Goal: Register for event/course: Register for event/course

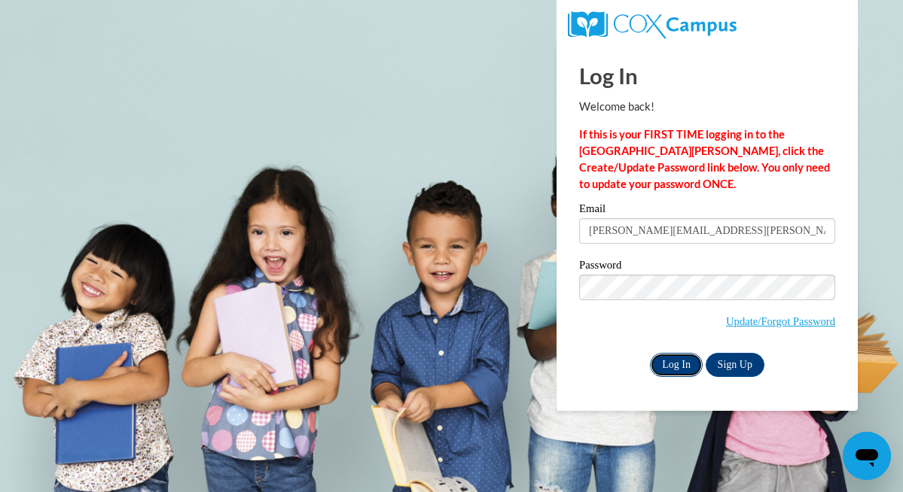
click at [678, 358] on input "Log In" at bounding box center [676, 365] width 53 height 24
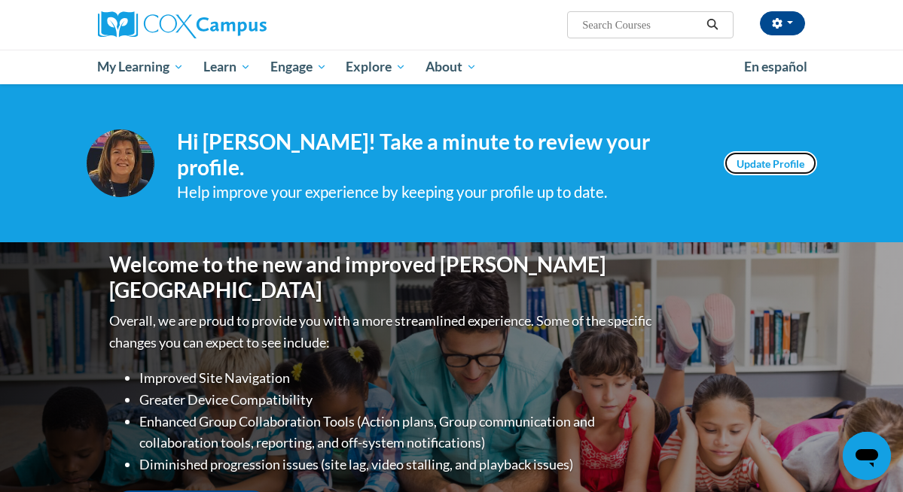
click at [755, 156] on link "Update Profile" at bounding box center [770, 163] width 93 height 24
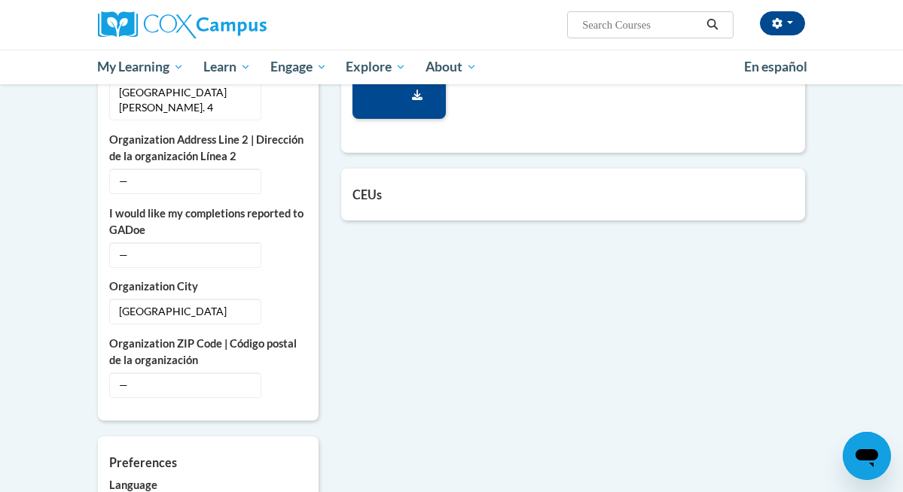
scroll to position [1105, 0]
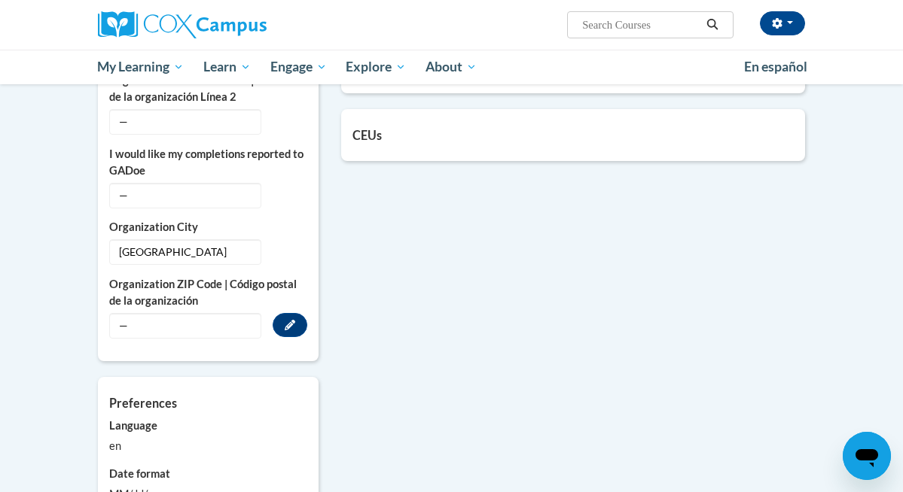
click at [150, 313] on span "—" at bounding box center [185, 326] width 152 height 26
click at [288, 320] on icon "Custom profile fields" at bounding box center [290, 325] width 11 height 11
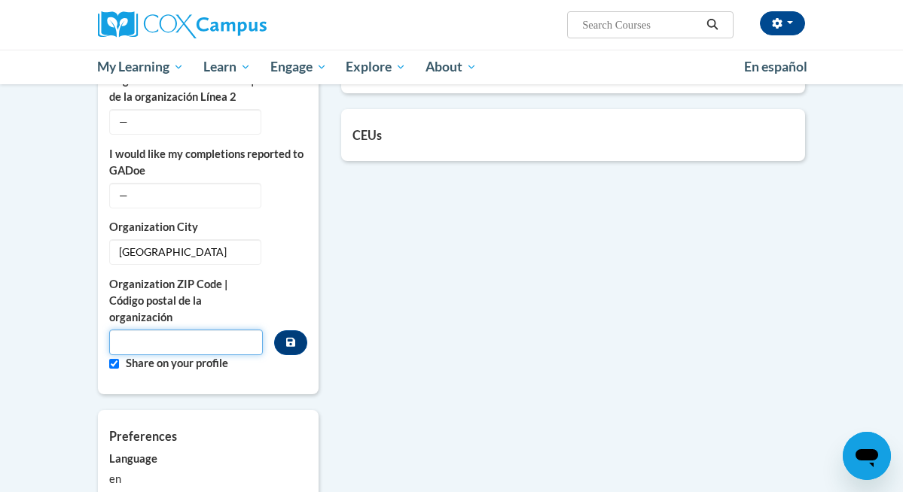
click at [136, 330] on input "Metadata input" at bounding box center [186, 343] width 154 height 26
type input "53147"
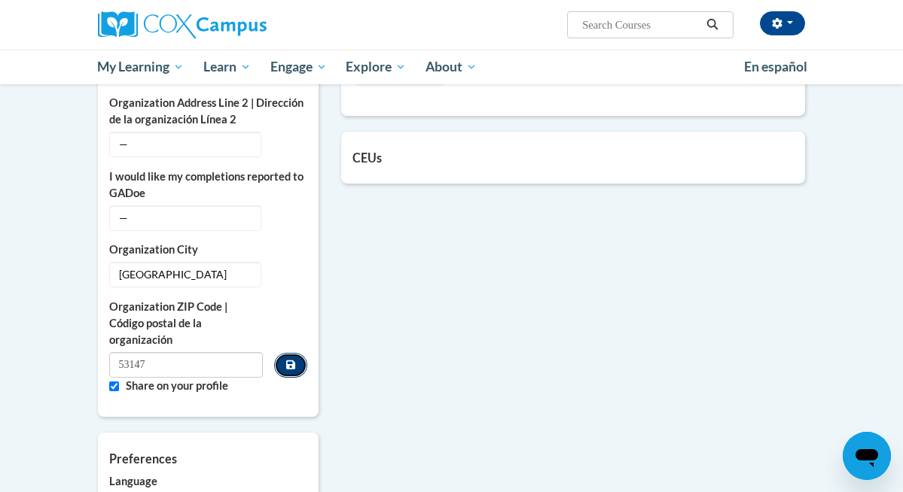
click at [290, 360] on icon "Custom profile fields" at bounding box center [290, 365] width 9 height 11
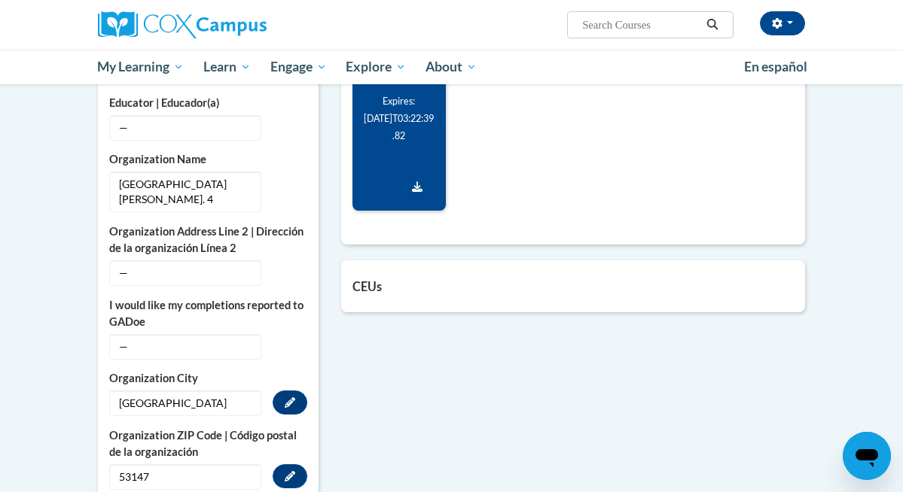
scroll to position [952, 0]
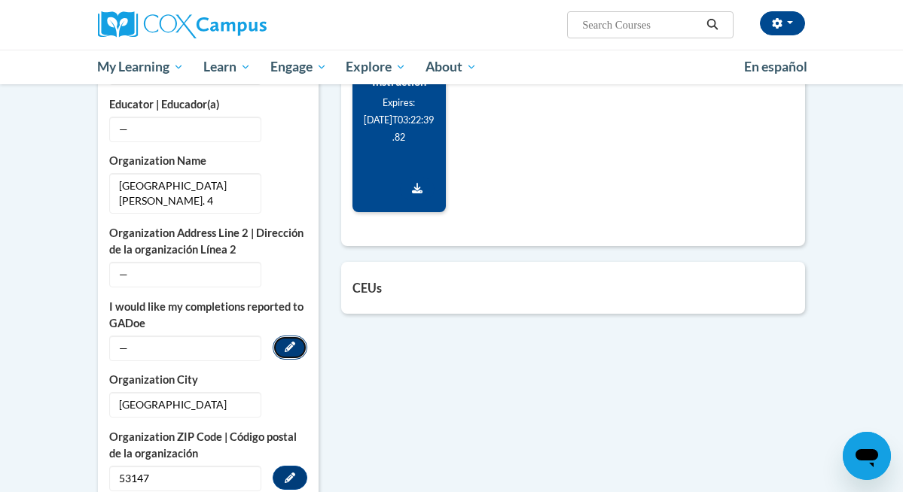
click at [291, 342] on icon "Custom profile fields" at bounding box center [290, 347] width 11 height 11
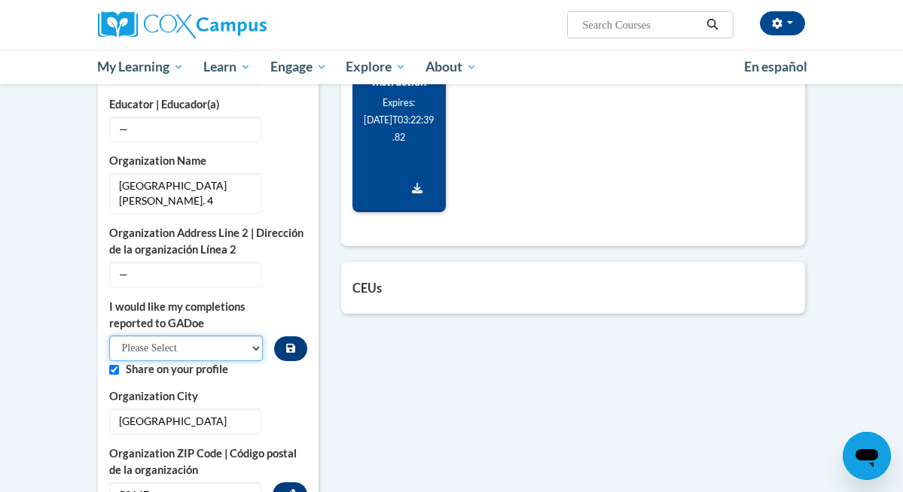
click at [253, 336] on select "Please Select Yes No" at bounding box center [186, 349] width 154 height 26
click at [109, 336] on select "Please Select Yes No" at bounding box center [186, 349] width 154 height 26
click at [285, 276] on div "College/University | Colegio/Universidad — Edit Organization Address Line 1 | D…" at bounding box center [208, 29] width 198 height 959
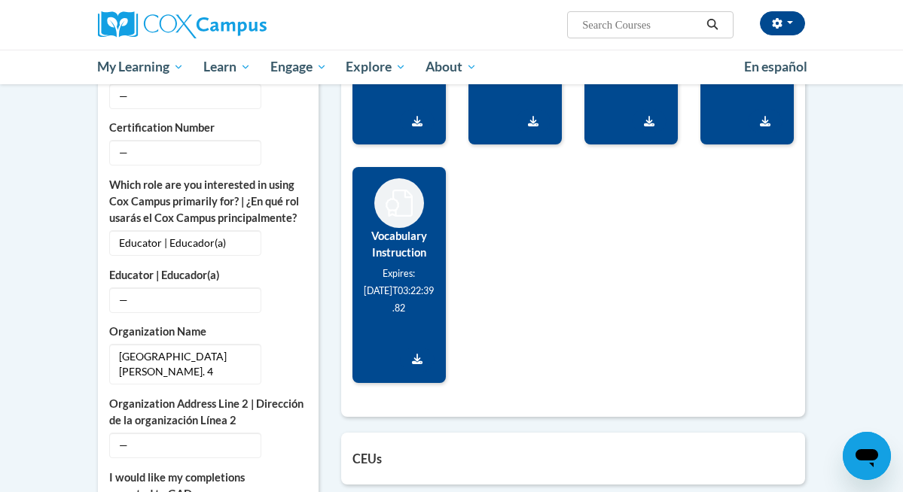
scroll to position [780, 0]
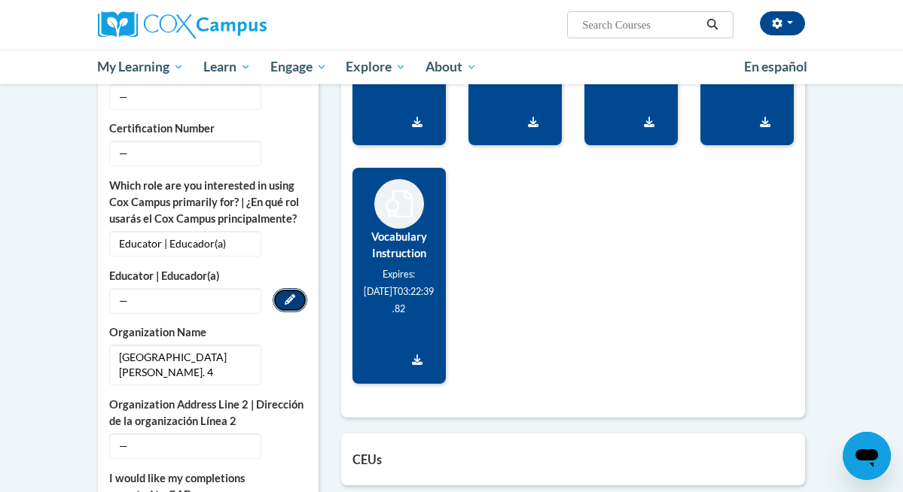
click at [285, 294] on icon "Custom profile fields" at bounding box center [290, 299] width 11 height 11
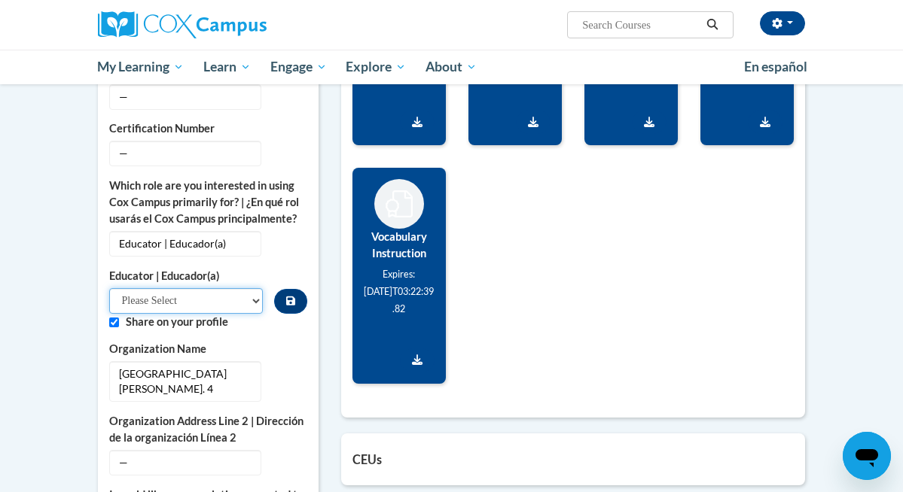
click at [253, 296] on select "Please Select Early Learning/Daycare Teacher/Family Home Care Provider | Maestr…" at bounding box center [186, 301] width 154 height 26
select select "8e40623d-54d0-45cd-9f92-5df65cd3f8cf"
click at [109, 288] on select "Please Select Early Learning/Daycare Teacher/Family Home Care Provider | Maestr…" at bounding box center [186, 301] width 154 height 26
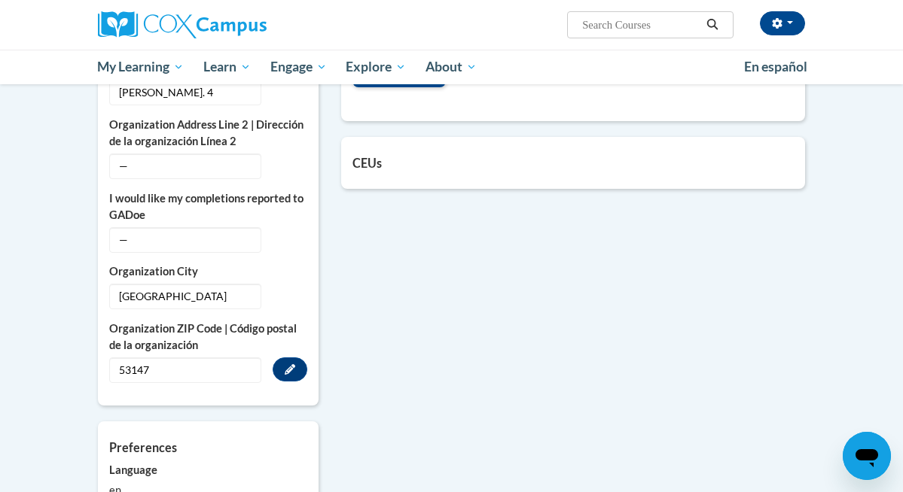
scroll to position [831, 0]
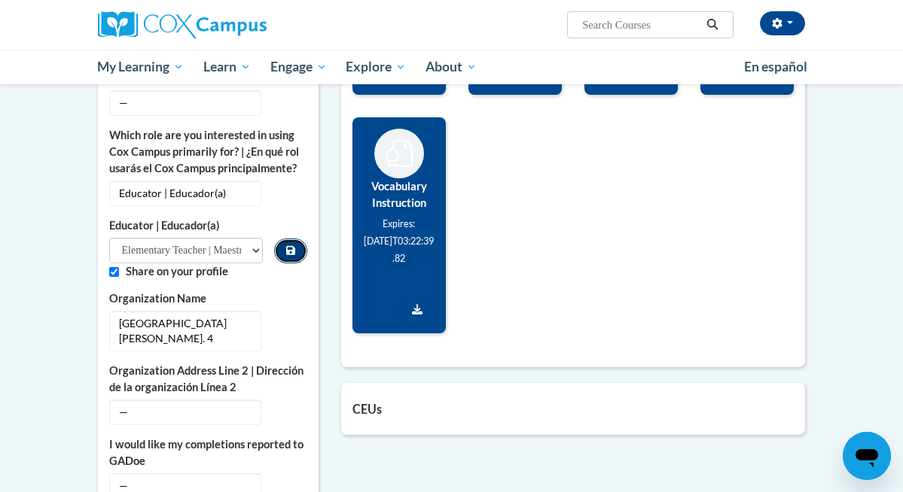
click at [296, 251] on button "Custom profile fields" at bounding box center [290, 251] width 33 height 25
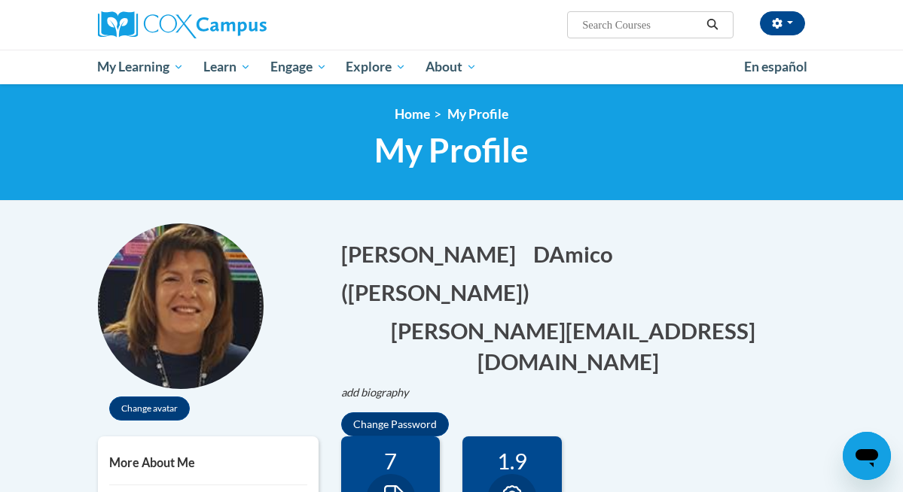
scroll to position [0, 0]
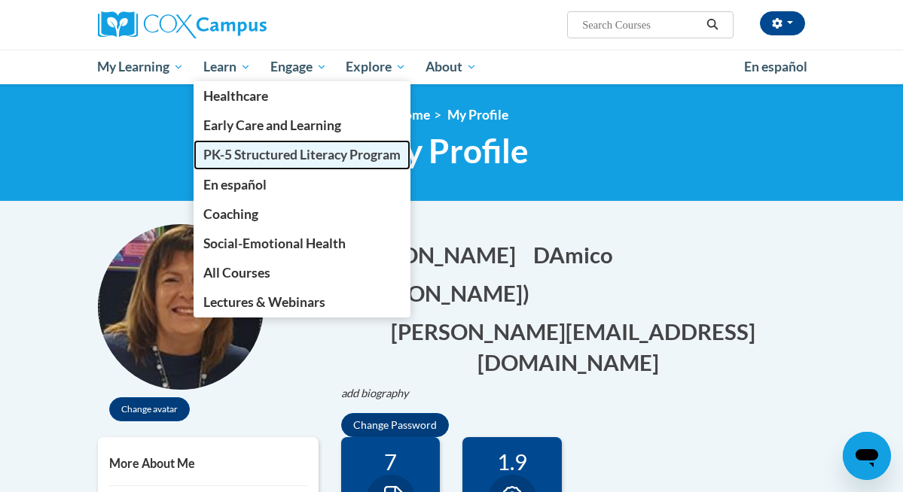
click at [272, 154] on span "PK-5 Structured Literacy Program" at bounding box center [301, 155] width 197 height 16
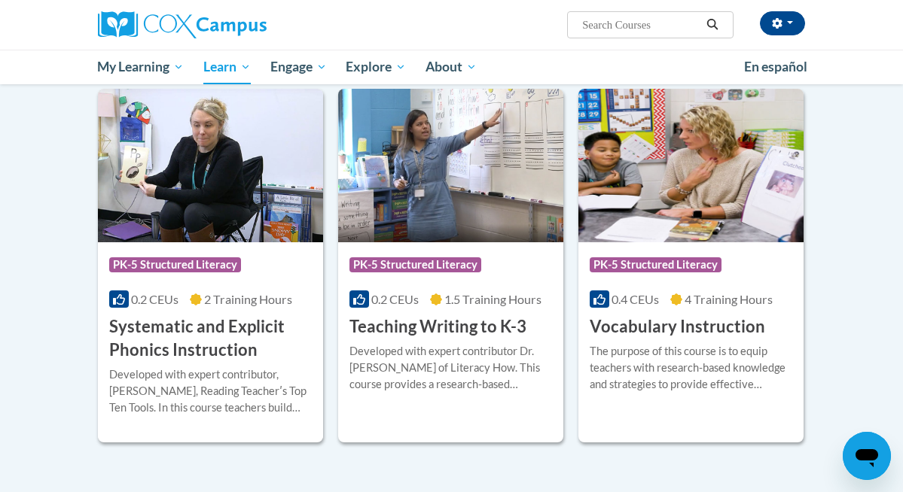
scroll to position [1651, 0]
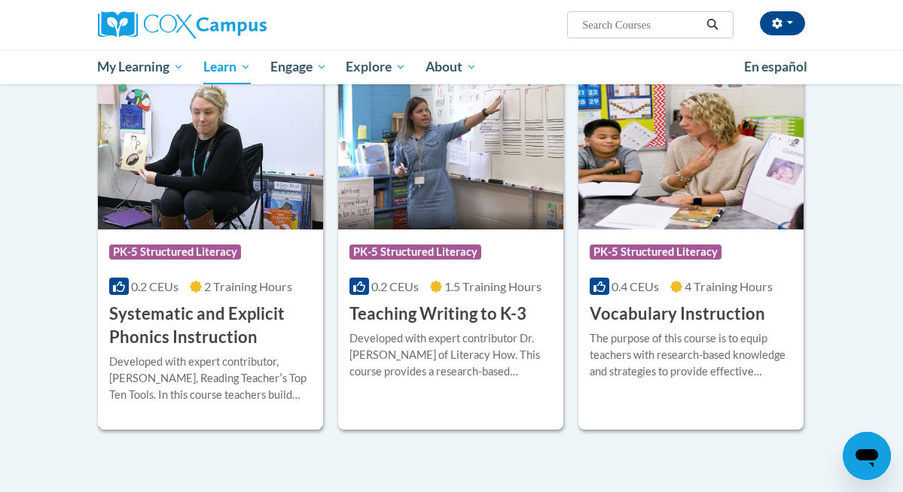
click at [191, 328] on h3 "Systematic and Explicit Phonics Instruction" at bounding box center [210, 326] width 203 height 47
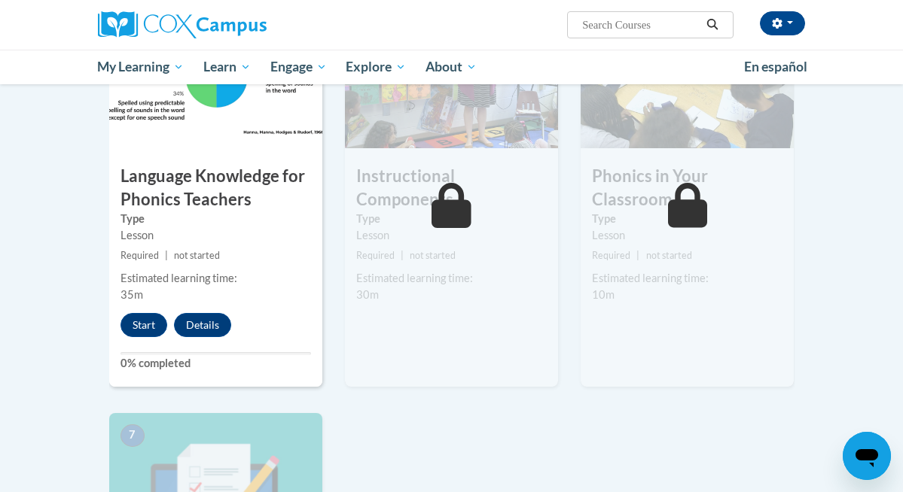
scroll to position [828, 0]
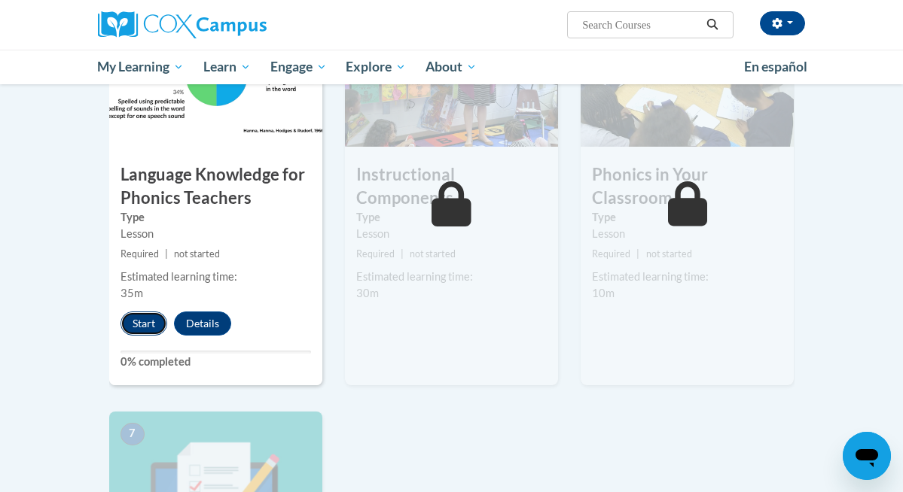
click at [148, 320] on button "Start" at bounding box center [143, 324] width 47 height 24
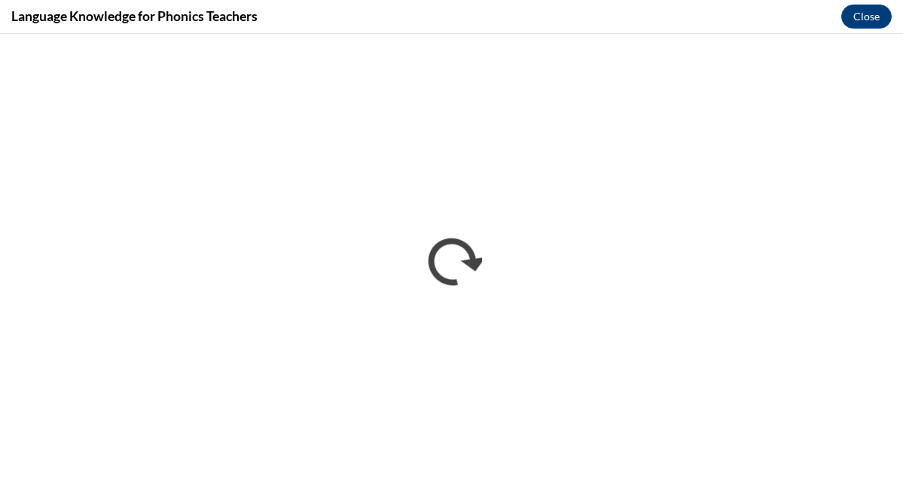
scroll to position [0, 0]
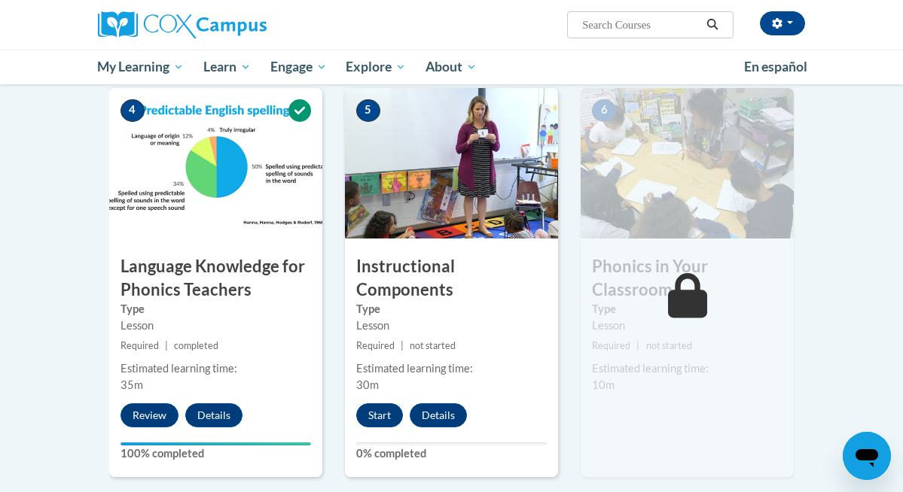
scroll to position [738, 0]
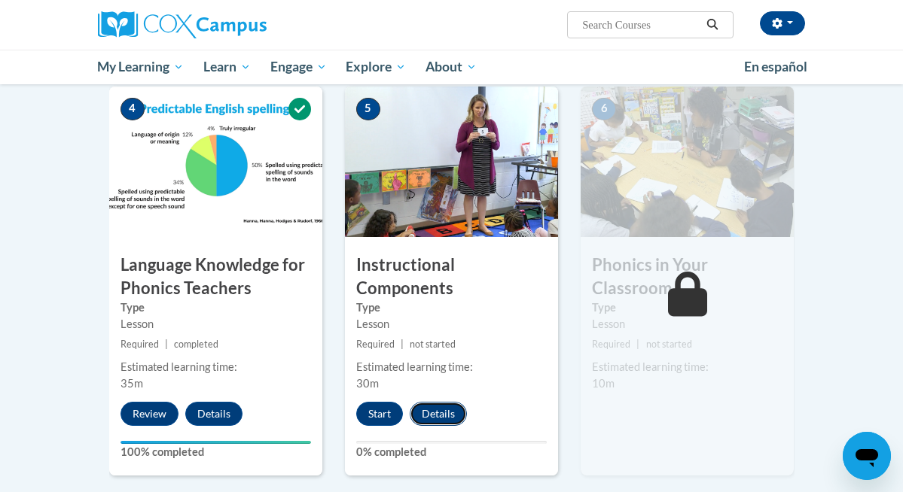
click at [441, 414] on button "Details" at bounding box center [438, 414] width 57 height 24
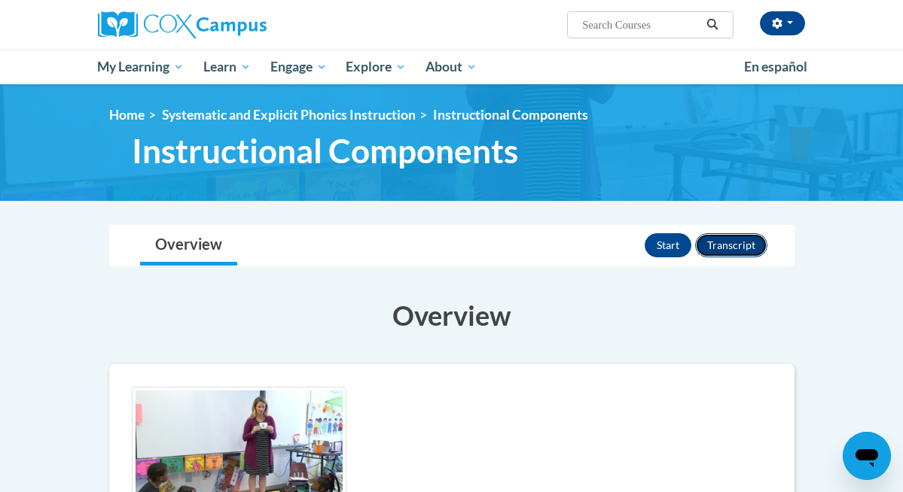
click at [731, 246] on button "Transcript" at bounding box center [731, 245] width 72 height 24
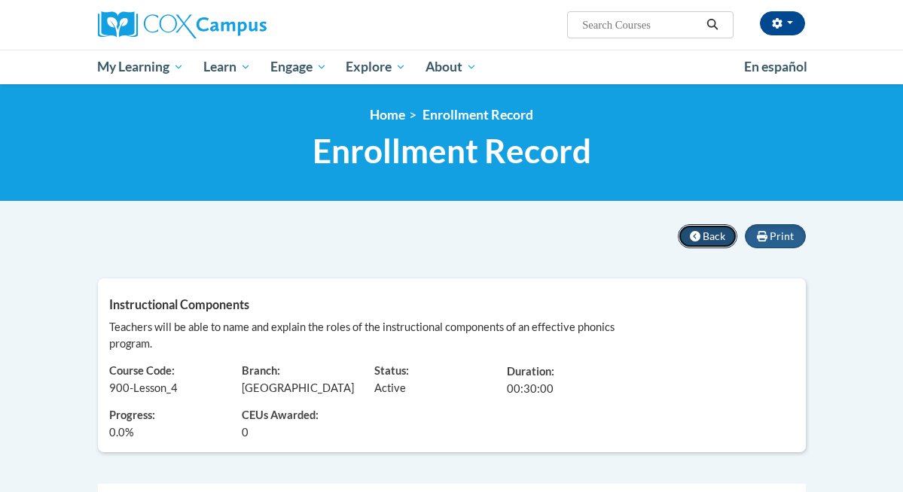
click at [712, 235] on span "Back" at bounding box center [714, 236] width 23 height 13
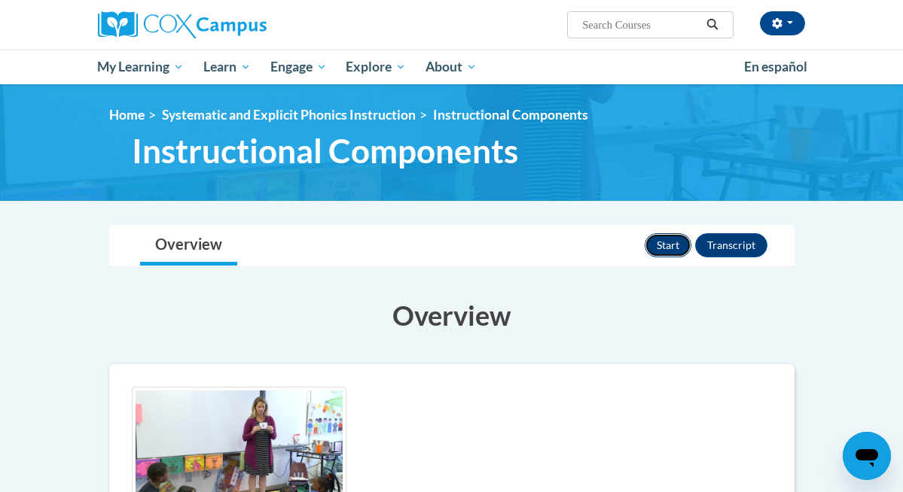
click at [665, 248] on button "Start" at bounding box center [668, 245] width 47 height 24
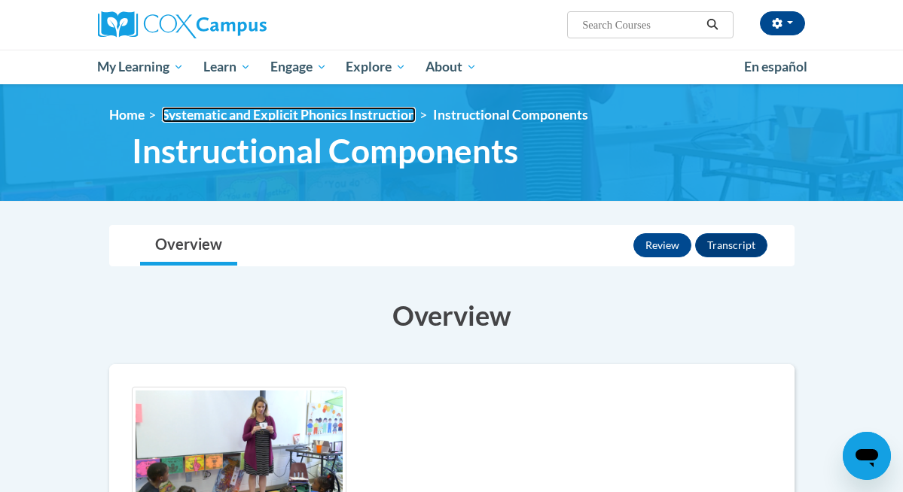
click at [344, 123] on link "Systematic and Explicit Phonics Instruction" at bounding box center [289, 115] width 254 height 16
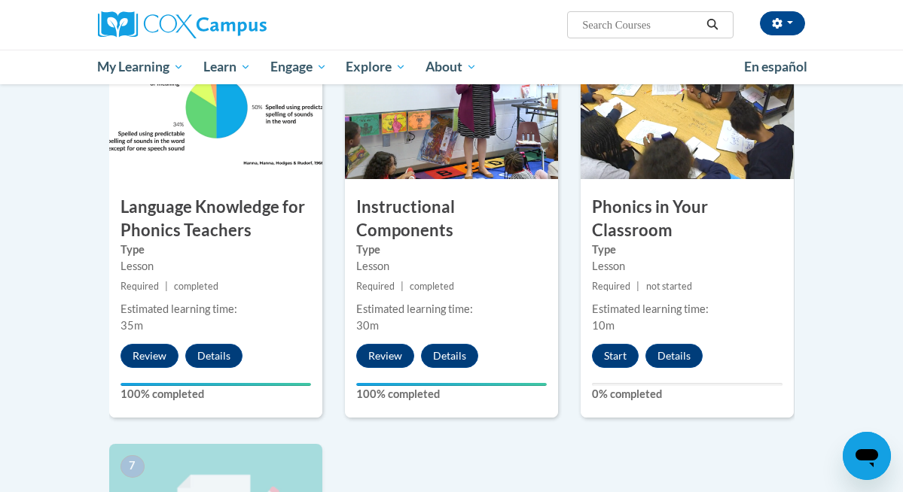
scroll to position [794, 0]
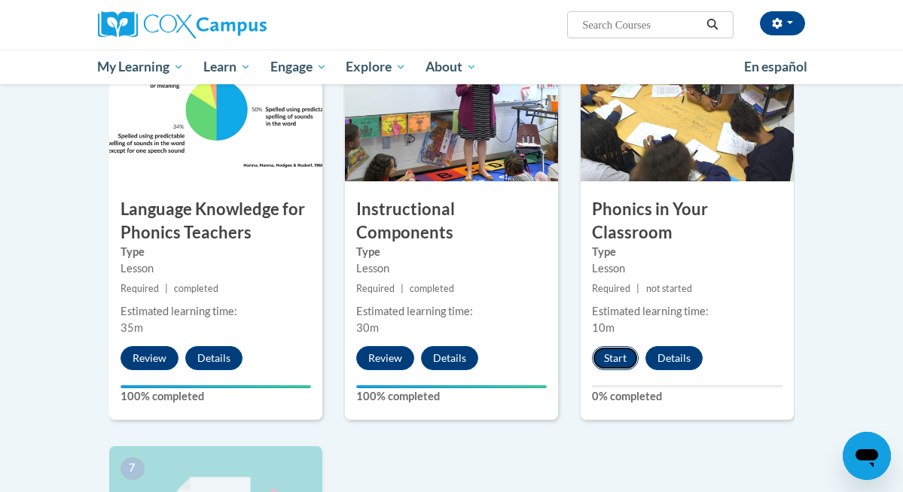
click at [615, 358] on button "Start" at bounding box center [615, 358] width 47 height 24
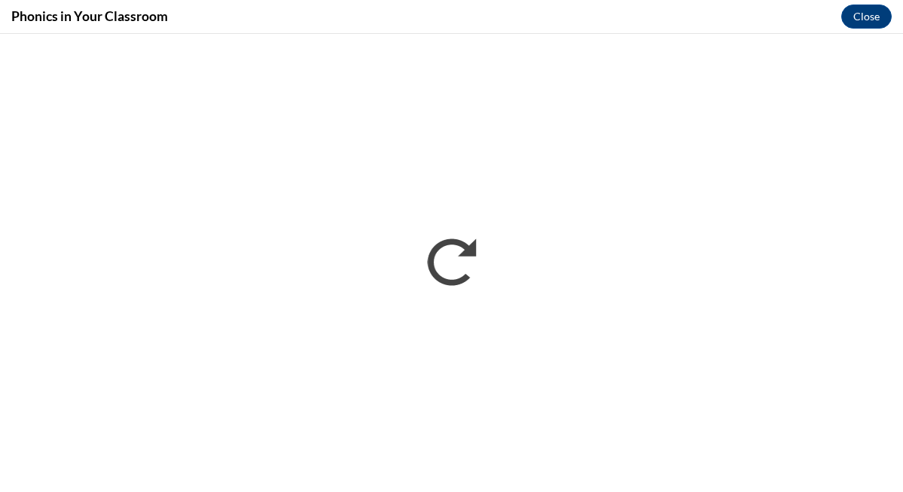
scroll to position [0, 0]
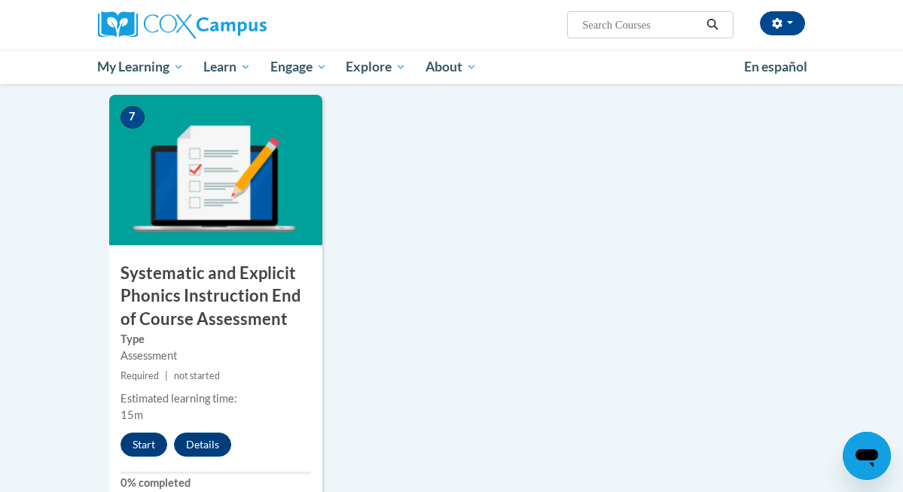
scroll to position [1154, 0]
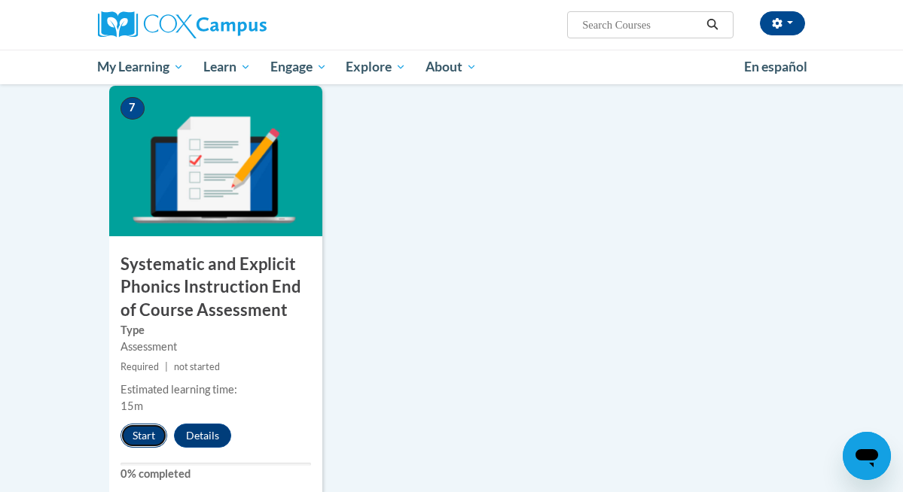
click at [144, 435] on button "Start" at bounding box center [143, 436] width 47 height 24
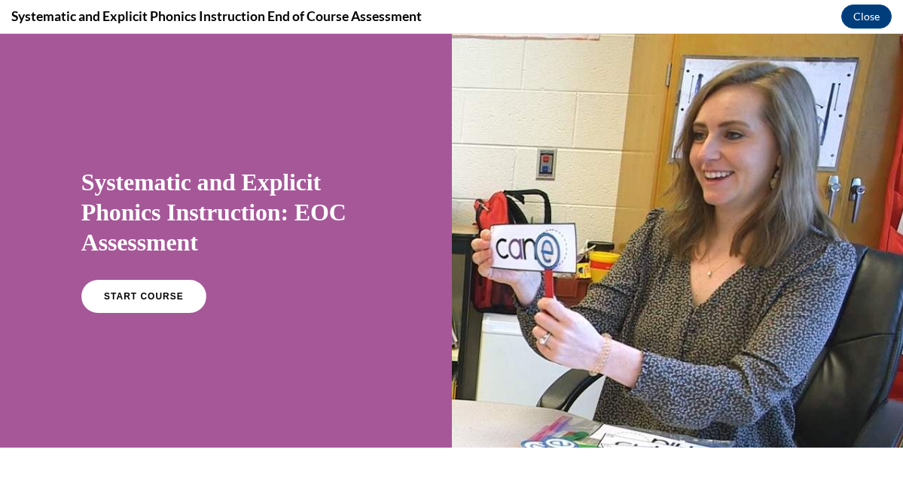
scroll to position [0, 0]
click at [148, 298] on span "START COURSE" at bounding box center [144, 296] width 84 height 11
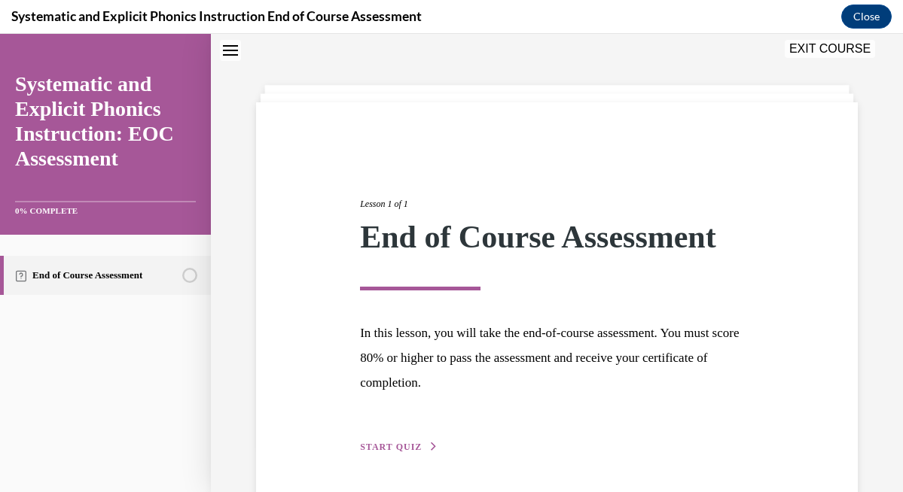
scroll to position [99, 0]
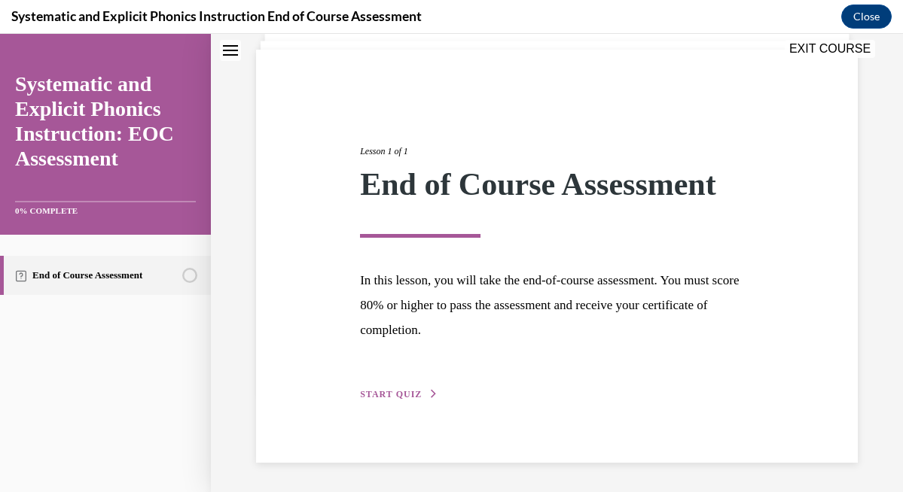
click at [397, 389] on span "START QUIZ" at bounding box center [391, 394] width 62 height 11
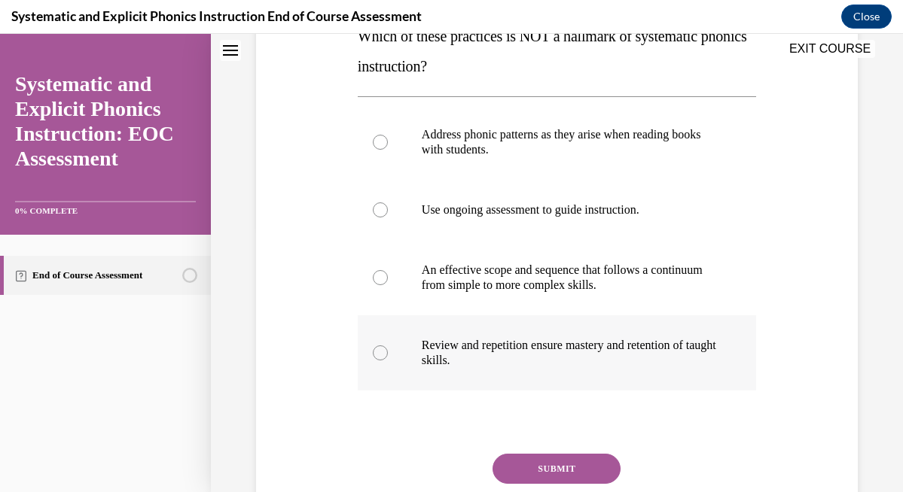
scroll to position [254, 0]
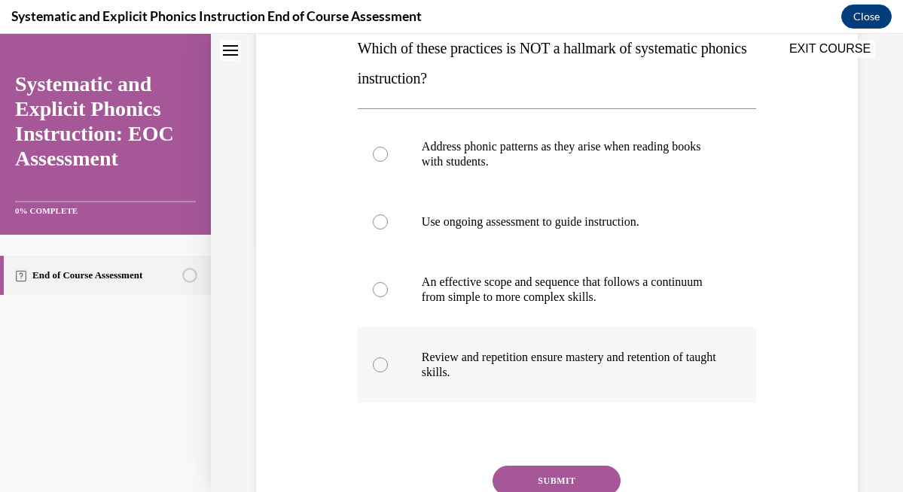
click at [380, 361] on div at bounding box center [380, 365] width 15 height 15
click at [569, 474] on button "SUBMIT" at bounding box center [556, 481] width 128 height 30
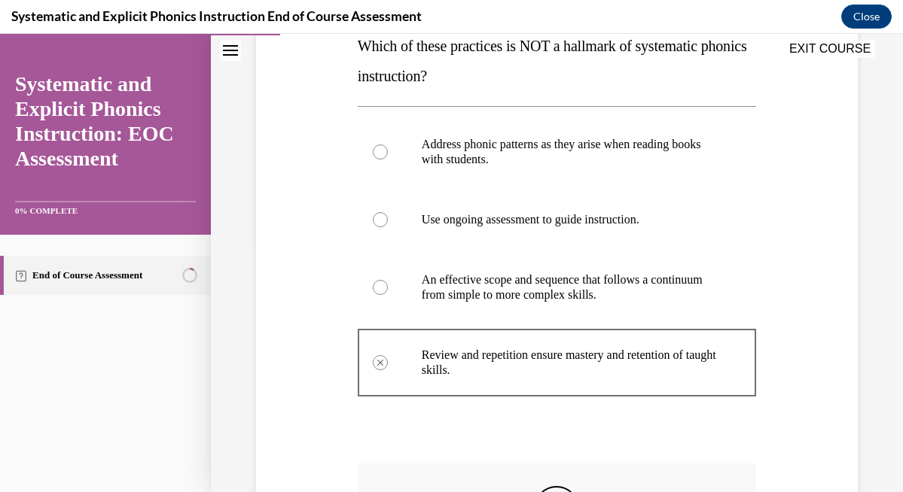
scroll to position [257, 0]
click at [851, 40] on button "EXIT COURSE" at bounding box center [830, 49] width 90 height 18
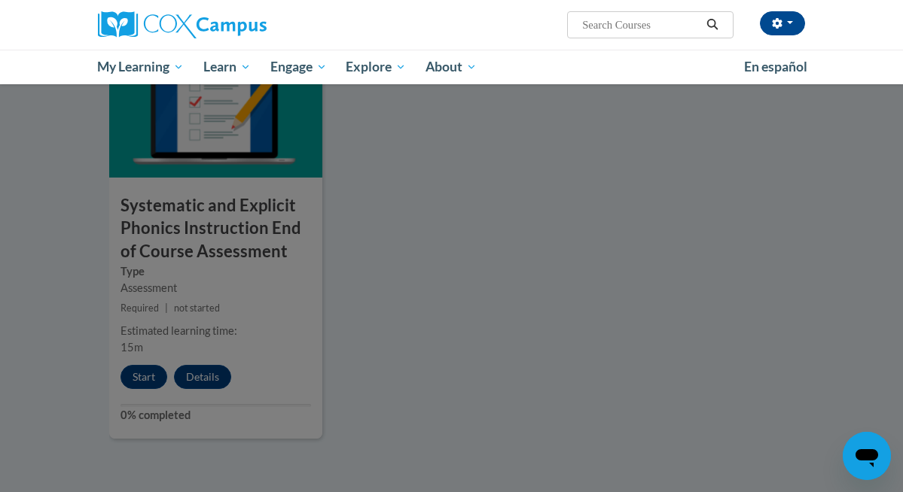
scroll to position [1261, 0]
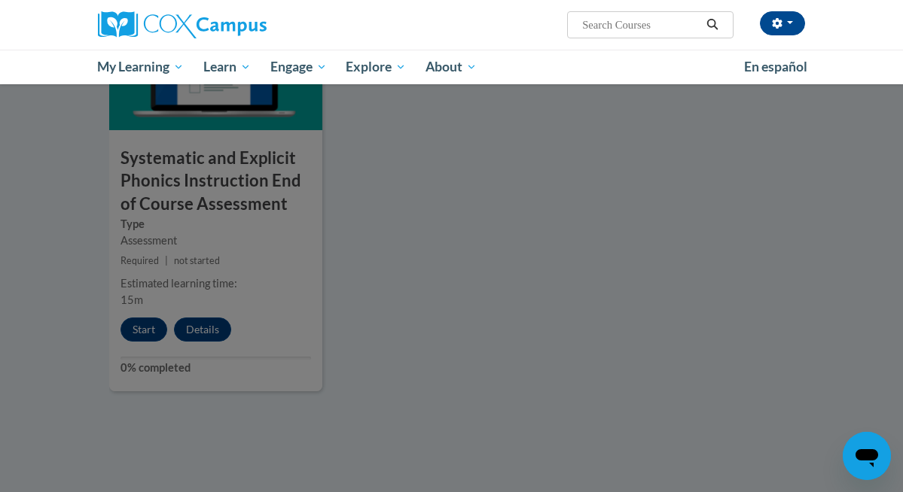
click at [136, 329] on div at bounding box center [451, 246] width 903 height 492
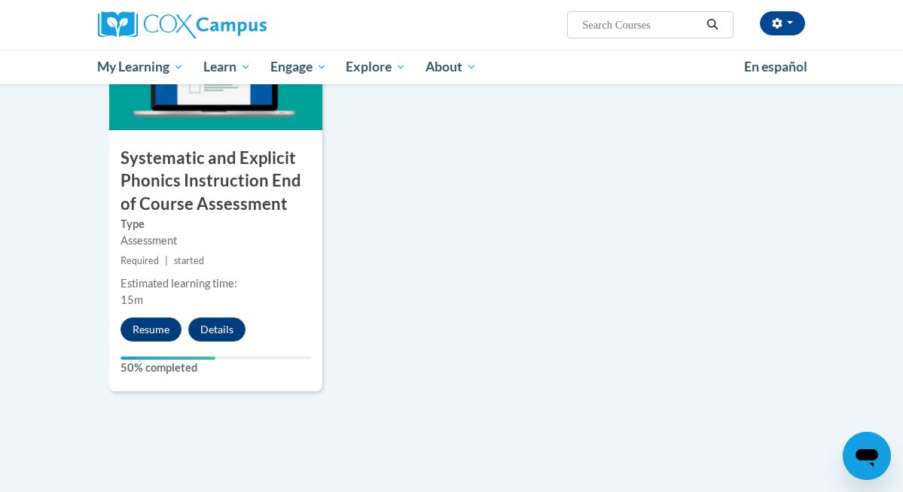
scroll to position [1162, 0]
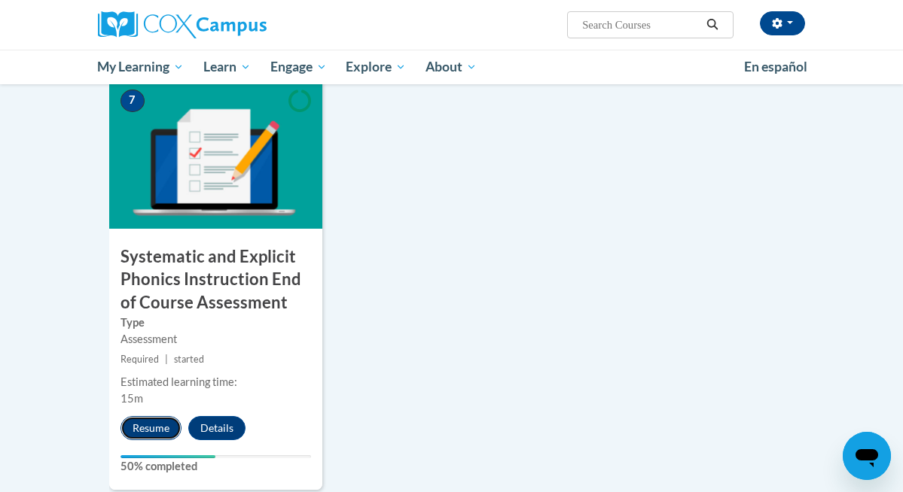
click at [152, 434] on button "Resume" at bounding box center [150, 428] width 61 height 24
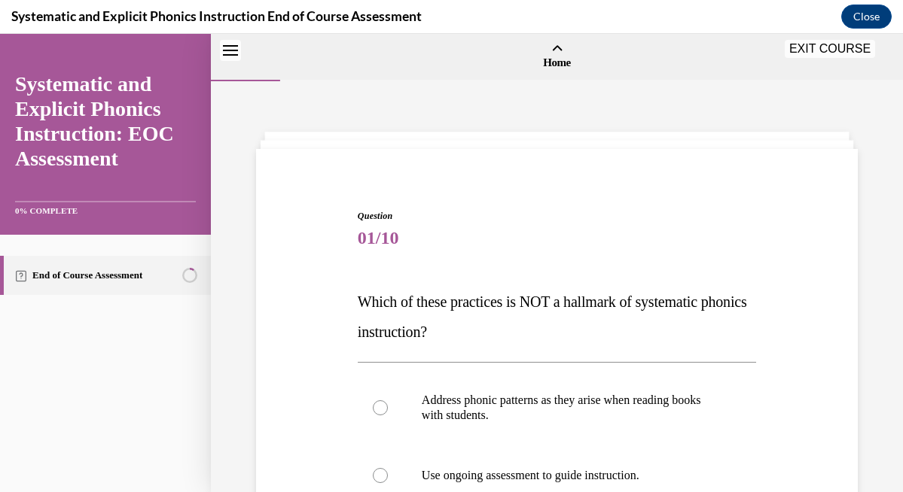
scroll to position [503, 0]
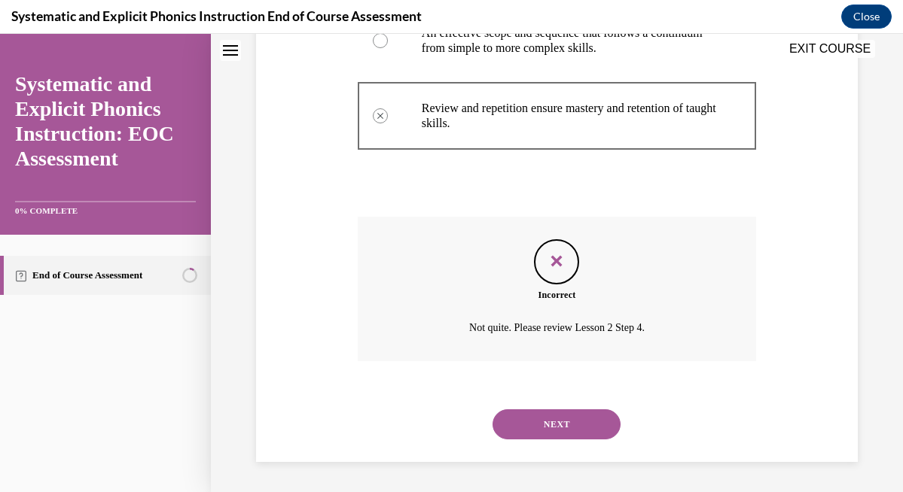
click at [562, 419] on button "NEXT" at bounding box center [556, 425] width 128 height 30
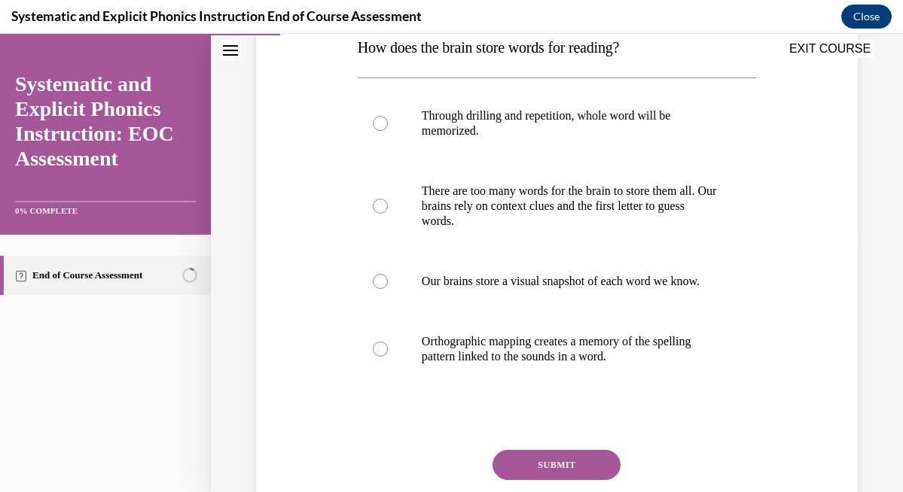
scroll to position [346, 0]
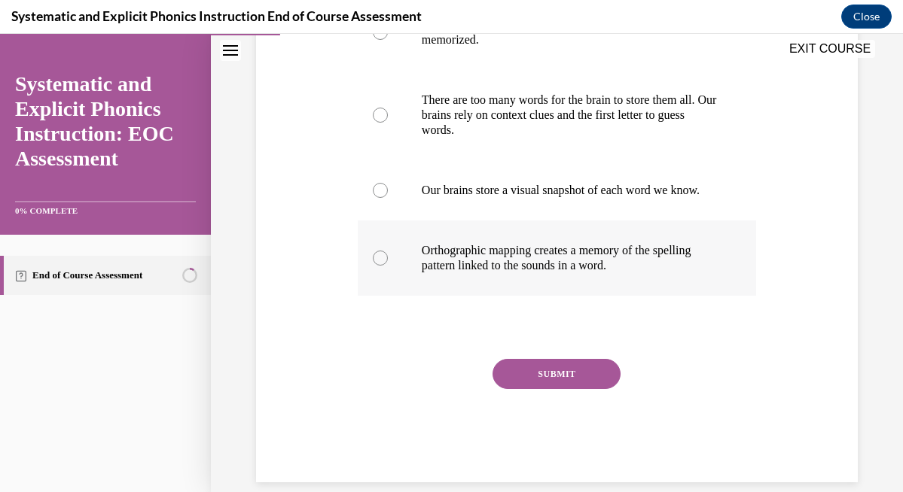
click at [386, 266] on div at bounding box center [380, 258] width 15 height 15
click at [543, 385] on button "SUBMIT" at bounding box center [556, 374] width 128 height 30
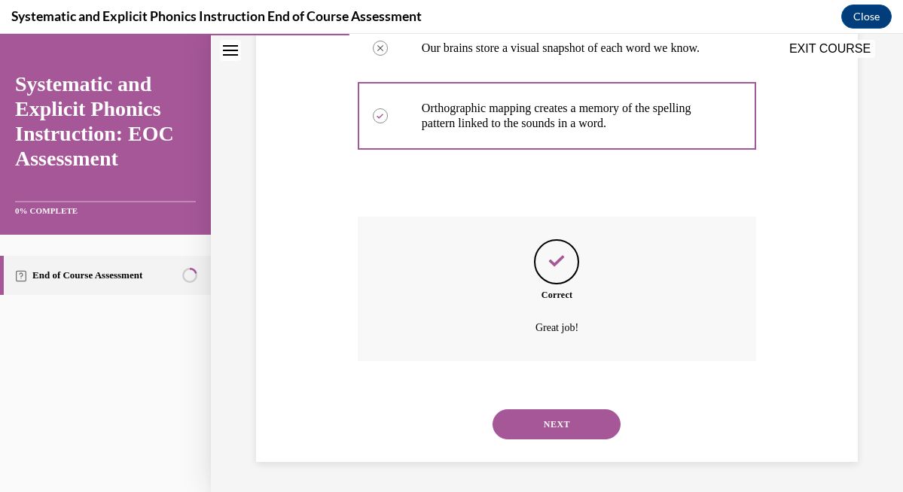
scroll to position [503, 0]
click at [559, 430] on button "NEXT" at bounding box center [556, 425] width 128 height 30
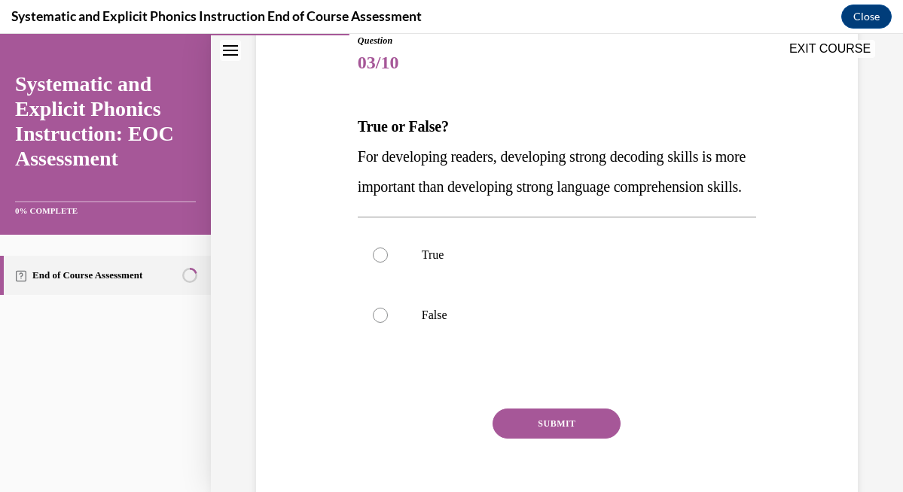
scroll to position [178, 0]
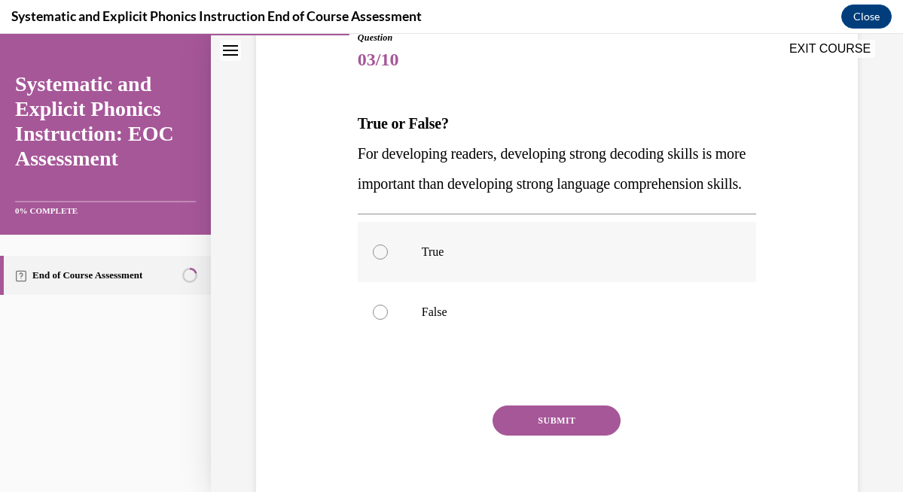
click at [377, 260] on div at bounding box center [380, 252] width 15 height 15
click at [533, 436] on button "SUBMIT" at bounding box center [556, 421] width 128 height 30
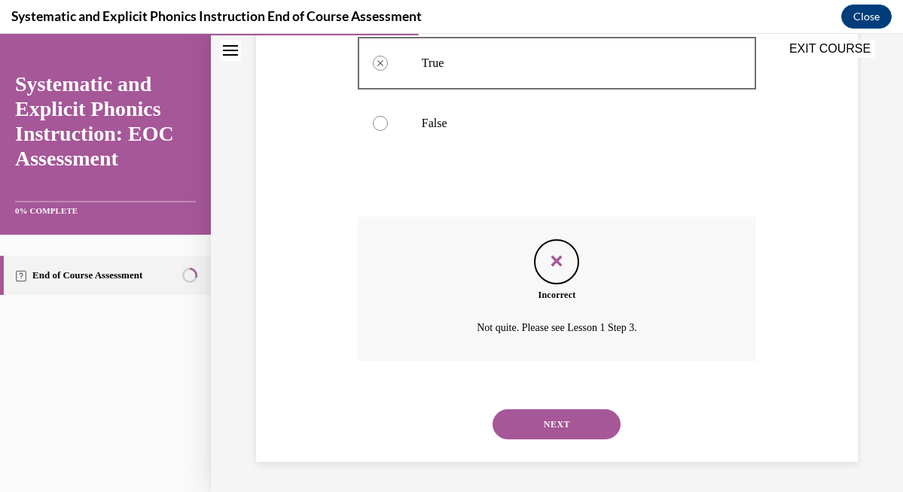
scroll to position [398, 0]
click at [569, 419] on button "NEXT" at bounding box center [556, 425] width 128 height 30
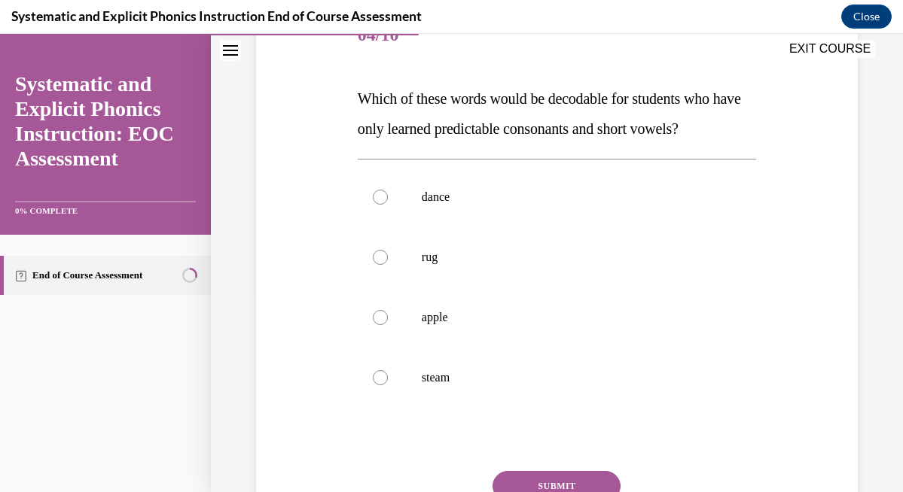
scroll to position [211, 0]
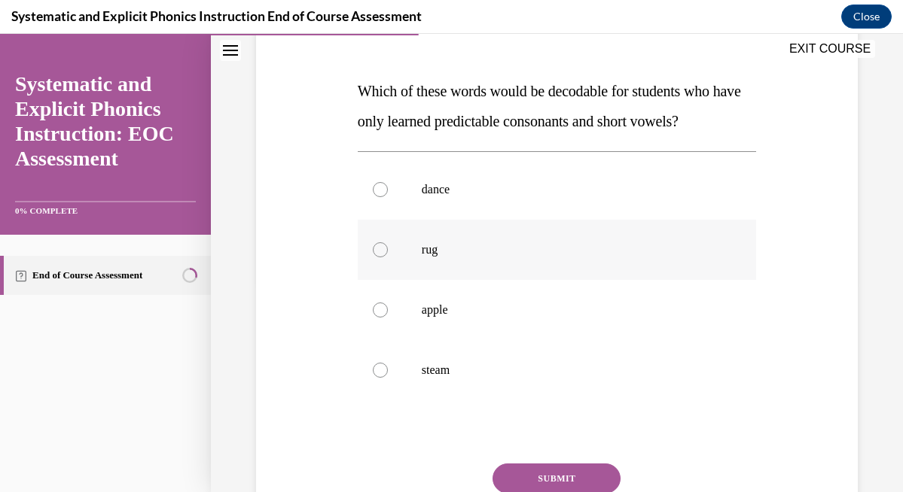
click at [377, 256] on div at bounding box center [380, 249] width 15 height 15
click at [560, 472] on button "SUBMIT" at bounding box center [556, 479] width 128 height 30
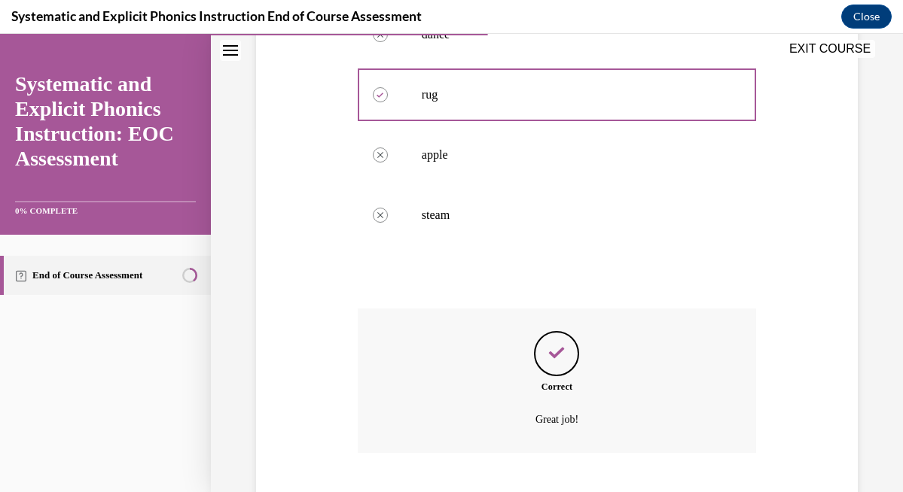
scroll to position [458, 0]
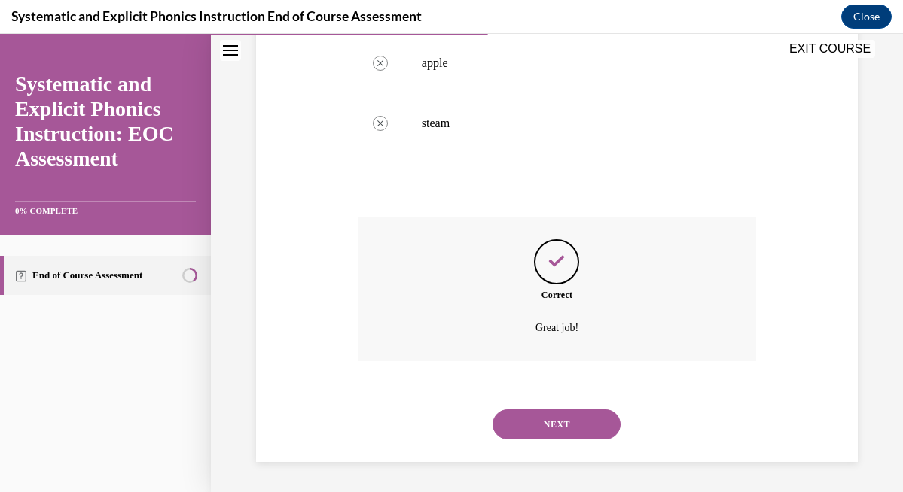
click at [571, 429] on button "NEXT" at bounding box center [556, 425] width 128 height 30
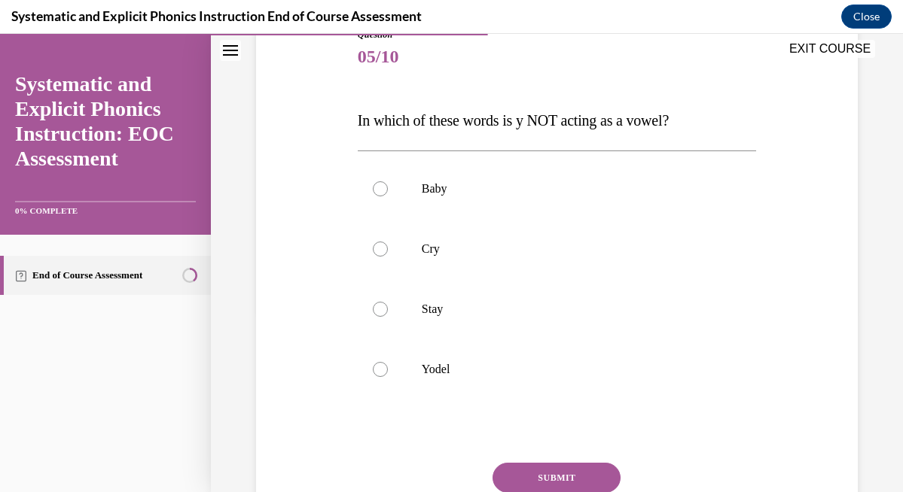
scroll to position [182, 0]
click at [382, 376] on div at bounding box center [380, 368] width 15 height 15
click at [526, 479] on button "SUBMIT" at bounding box center [556, 477] width 128 height 30
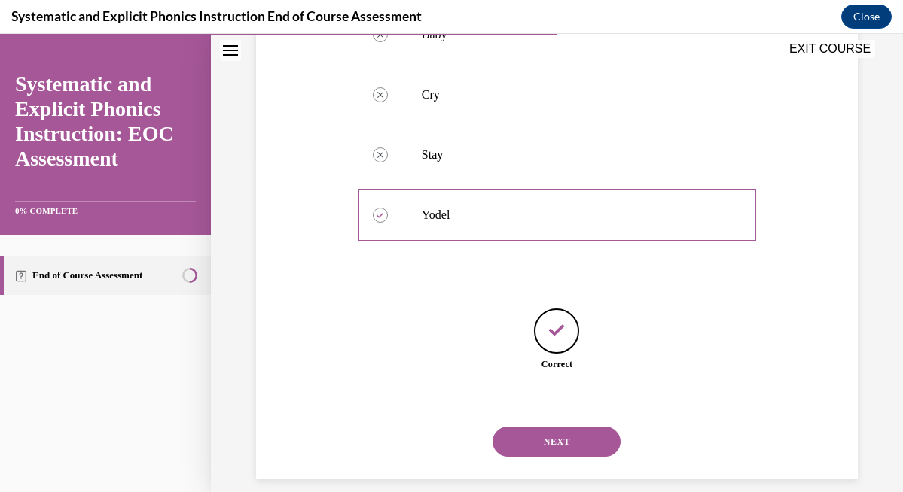
scroll to position [353, 0]
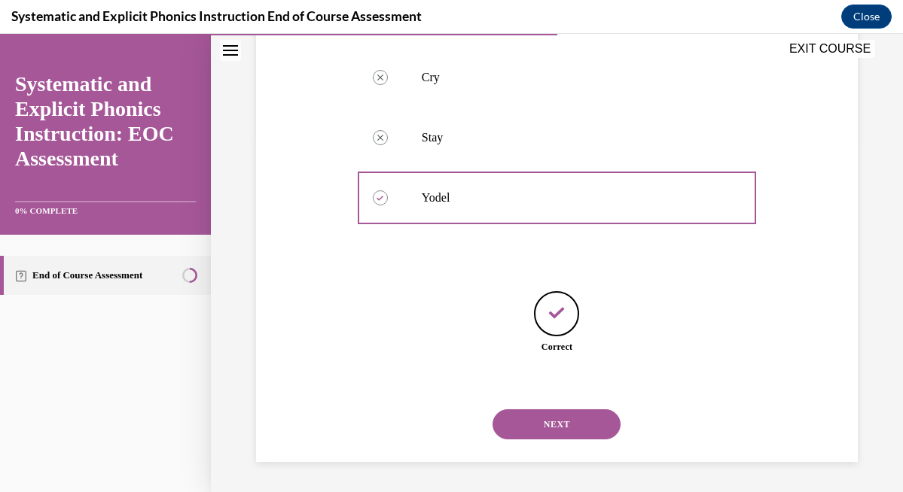
click at [588, 418] on button "NEXT" at bounding box center [556, 425] width 128 height 30
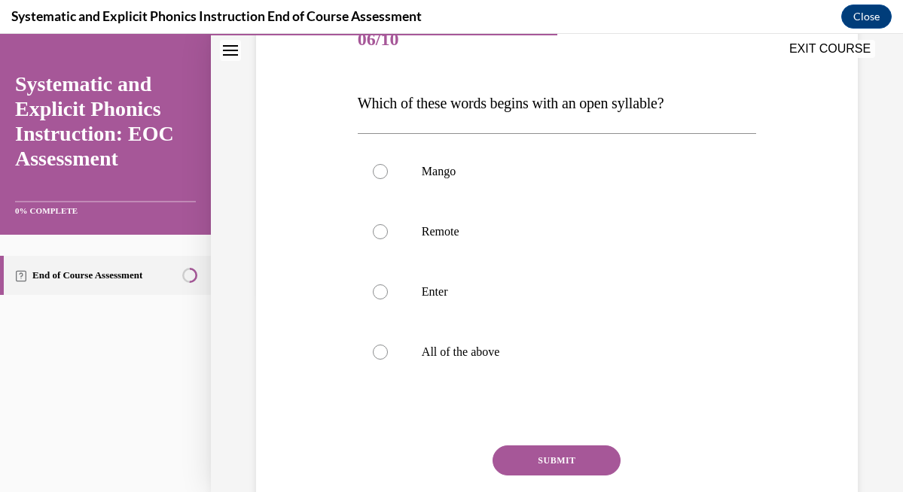
scroll to position [203, 0]
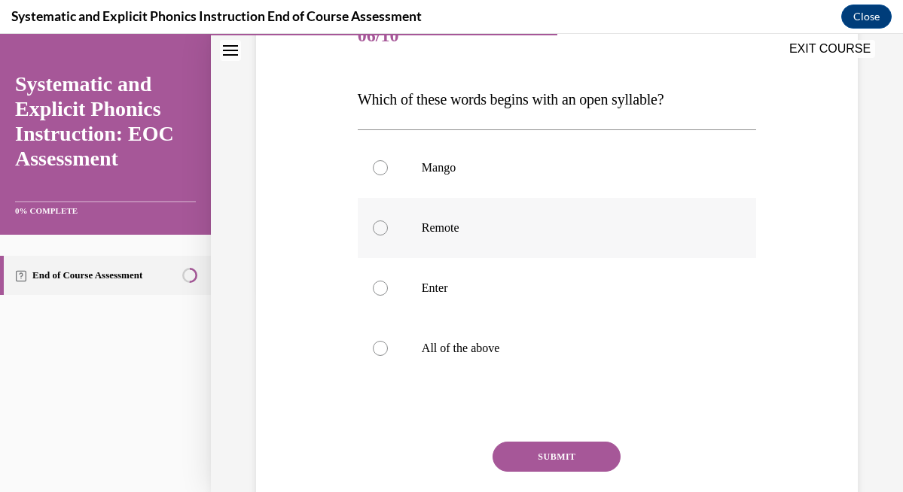
click at [377, 225] on div at bounding box center [380, 228] width 15 height 15
click at [562, 471] on button "SUBMIT" at bounding box center [556, 457] width 128 height 30
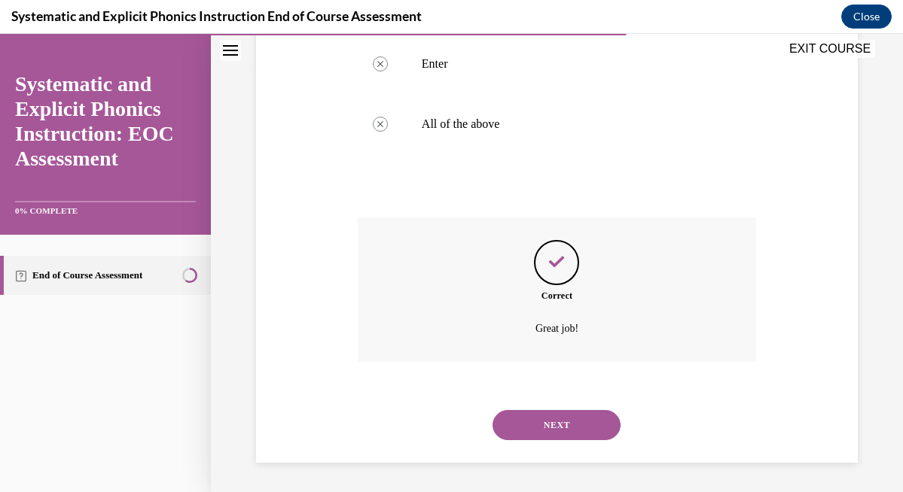
scroll to position [428, 0]
click at [581, 434] on button "NEXT" at bounding box center [556, 425] width 128 height 30
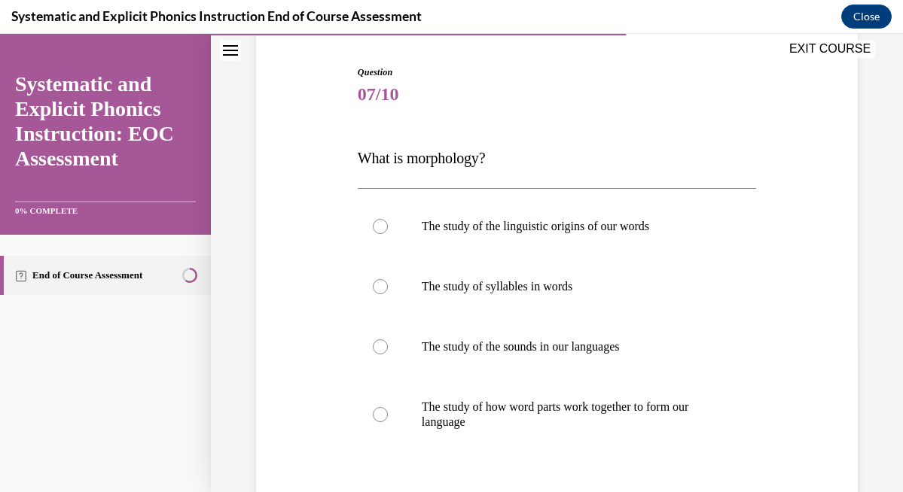
scroll to position [145, 0]
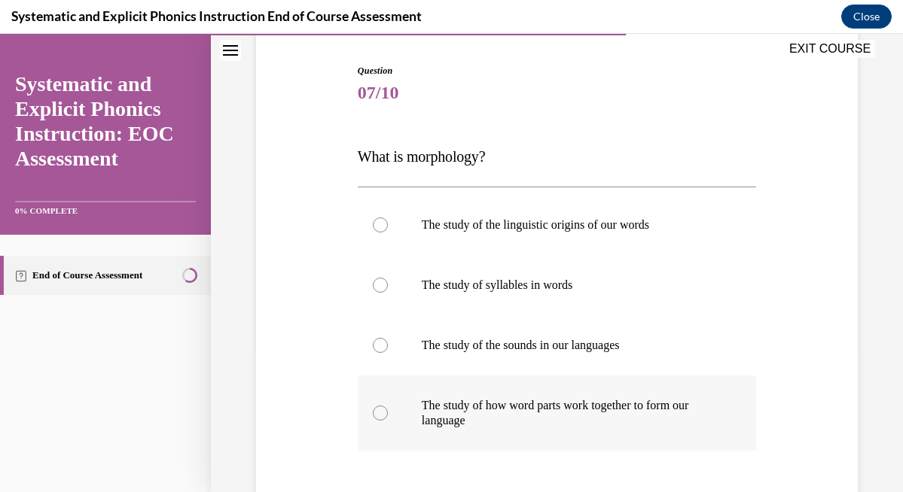
click at [385, 406] on div at bounding box center [557, 413] width 398 height 75
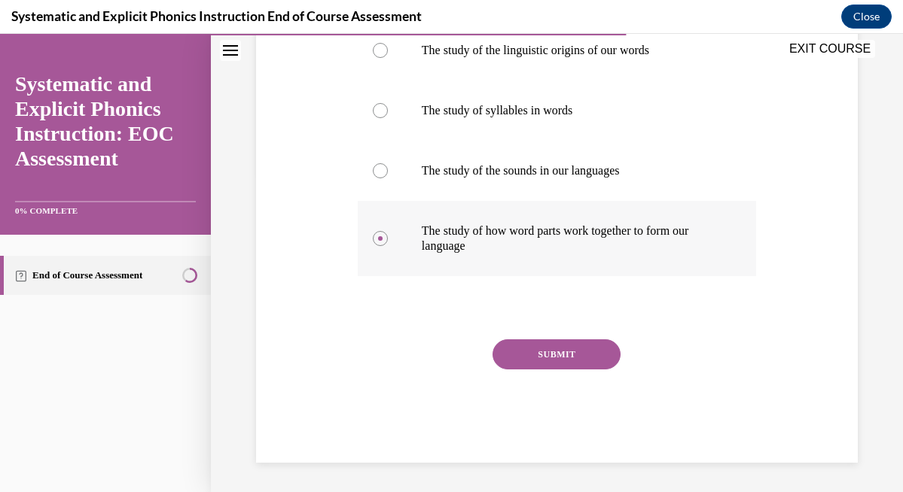
scroll to position [321, 0]
click at [529, 350] on button "SUBMIT" at bounding box center [556, 354] width 128 height 30
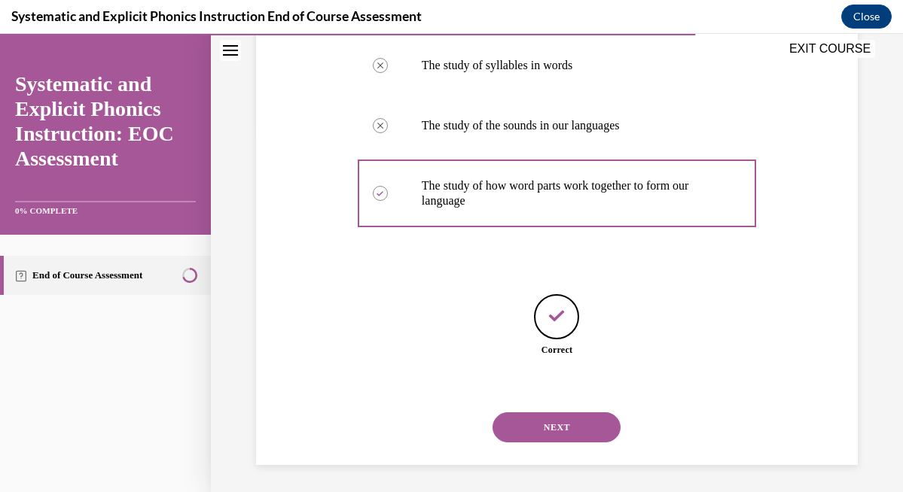
scroll to position [368, 0]
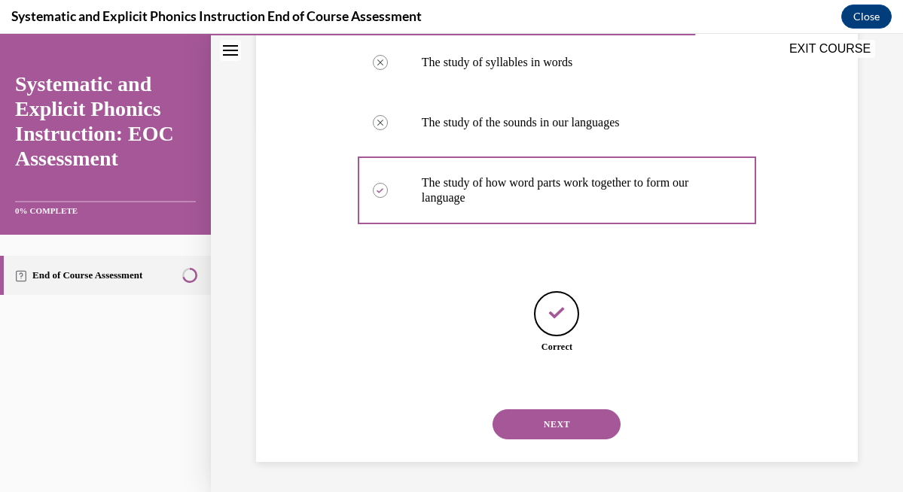
click at [539, 415] on button "NEXT" at bounding box center [556, 425] width 128 height 30
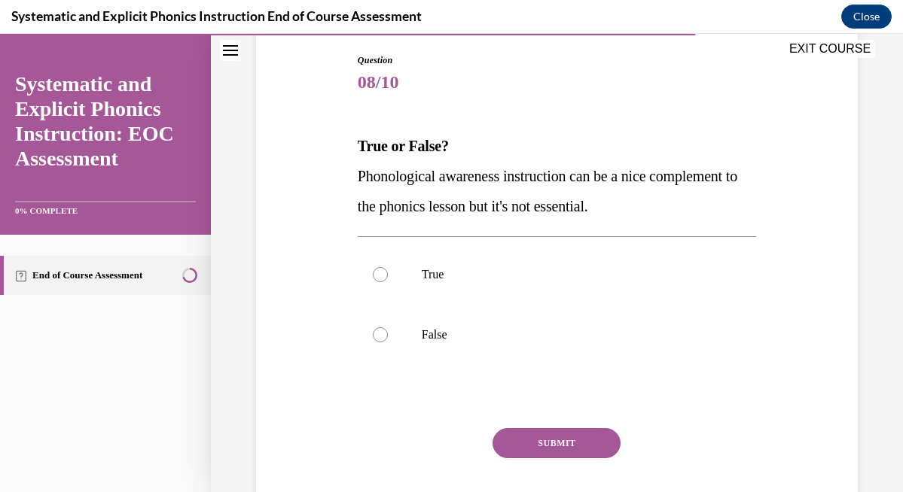
scroll to position [157, 0]
click at [392, 340] on div at bounding box center [557, 334] width 398 height 60
click at [533, 435] on button "SUBMIT" at bounding box center [556, 443] width 128 height 30
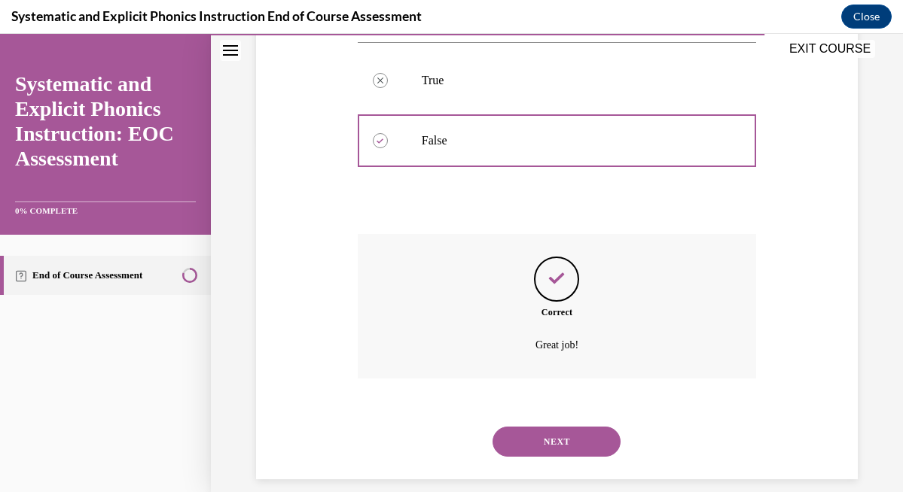
scroll to position [367, 0]
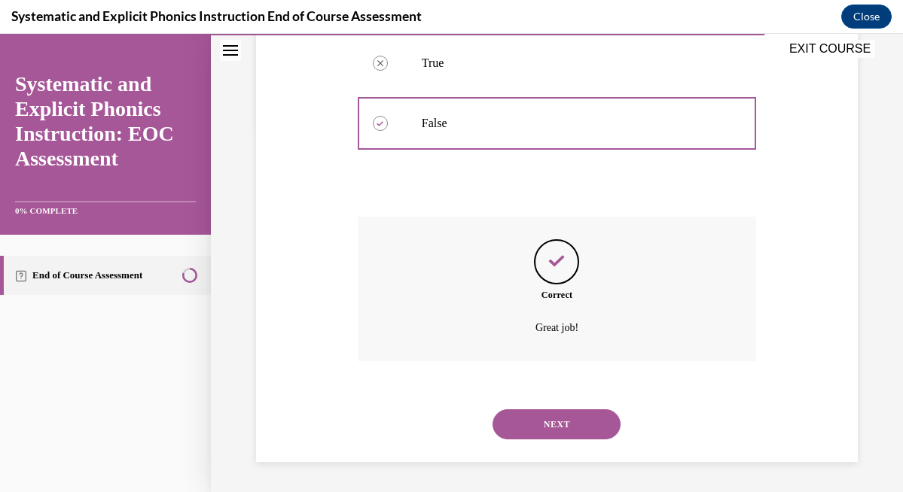
click at [553, 421] on button "NEXT" at bounding box center [556, 425] width 128 height 30
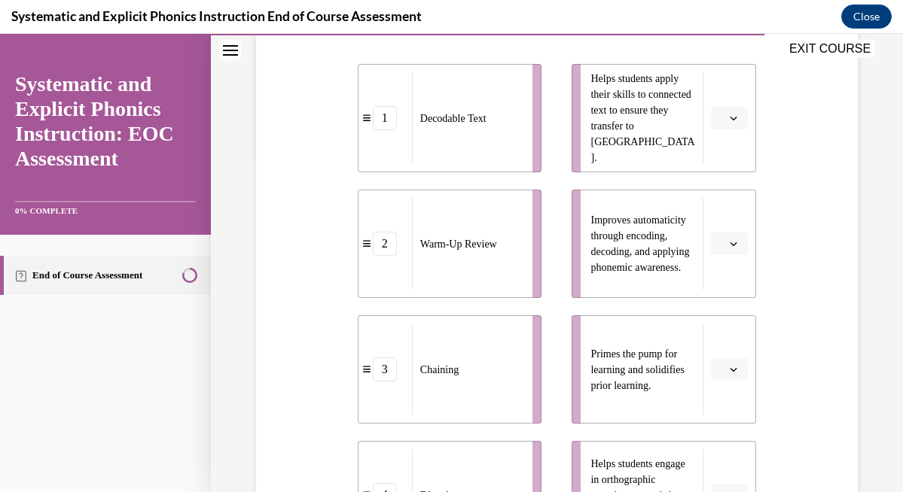
scroll to position [425, 0]
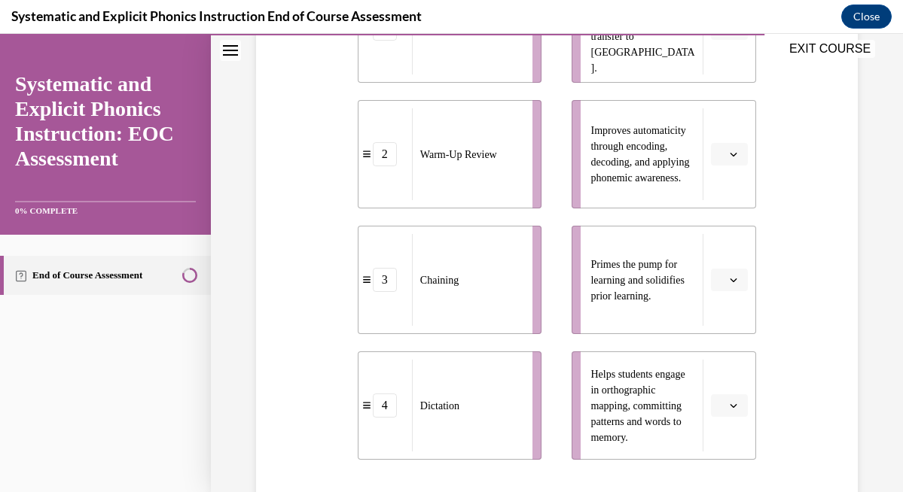
click at [732, 279] on icon "button" at bounding box center [734, 280] width 8 height 8
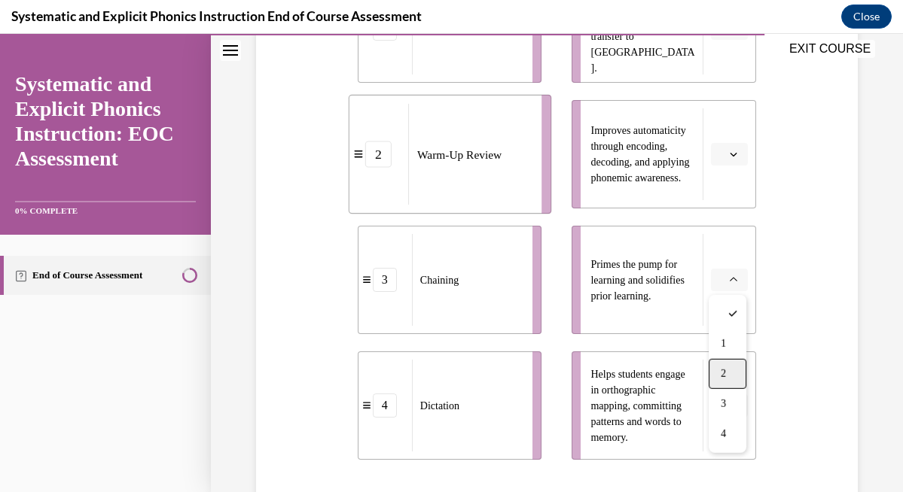
click at [732, 383] on div "2" at bounding box center [728, 374] width 38 height 30
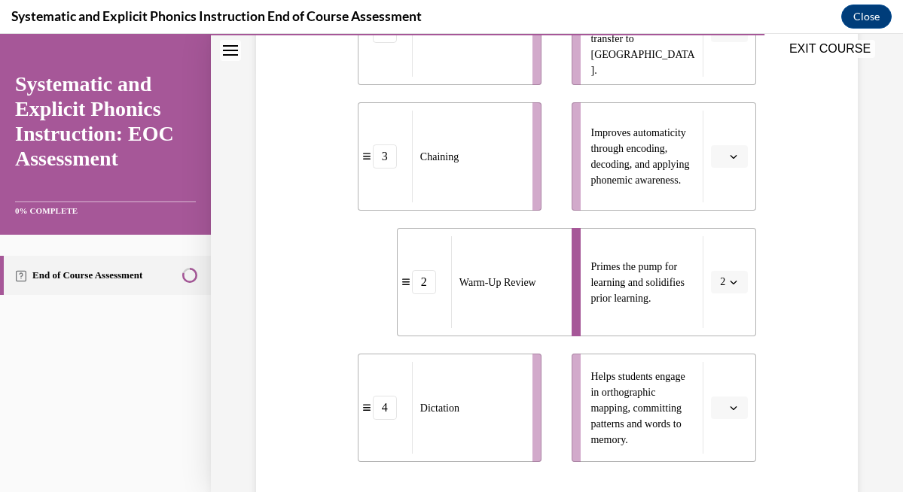
scroll to position [429, 0]
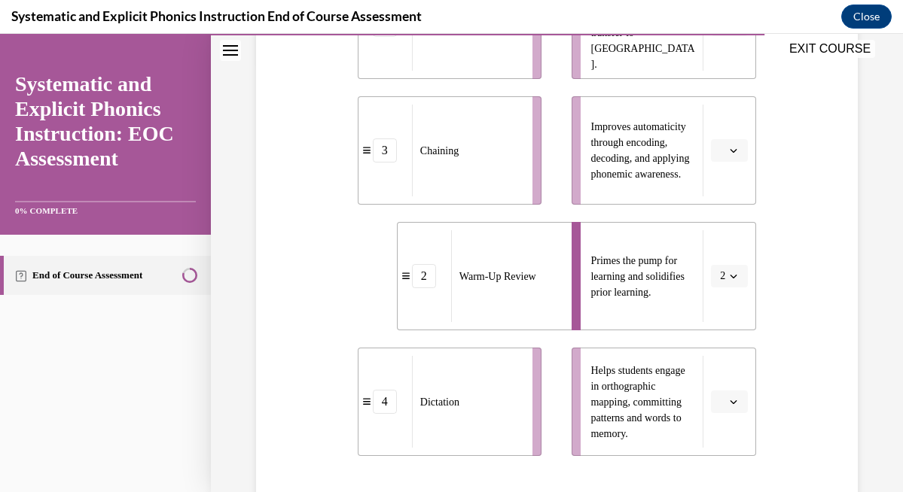
click at [731, 401] on icon "button" at bounding box center [734, 402] width 8 height 8
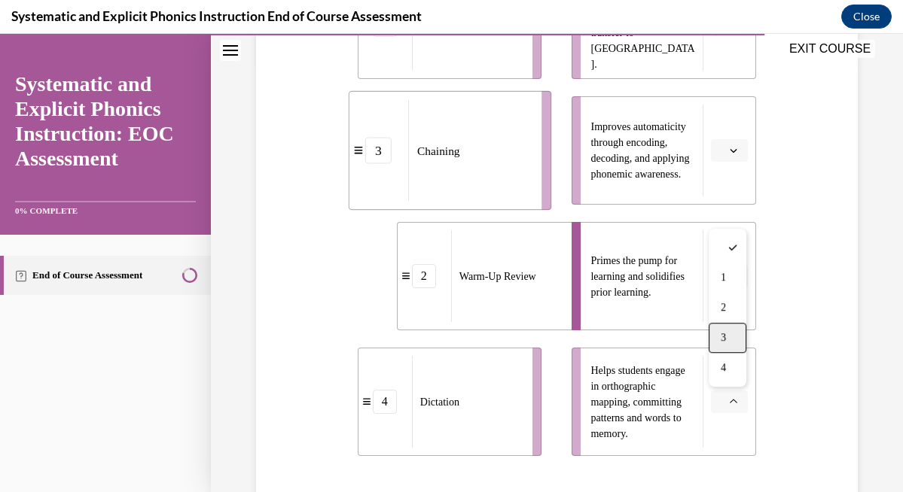
click at [727, 343] on div "3" at bounding box center [728, 338] width 38 height 30
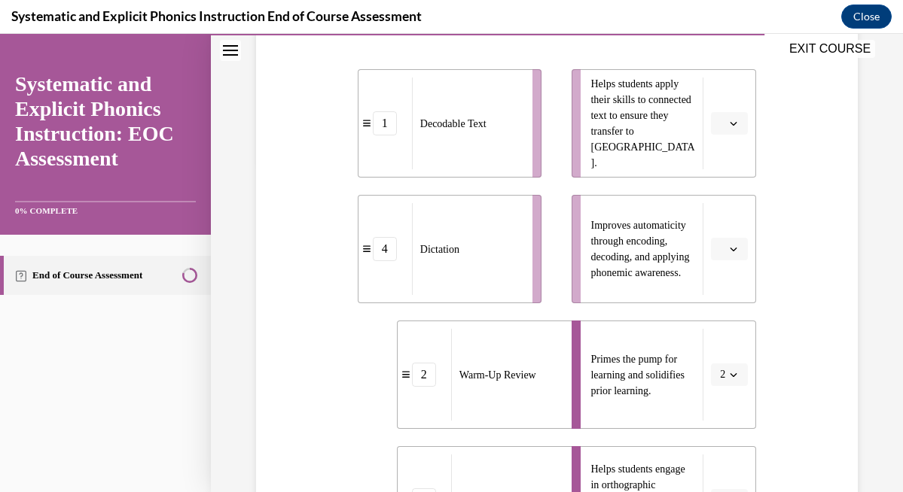
scroll to position [329, 0]
click at [727, 245] on button "button" at bounding box center [729, 250] width 37 height 23
click at [726, 373] on span "3" at bounding box center [723, 375] width 5 height 12
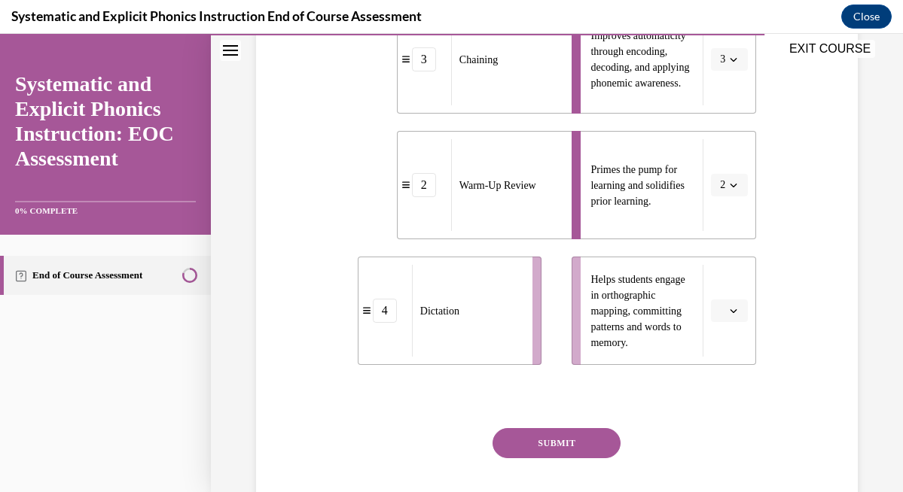
scroll to position [529, 0]
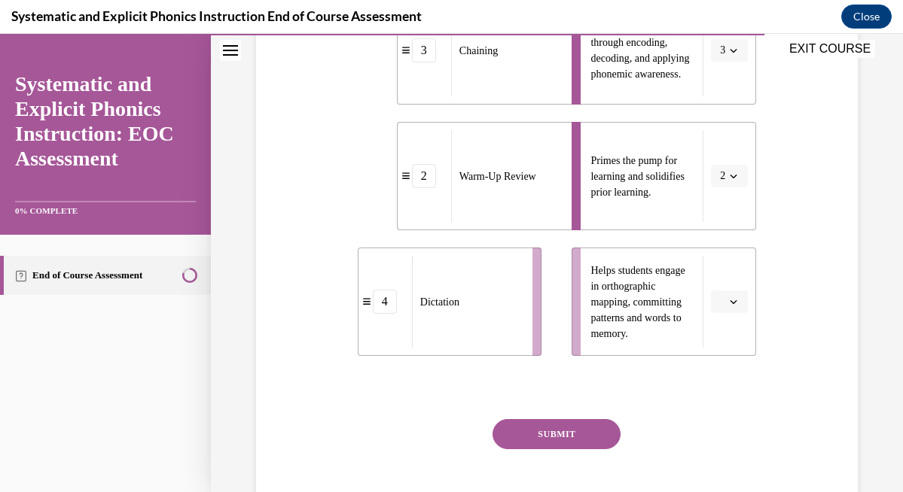
click at [738, 299] on span "button" at bounding box center [733, 302] width 11 height 11
click at [734, 449] on div "4" at bounding box center [728, 456] width 38 height 30
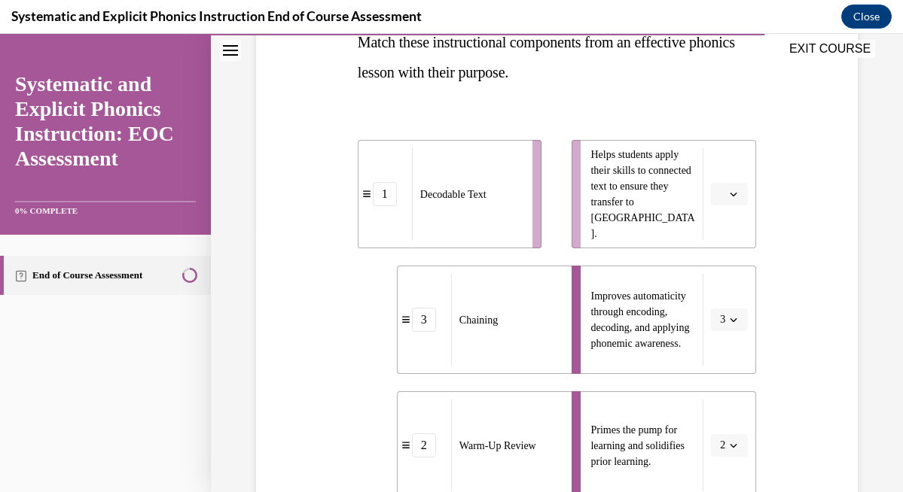
scroll to position [241, 0]
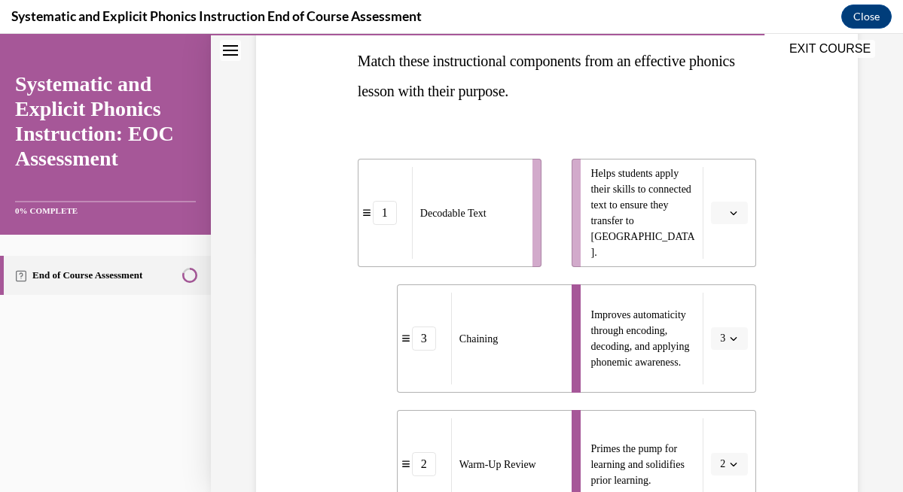
click at [737, 215] on span "button" at bounding box center [733, 213] width 11 height 11
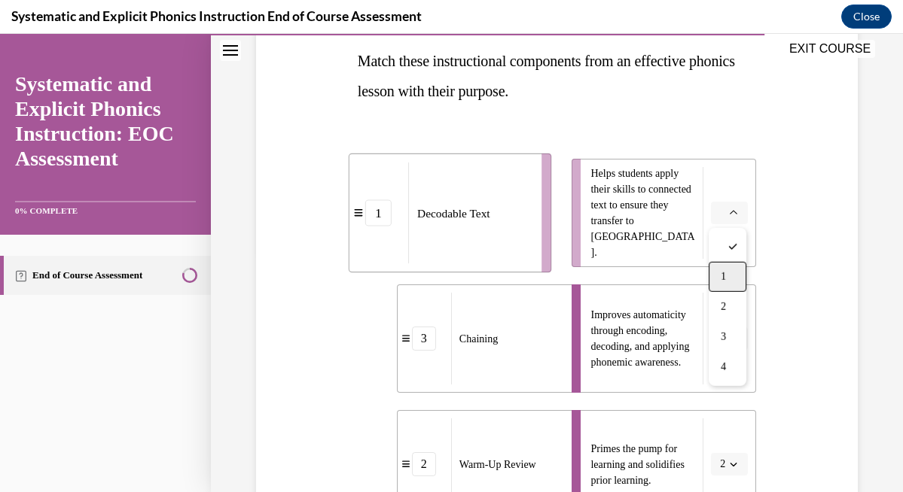
click at [723, 272] on span "1" at bounding box center [723, 277] width 5 height 12
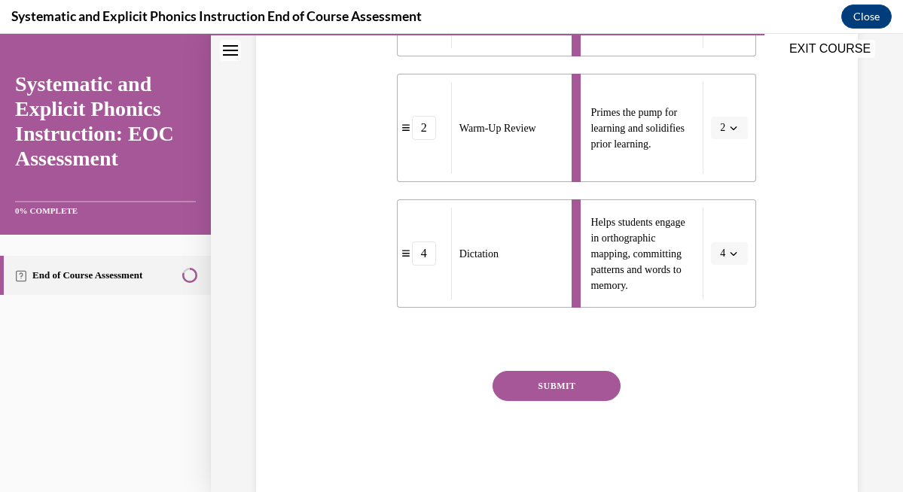
click at [573, 382] on button "SUBMIT" at bounding box center [556, 386] width 128 height 30
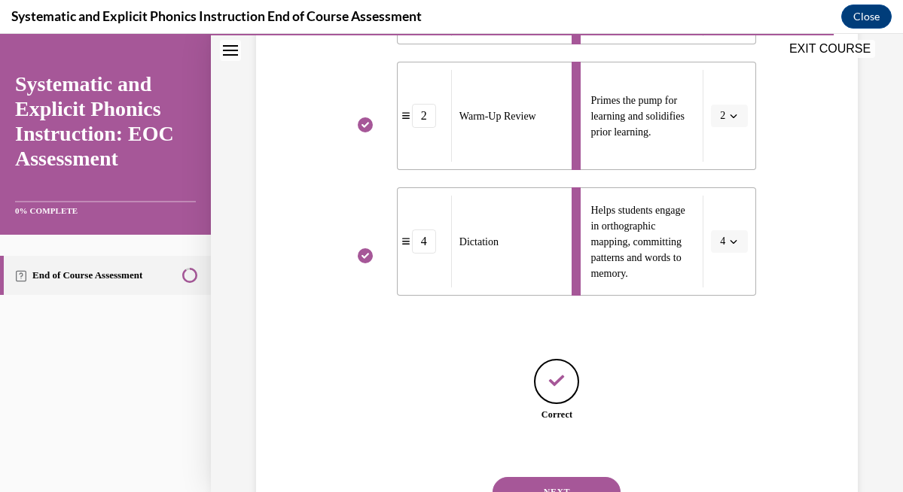
scroll to position [592, 0]
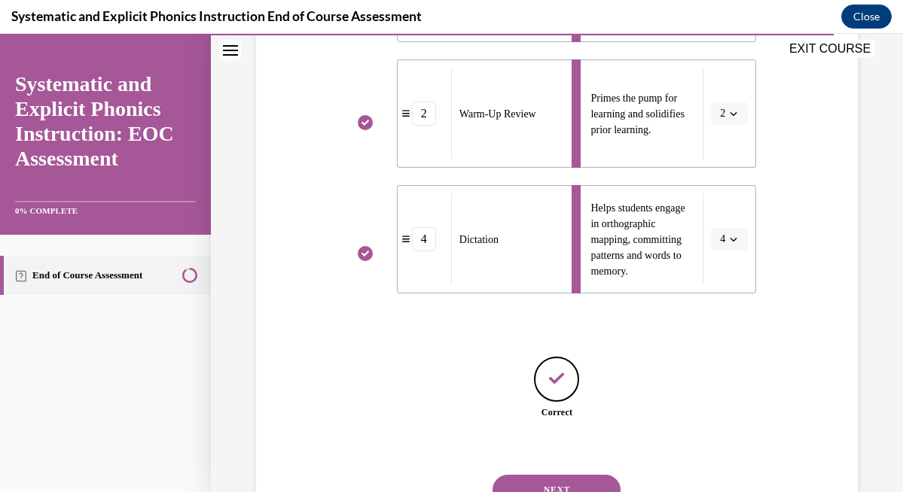
click at [572, 483] on button "NEXT" at bounding box center [556, 490] width 128 height 30
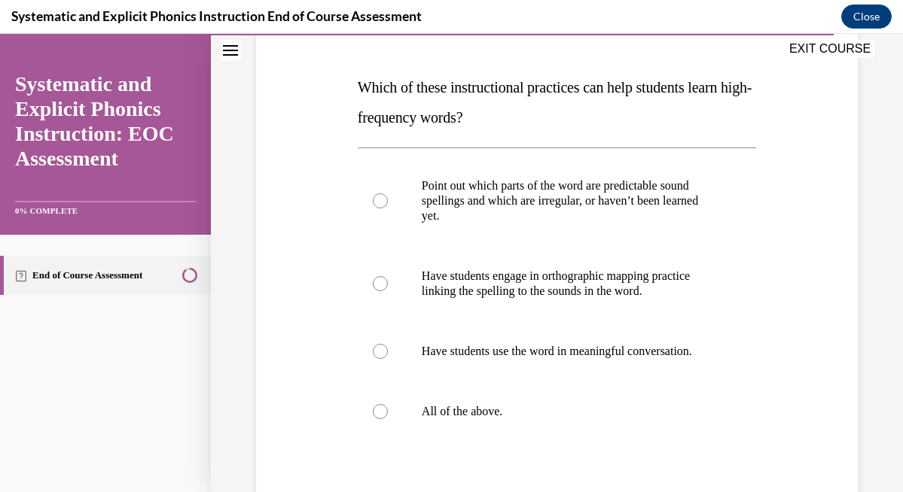
scroll to position [215, 0]
click at [377, 410] on div at bounding box center [380, 411] width 15 height 15
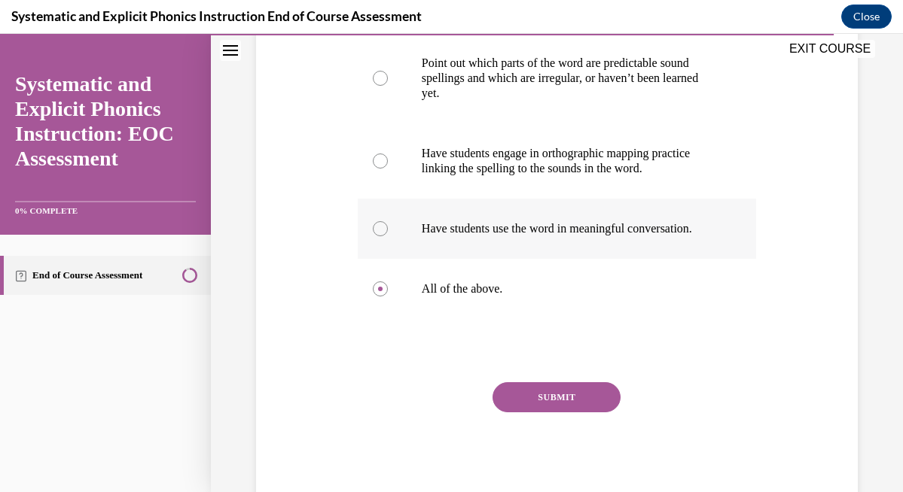
scroll to position [381, 0]
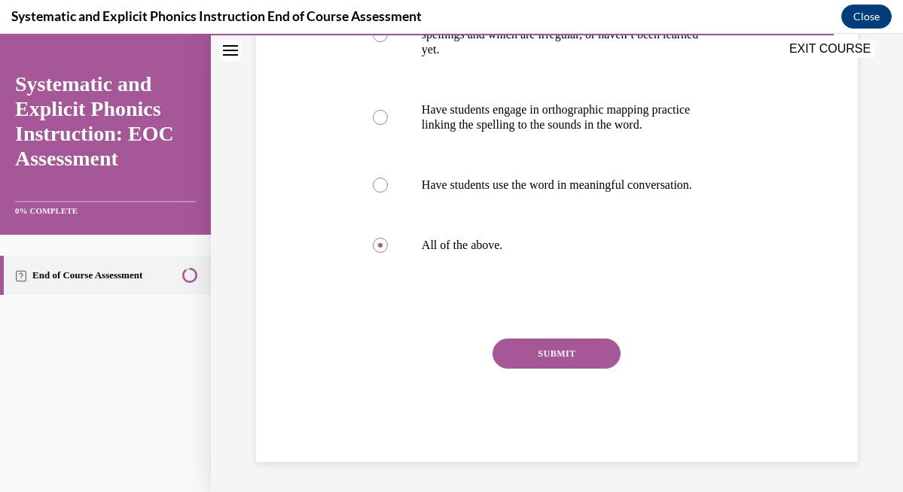
click at [588, 346] on button "SUBMIT" at bounding box center [556, 354] width 128 height 30
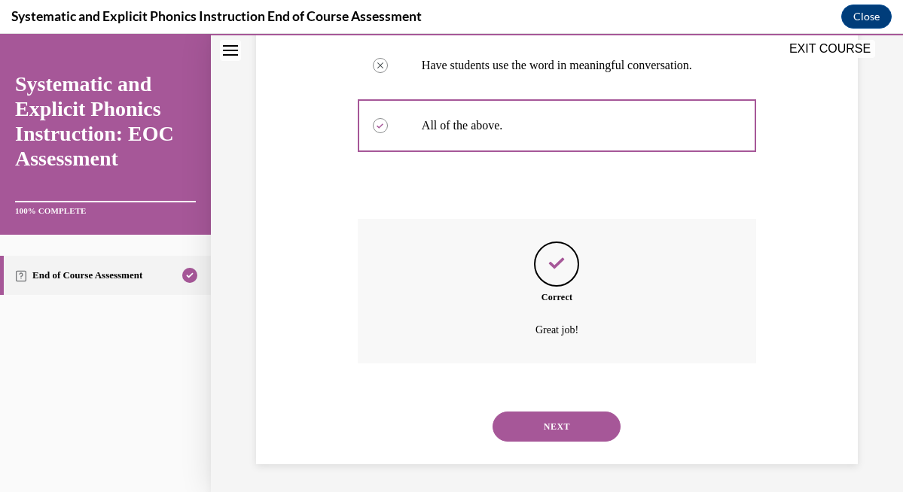
scroll to position [503, 0]
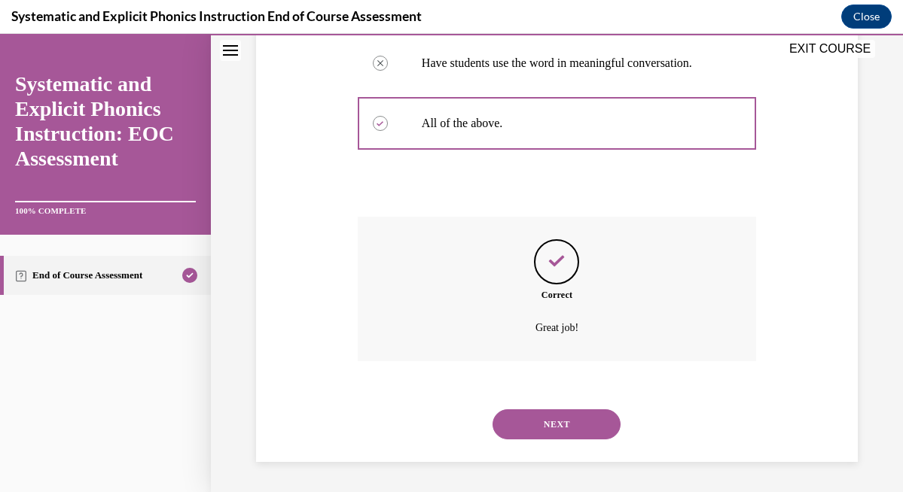
click at [597, 430] on button "NEXT" at bounding box center [556, 425] width 128 height 30
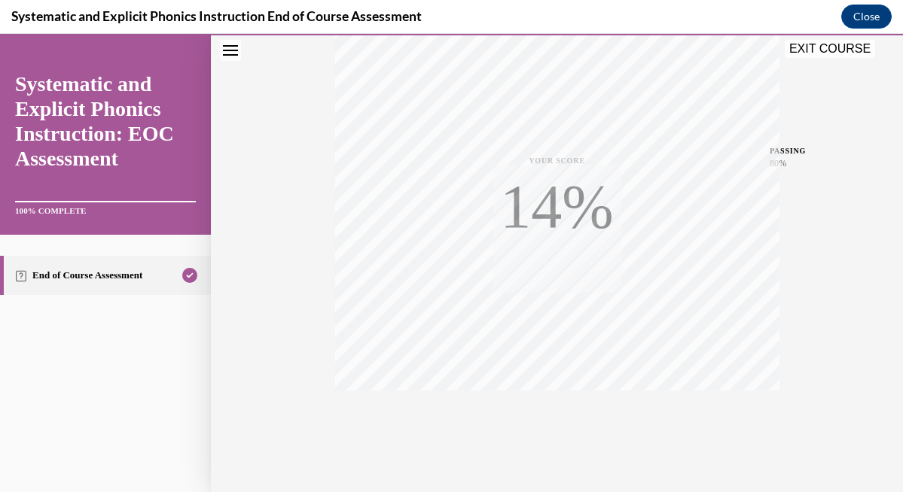
scroll to position [313, 0]
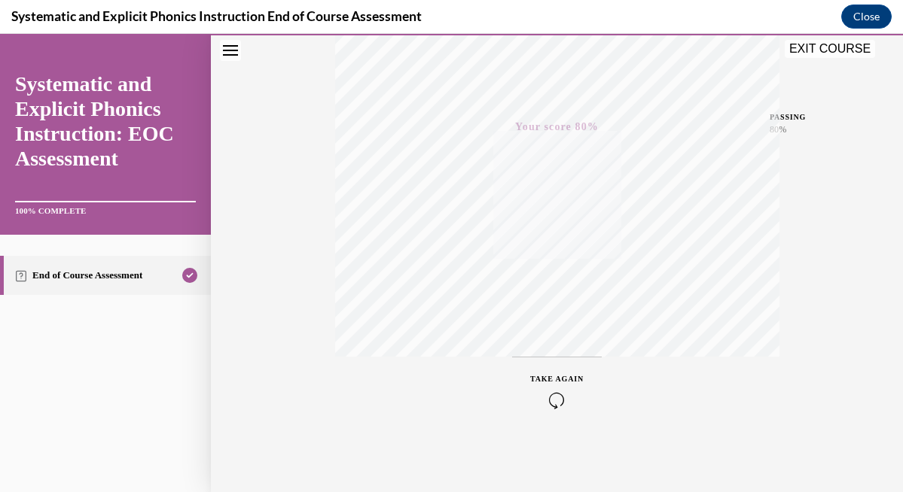
click at [556, 398] on icon "button" at bounding box center [556, 400] width 53 height 17
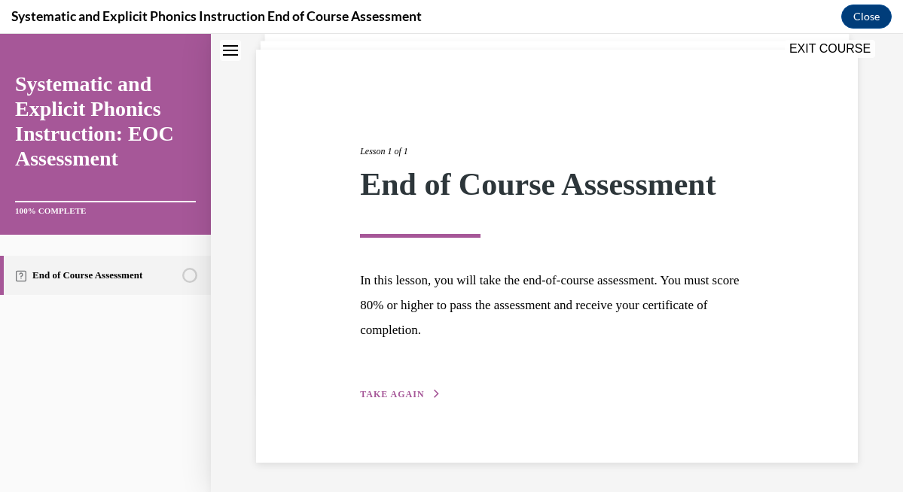
click at [401, 404] on div "Lesson 1 of 1 End of Course Assessment In this lesson, you will take the end-of…" at bounding box center [557, 256] width 602 height 413
click at [398, 394] on span "TAKE AGAIN" at bounding box center [392, 394] width 64 height 11
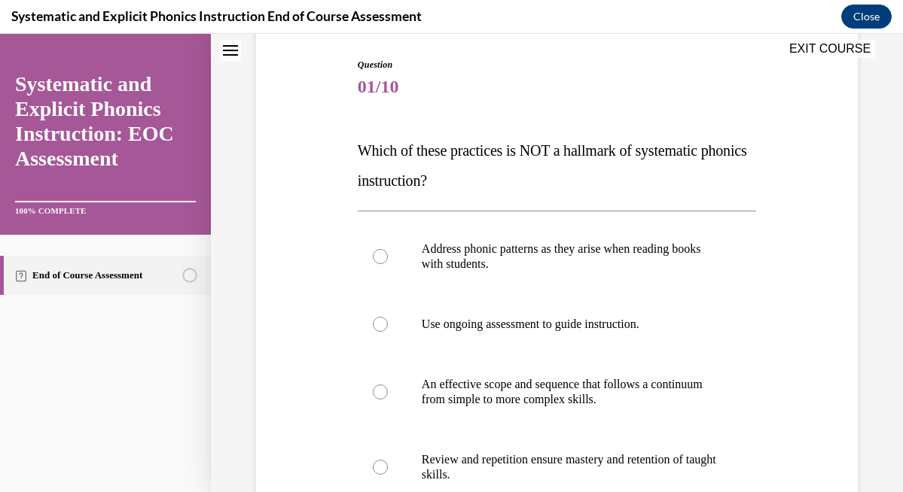
scroll to position [154, 0]
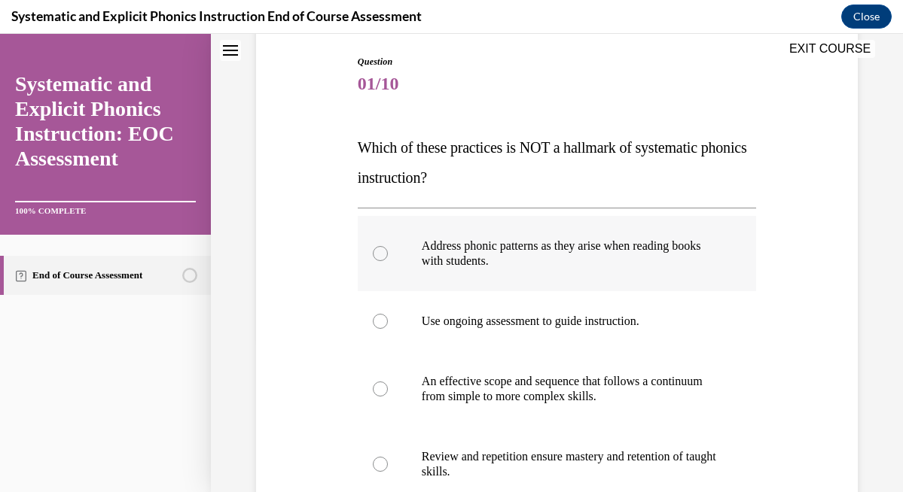
click at [374, 250] on div at bounding box center [380, 253] width 15 height 15
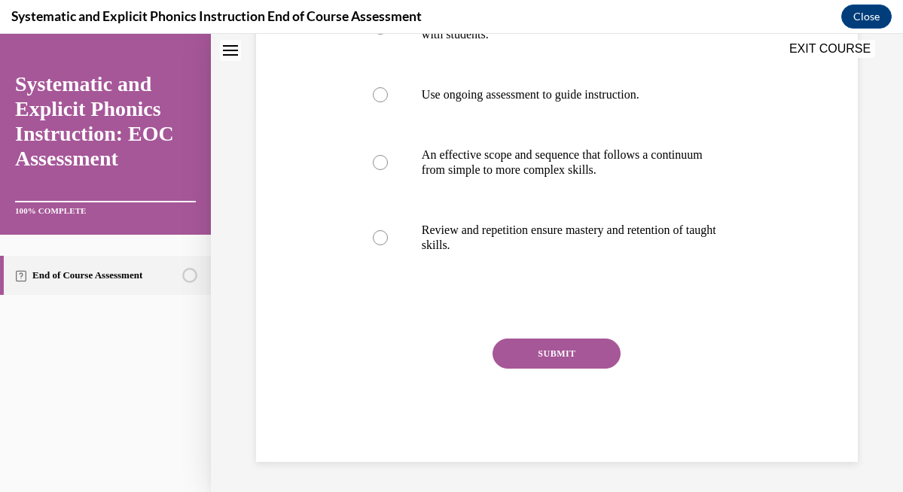
click at [532, 352] on button "SUBMIT" at bounding box center [556, 354] width 128 height 30
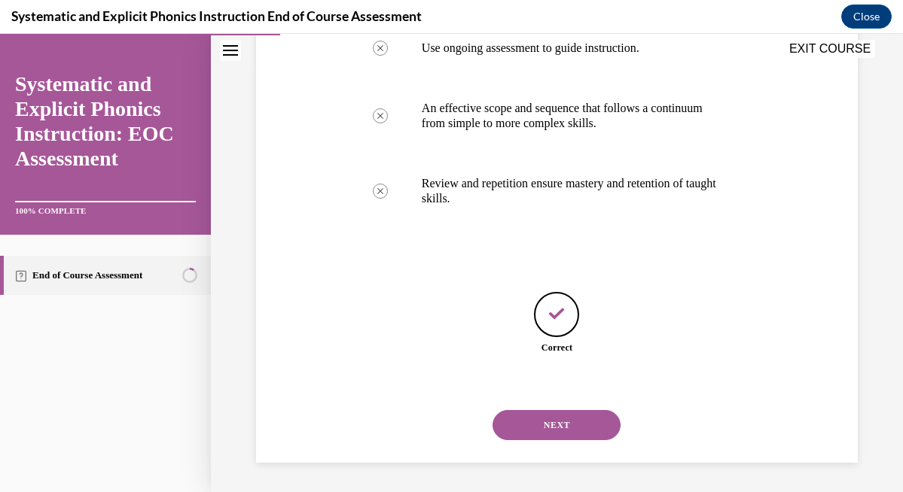
scroll to position [428, 0]
click at [566, 424] on button "NEXT" at bounding box center [556, 425] width 128 height 30
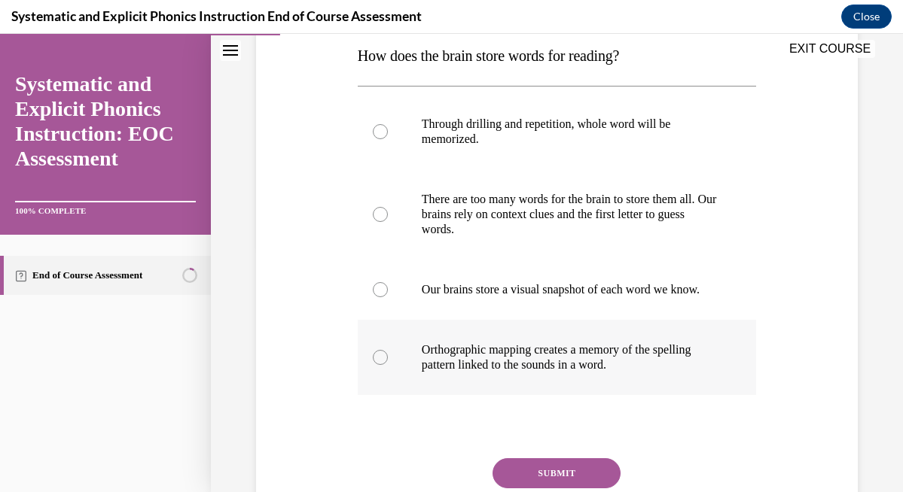
scroll to position [250, 0]
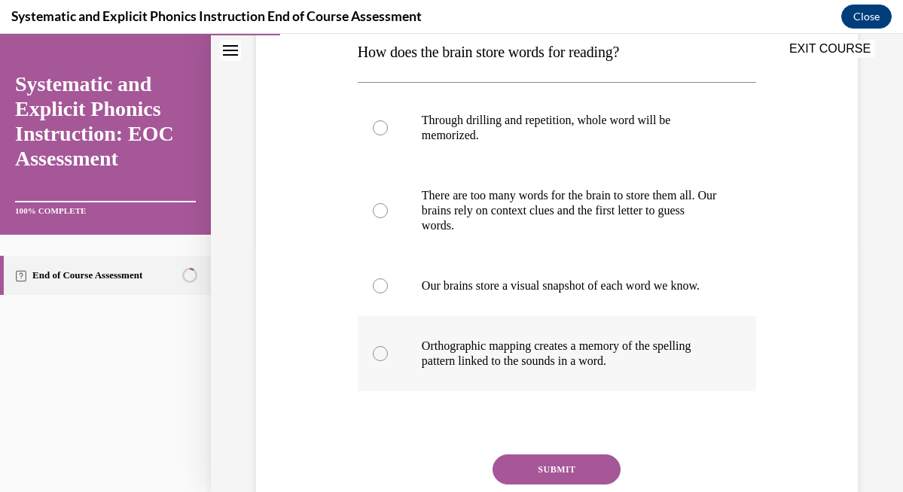
click at [392, 364] on div at bounding box center [557, 353] width 398 height 75
click at [541, 479] on button "SUBMIT" at bounding box center [556, 470] width 128 height 30
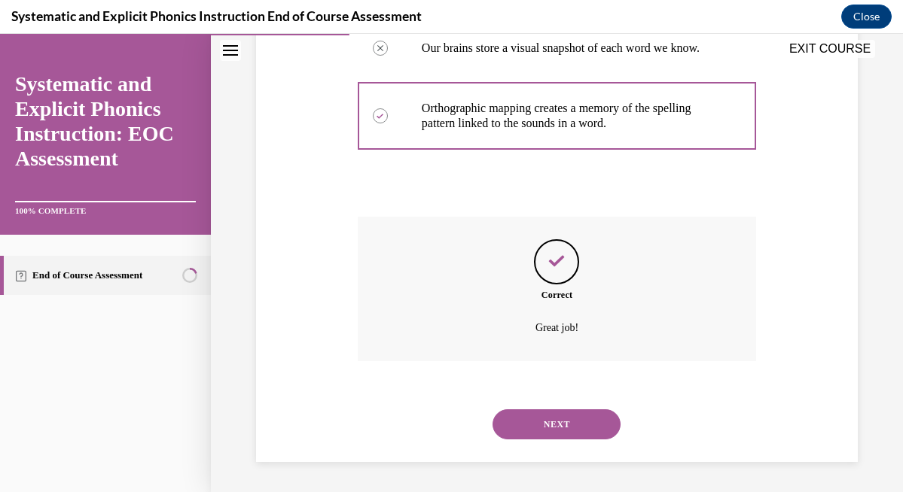
scroll to position [503, 0]
click at [578, 421] on button "NEXT" at bounding box center [556, 425] width 128 height 30
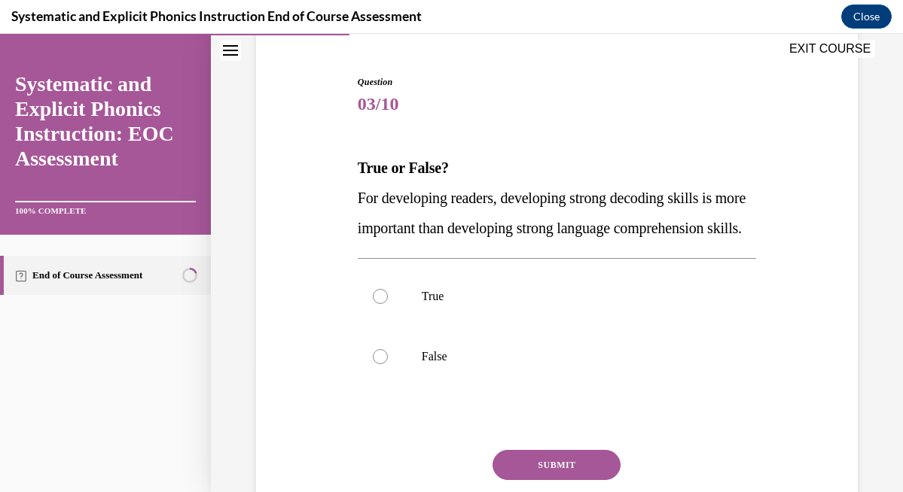
scroll to position [157, 0]
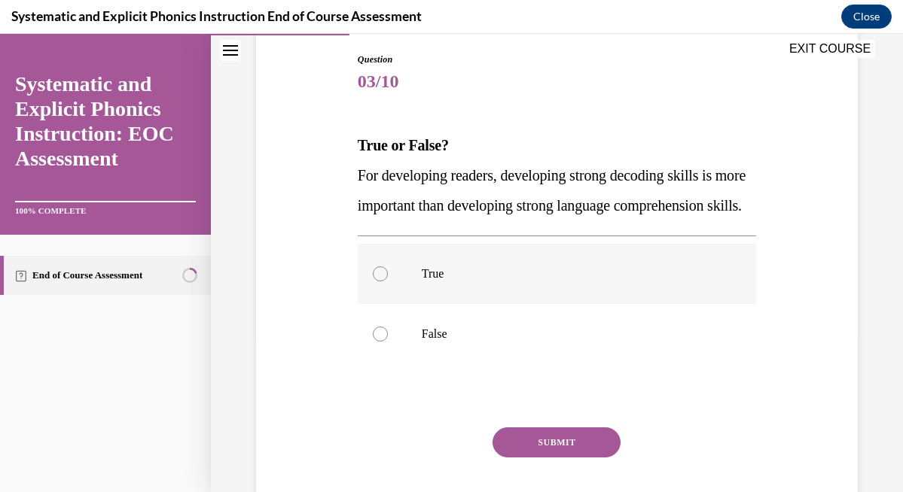
click at [373, 294] on div at bounding box center [557, 274] width 398 height 60
click at [586, 458] on button "SUBMIT" at bounding box center [556, 443] width 128 height 30
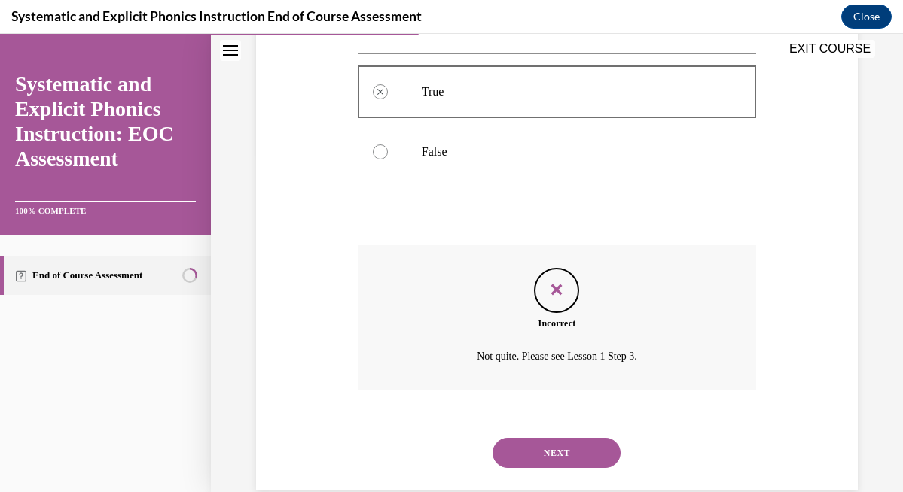
scroll to position [345, 0]
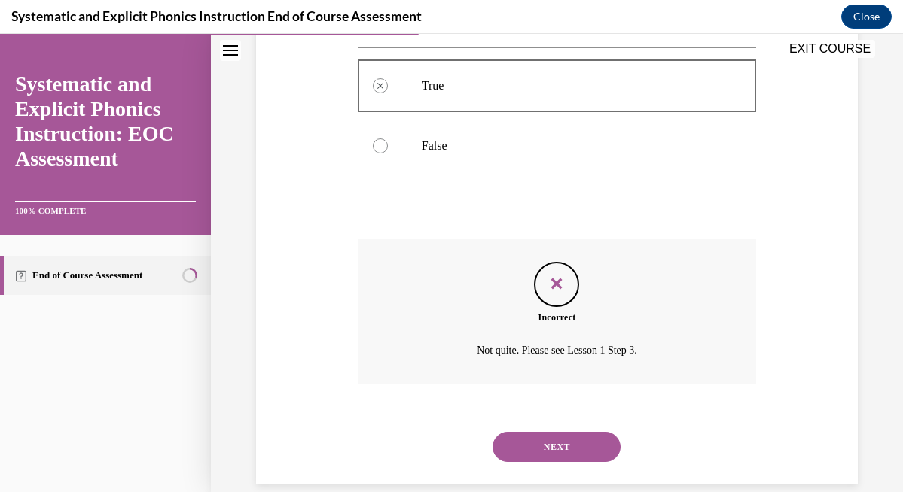
click at [583, 462] on button "NEXT" at bounding box center [556, 447] width 128 height 30
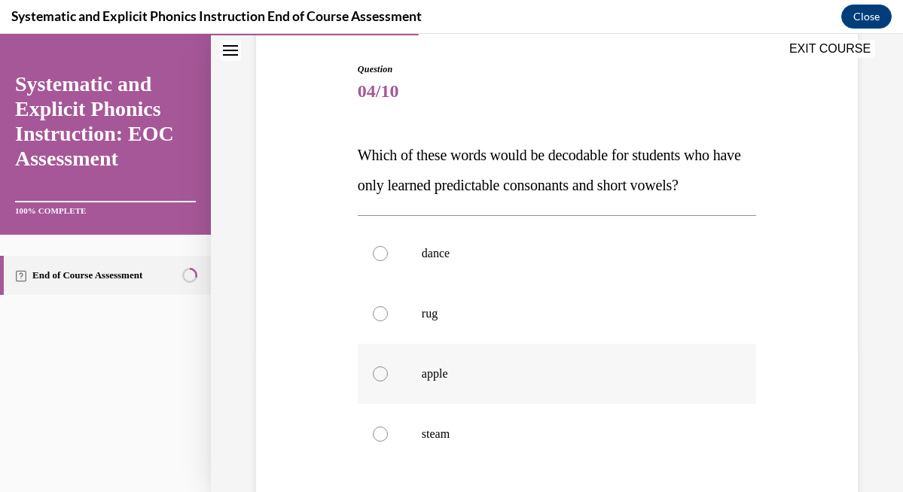
scroll to position [160, 0]
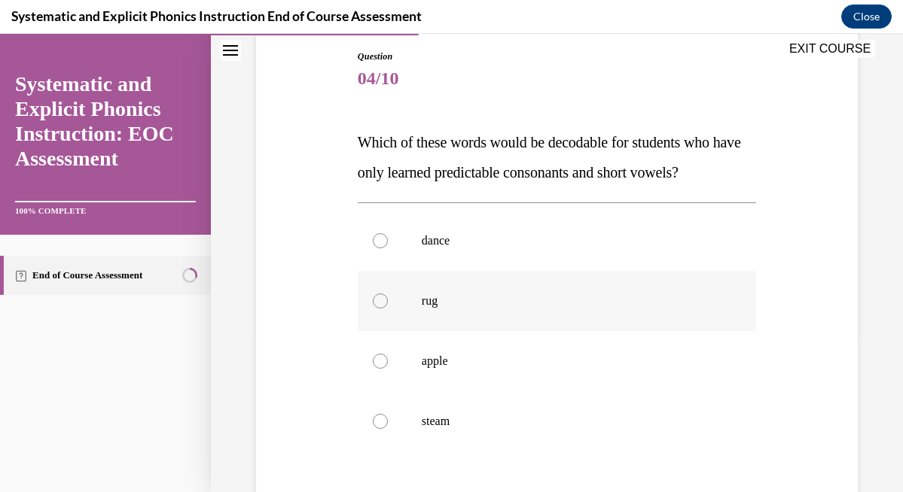
click at [373, 284] on div at bounding box center [557, 301] width 398 height 60
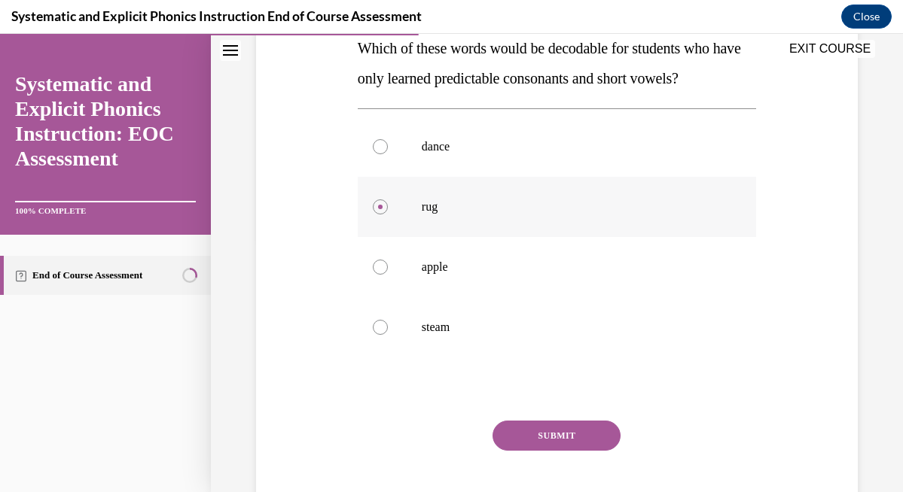
scroll to position [264, 0]
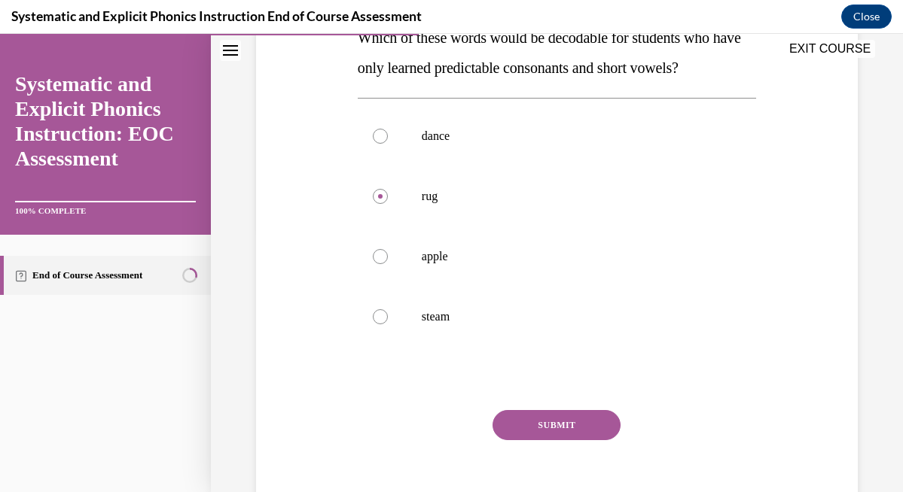
click at [552, 425] on button "SUBMIT" at bounding box center [556, 425] width 128 height 30
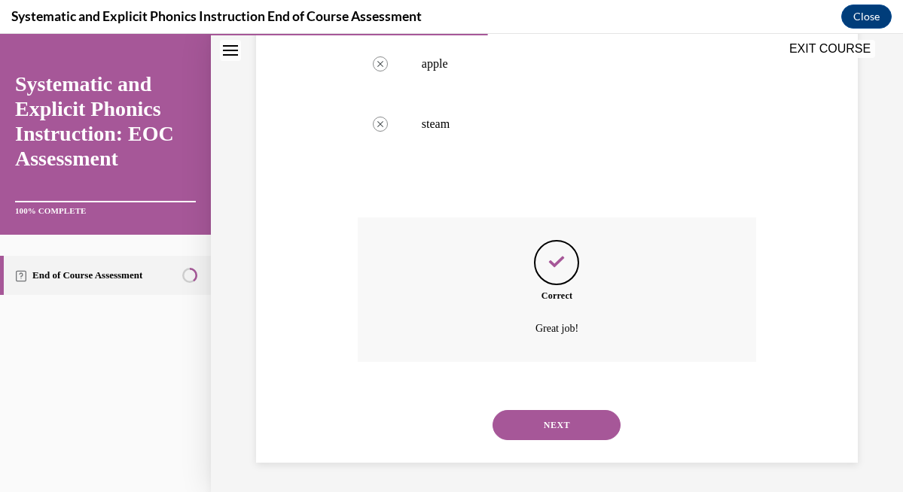
scroll to position [458, 0]
click at [587, 417] on button "NEXT" at bounding box center [556, 425] width 128 height 30
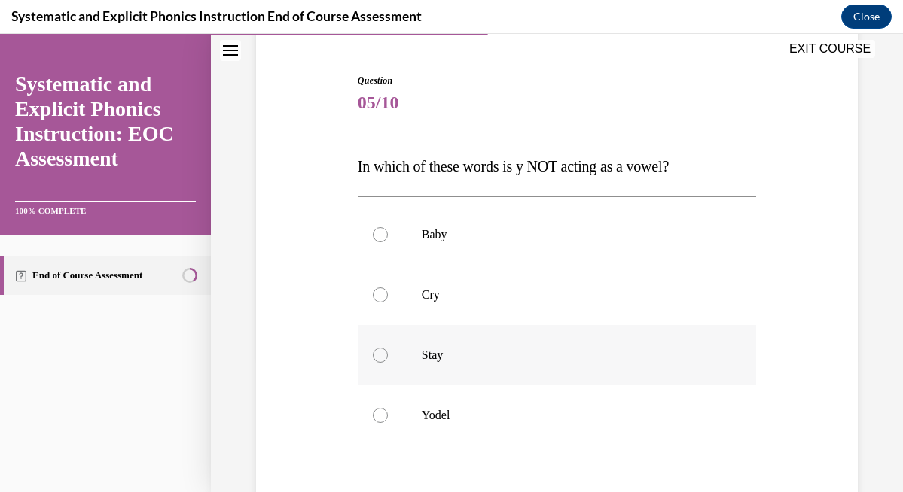
scroll to position [187, 0]
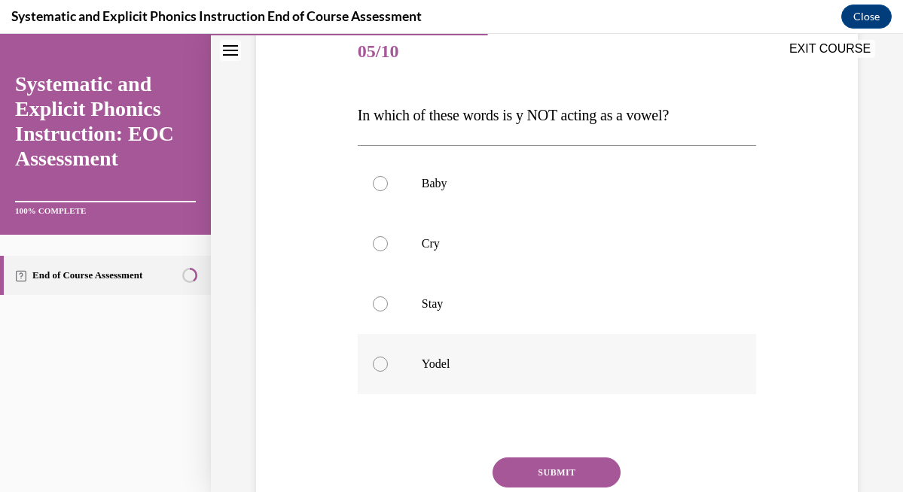
click at [383, 369] on div at bounding box center [380, 364] width 15 height 15
click at [556, 462] on button "SUBMIT" at bounding box center [556, 473] width 128 height 30
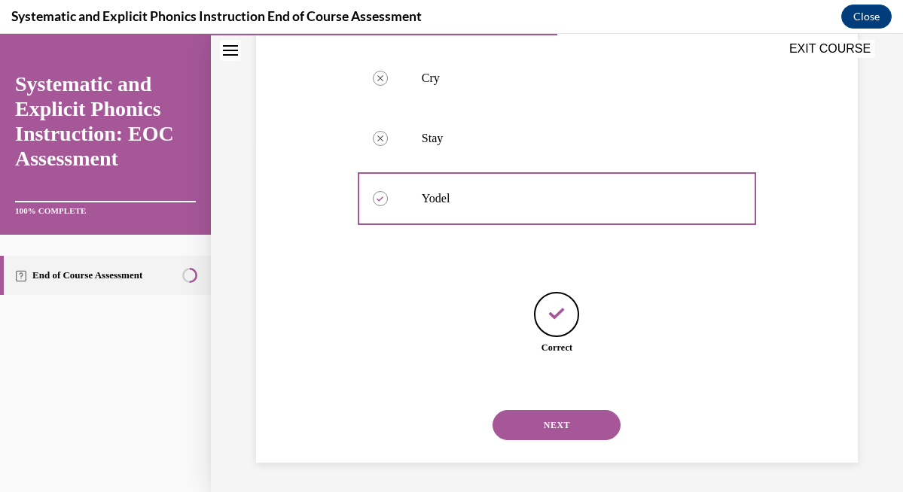
scroll to position [353, 0]
click at [583, 426] on button "NEXT" at bounding box center [556, 425] width 128 height 30
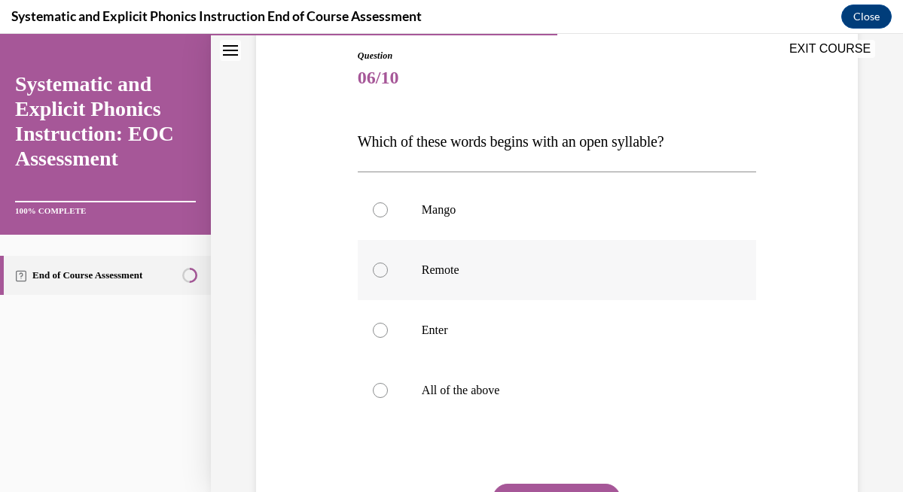
scroll to position [166, 0]
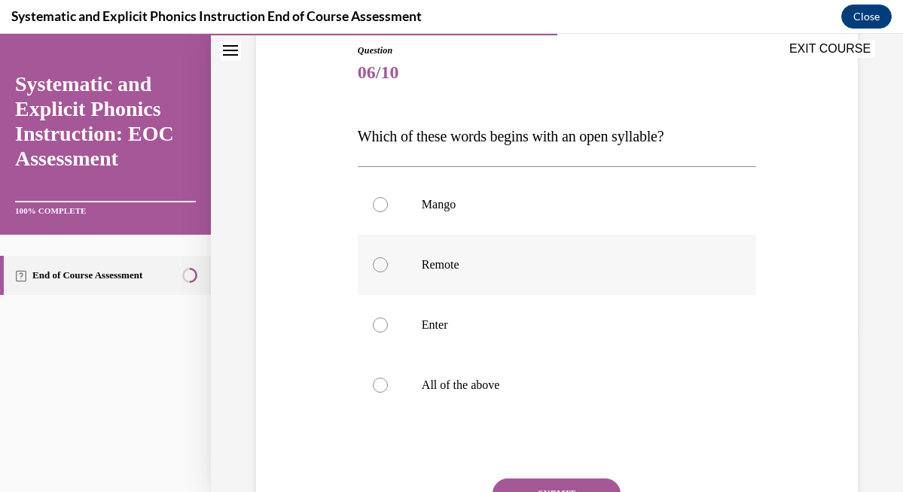
click at [383, 258] on div at bounding box center [557, 265] width 398 height 60
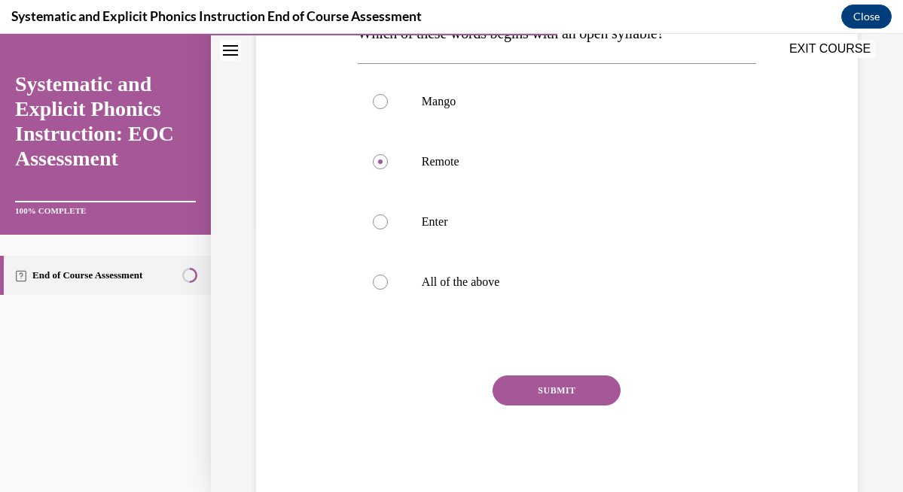
click at [573, 389] on button "SUBMIT" at bounding box center [556, 391] width 128 height 30
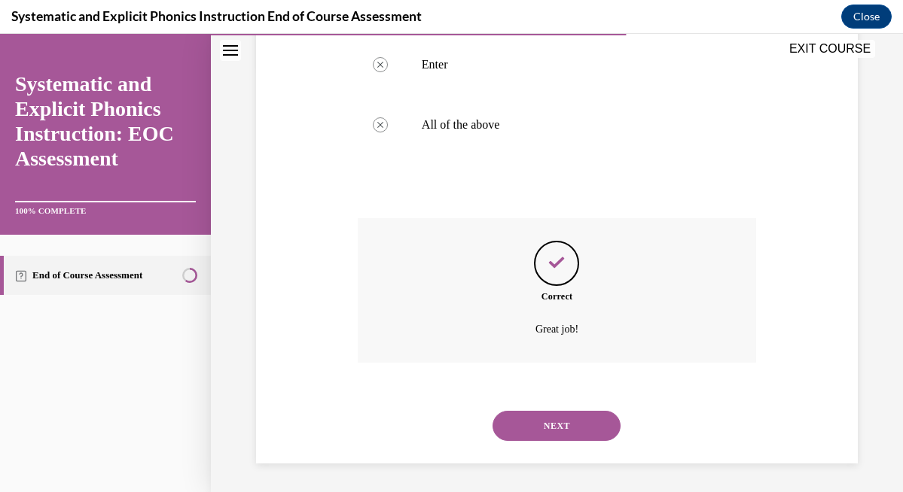
scroll to position [428, 0]
click at [578, 424] on button "NEXT" at bounding box center [556, 425] width 128 height 30
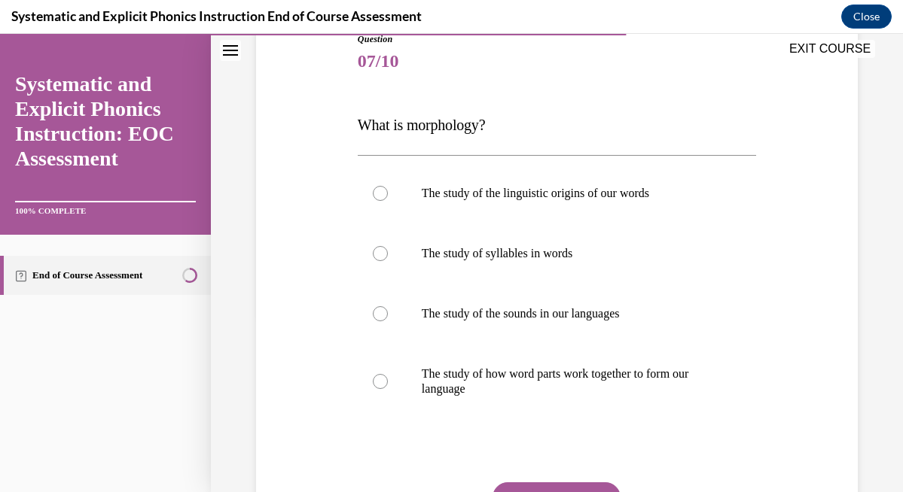
scroll to position [206, 0]
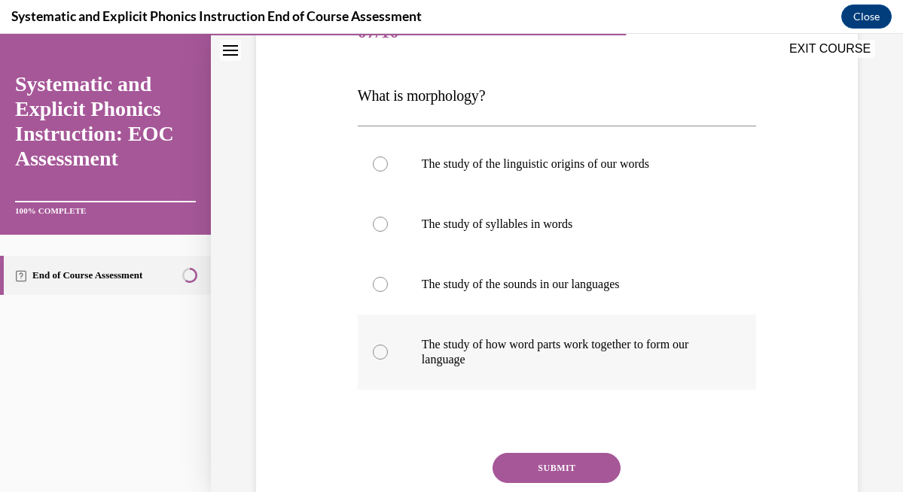
click at [377, 334] on div at bounding box center [557, 352] width 398 height 75
click at [550, 452] on div "Question 07/10 What is morphology? The study of the linguistic origins of our w…" at bounding box center [557, 290] width 398 height 574
click at [553, 480] on button "SUBMIT" at bounding box center [556, 468] width 128 height 30
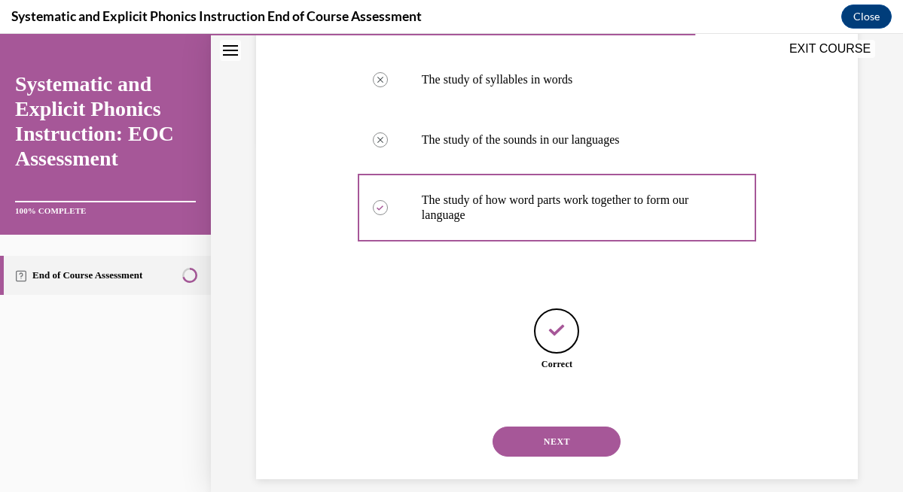
scroll to position [368, 0]
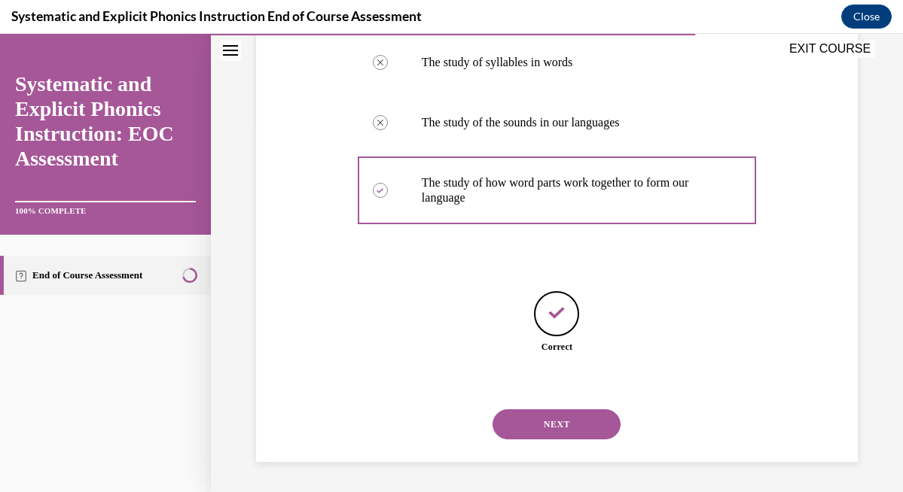
click at [600, 437] on button "NEXT" at bounding box center [556, 425] width 128 height 30
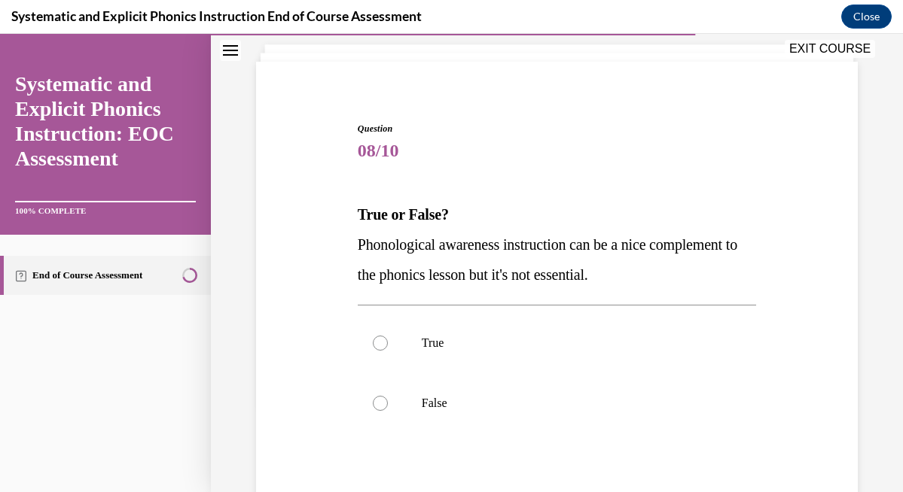
scroll to position [91, 0]
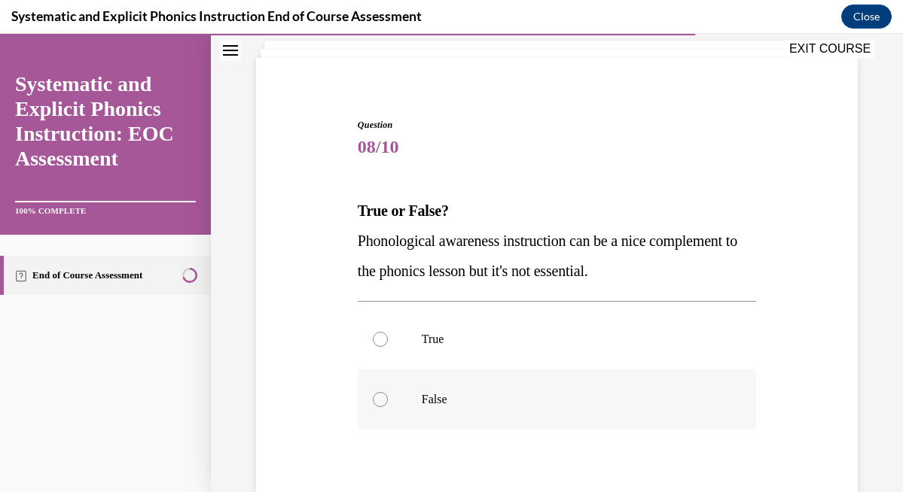
click at [392, 395] on div at bounding box center [557, 400] width 398 height 60
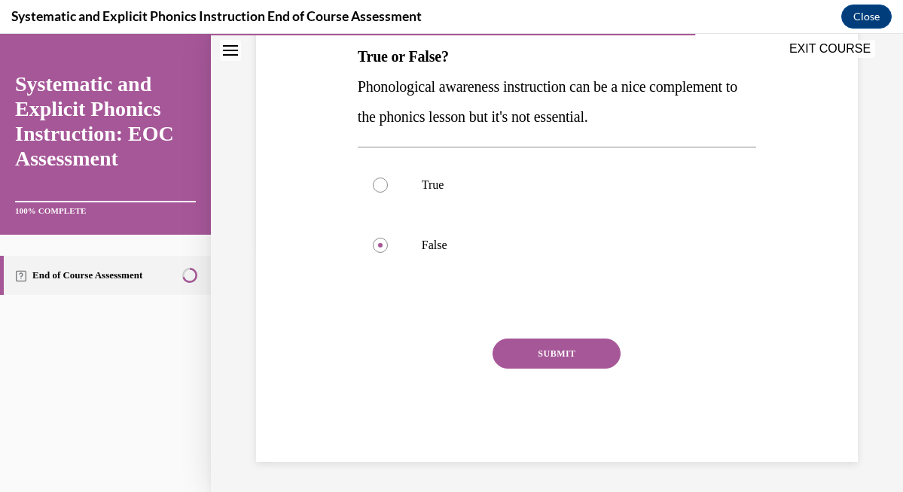
click at [580, 367] on button "SUBMIT" at bounding box center [556, 354] width 128 height 30
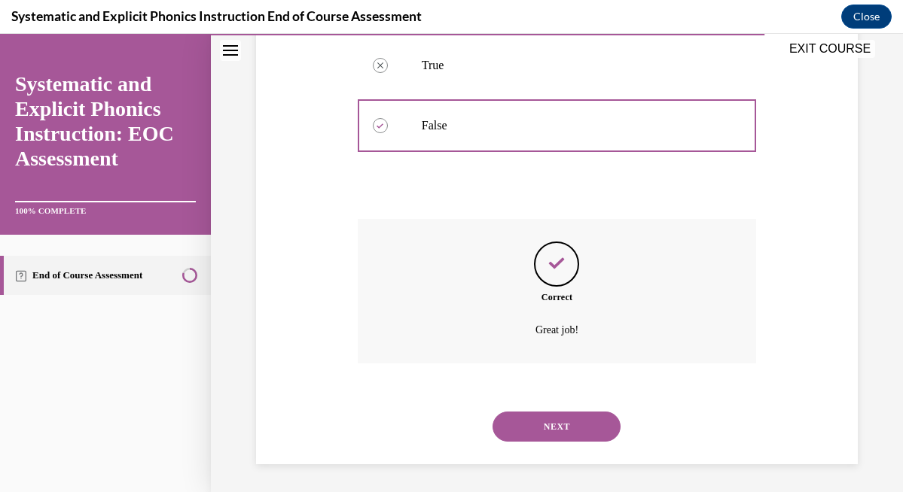
scroll to position [367, 0]
click at [595, 431] on button "NEXT" at bounding box center [556, 425] width 128 height 30
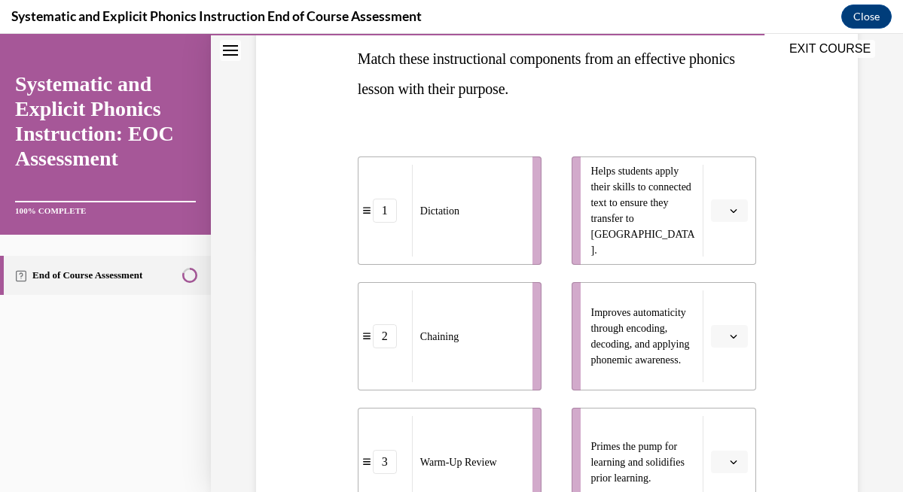
scroll to position [244, 0]
click at [732, 214] on span "button" at bounding box center [733, 210] width 11 height 11
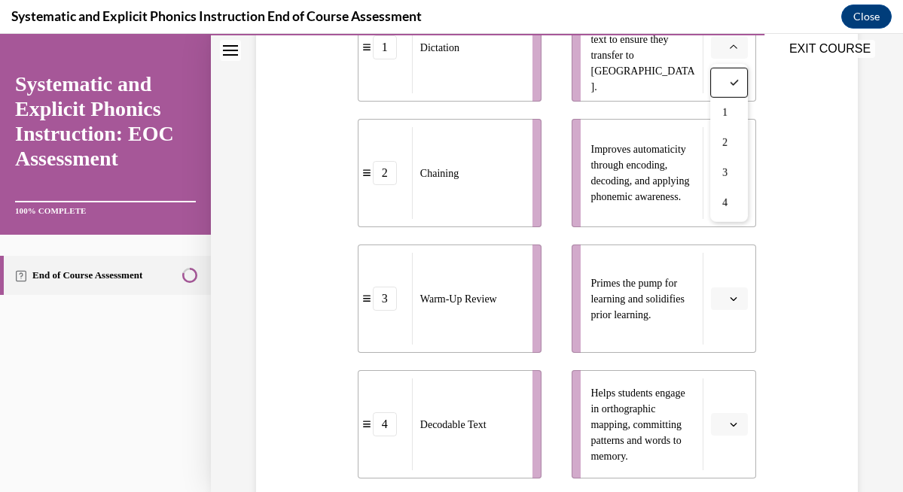
scroll to position [407, 0]
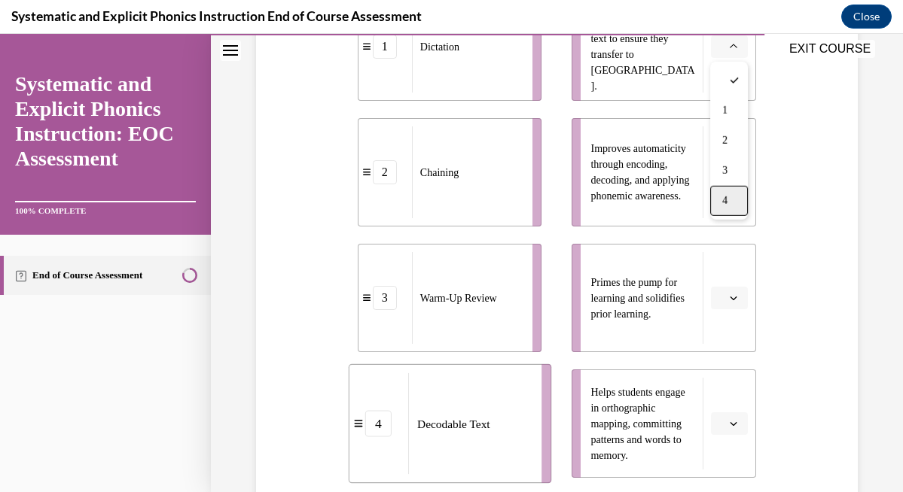
click at [729, 205] on div "4" at bounding box center [729, 201] width 38 height 30
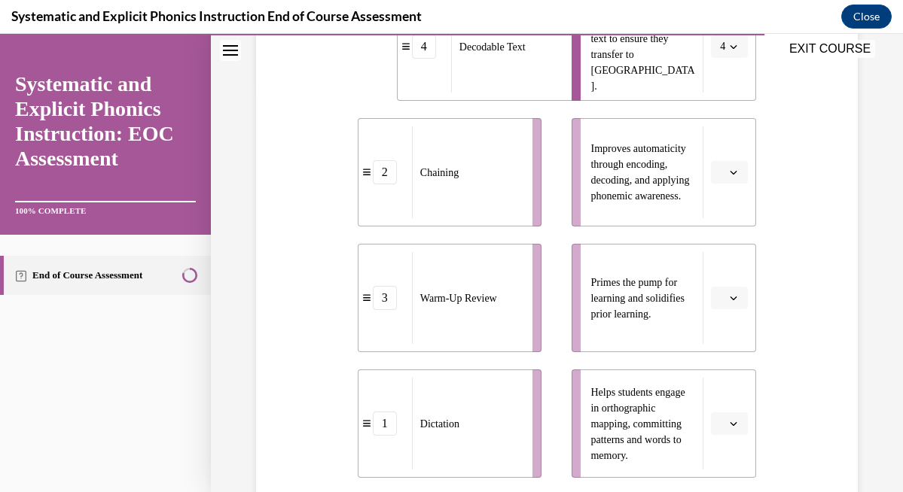
click at [733, 299] on icon "button" at bounding box center [733, 299] width 7 height 4
click at [739, 422] on div "3" at bounding box center [728, 422] width 38 height 30
click at [735, 425] on icon "button" at bounding box center [734, 424] width 8 height 8
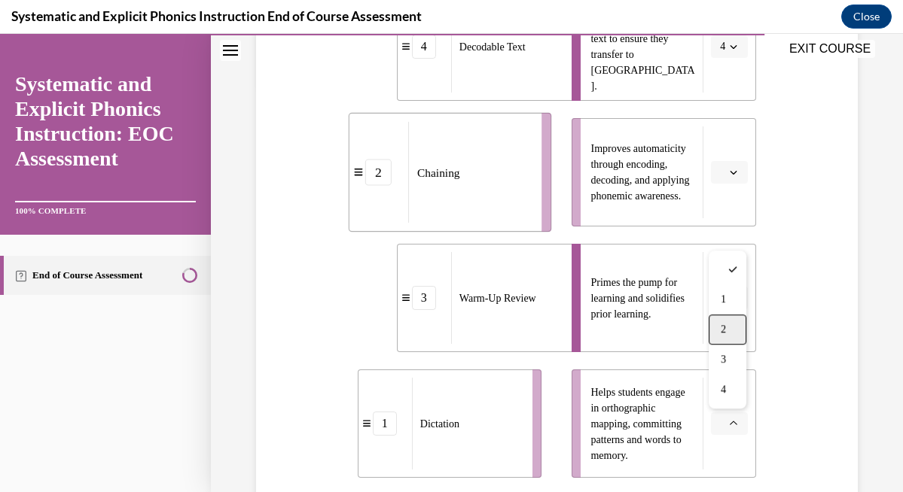
click at [736, 329] on div "2" at bounding box center [728, 330] width 38 height 30
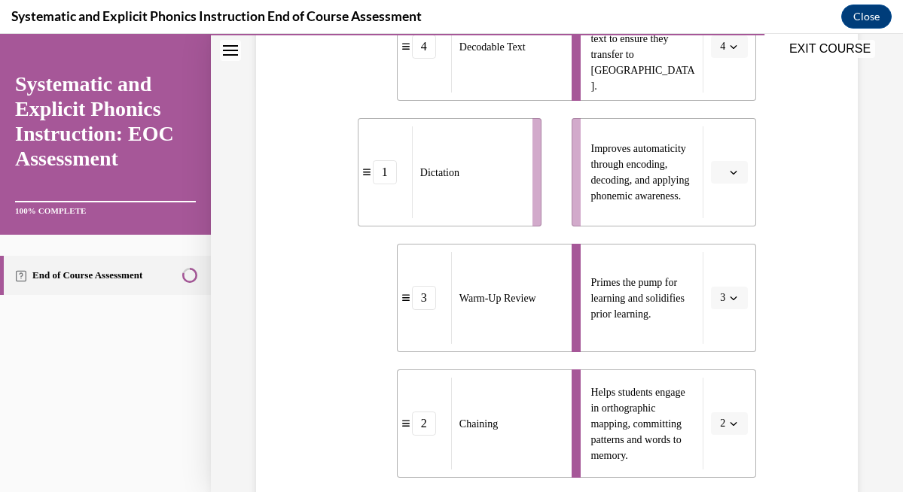
click at [733, 173] on icon "button" at bounding box center [734, 173] width 8 height 8
click at [726, 238] on span "1" at bounding box center [723, 236] width 5 height 12
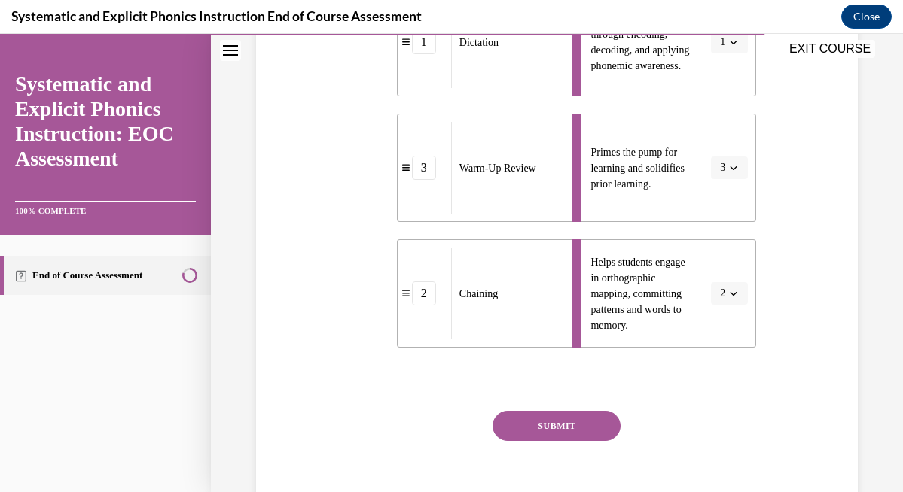
scroll to position [610, 0]
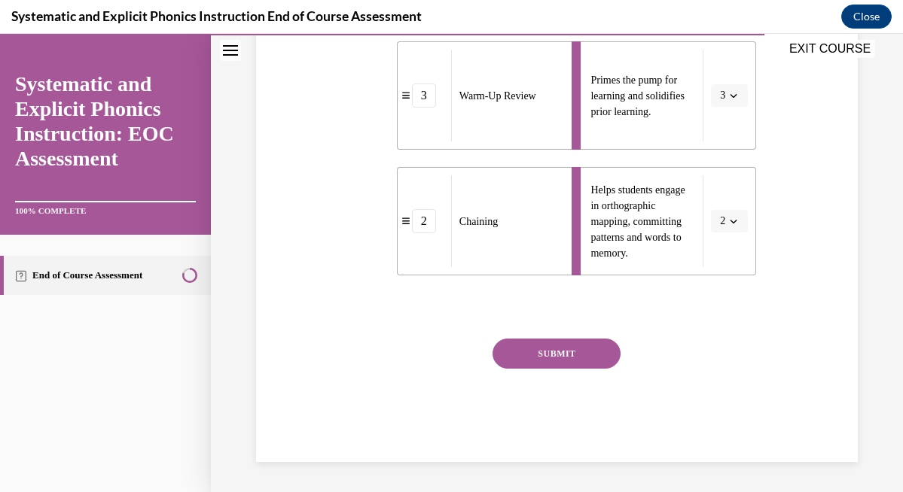
click at [598, 349] on button "SUBMIT" at bounding box center [556, 354] width 128 height 30
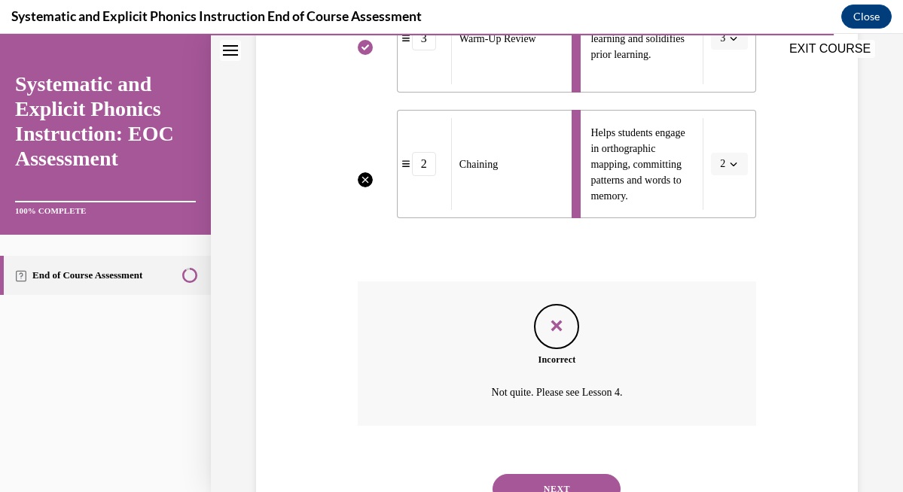
scroll to position [684, 0]
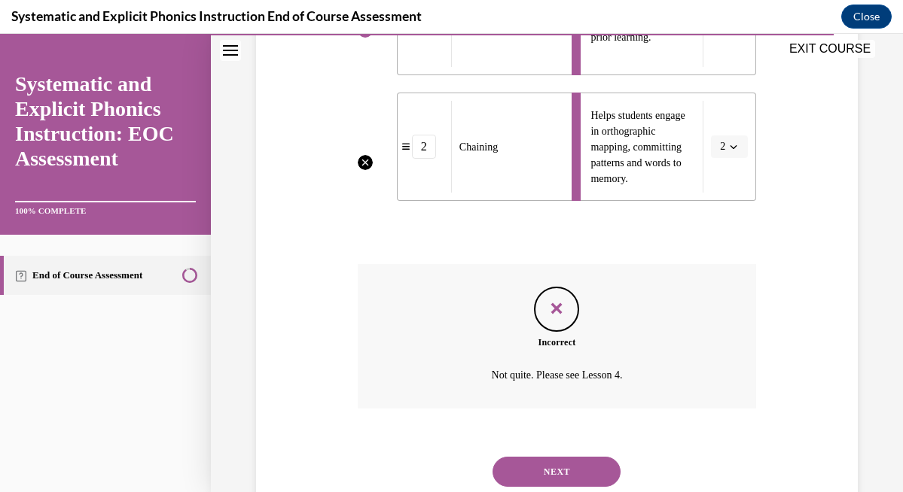
click at [566, 468] on button "NEXT" at bounding box center [556, 472] width 128 height 30
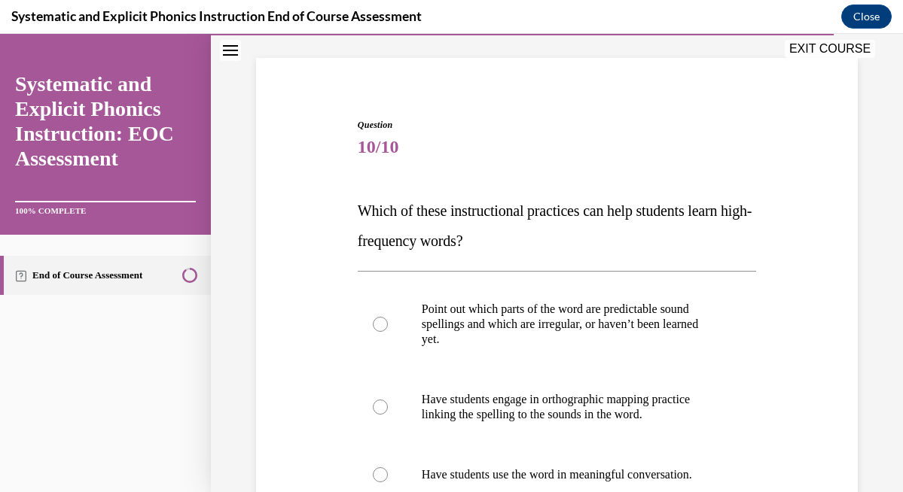
scroll to position [257, 0]
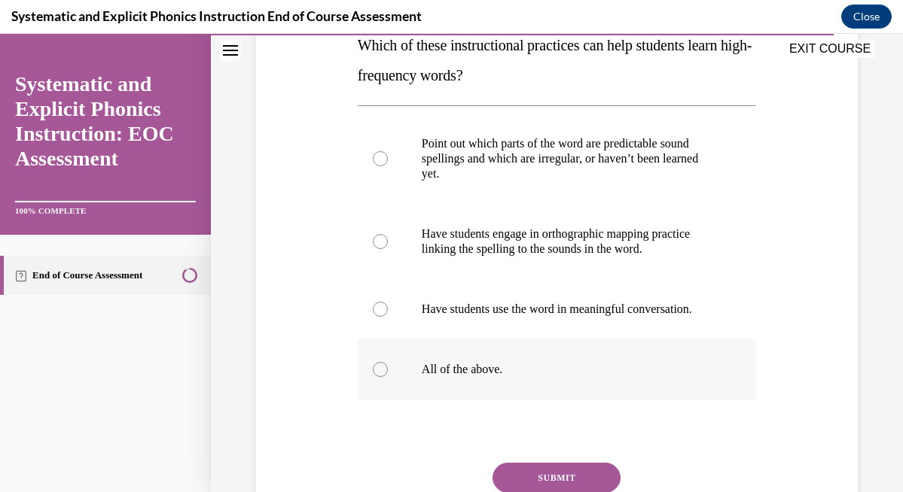
click at [377, 360] on div at bounding box center [557, 370] width 398 height 60
click at [553, 471] on button "SUBMIT" at bounding box center [556, 478] width 128 height 30
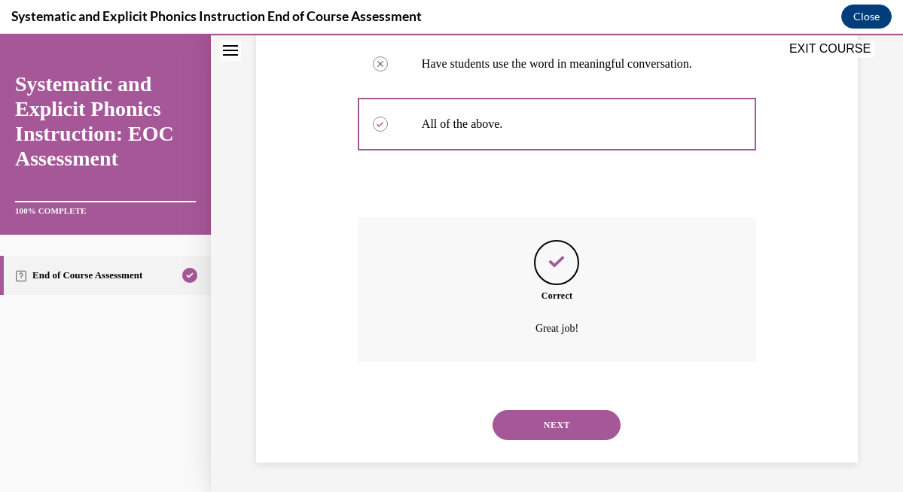
scroll to position [503, 0]
click at [570, 432] on button "NEXT" at bounding box center [556, 425] width 128 height 30
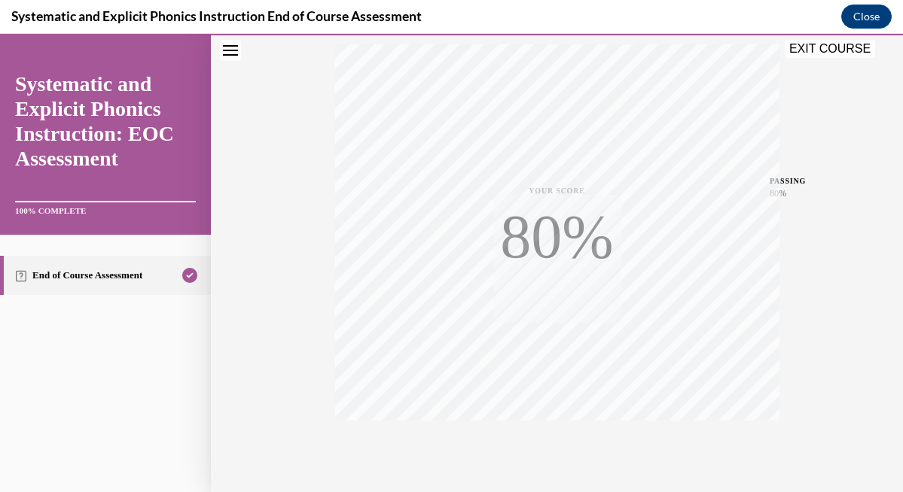
scroll to position [313, 0]
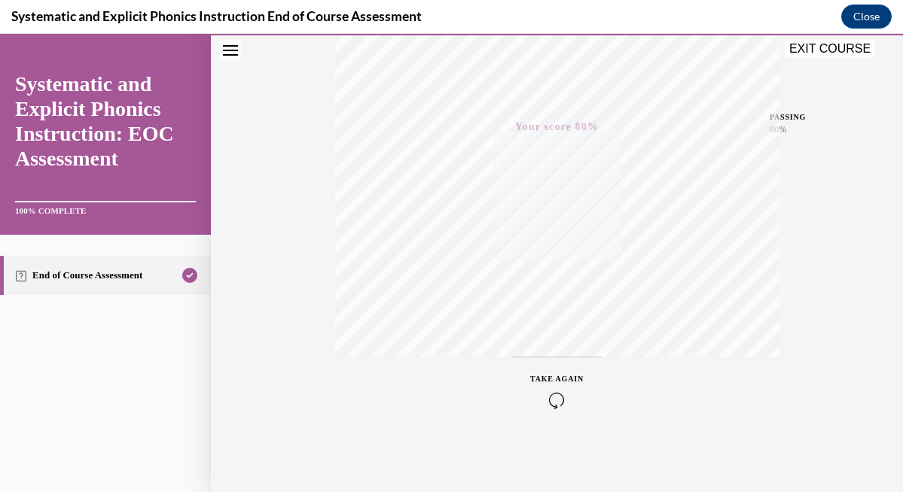
click at [559, 406] on icon "button" at bounding box center [556, 400] width 53 height 17
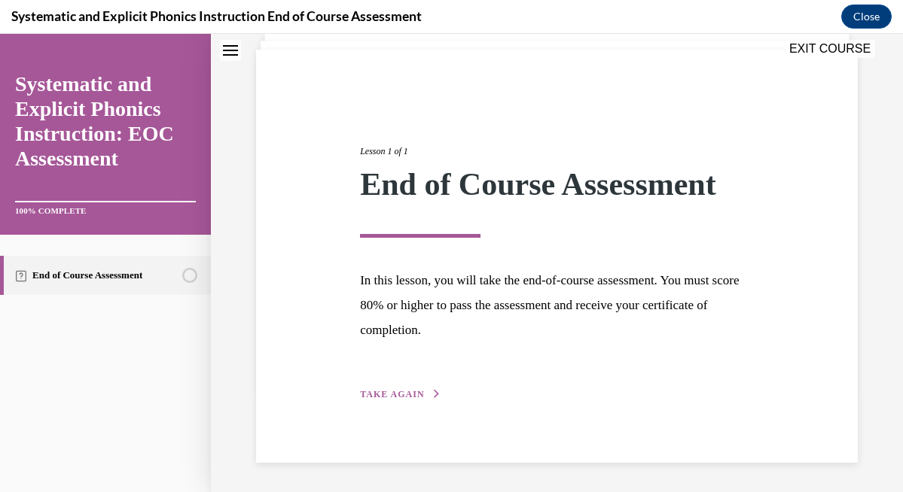
click at [391, 388] on button "TAKE AGAIN" at bounding box center [400, 395] width 81 height 14
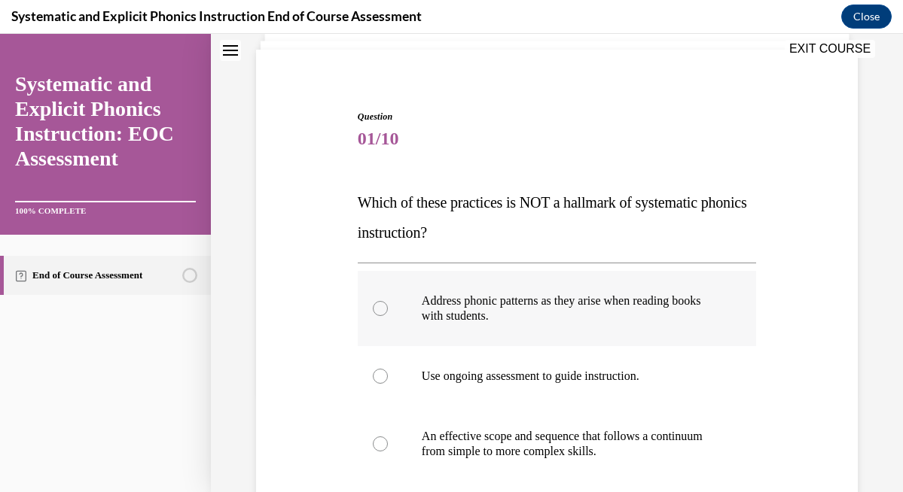
click at [380, 312] on div at bounding box center [380, 308] width 15 height 15
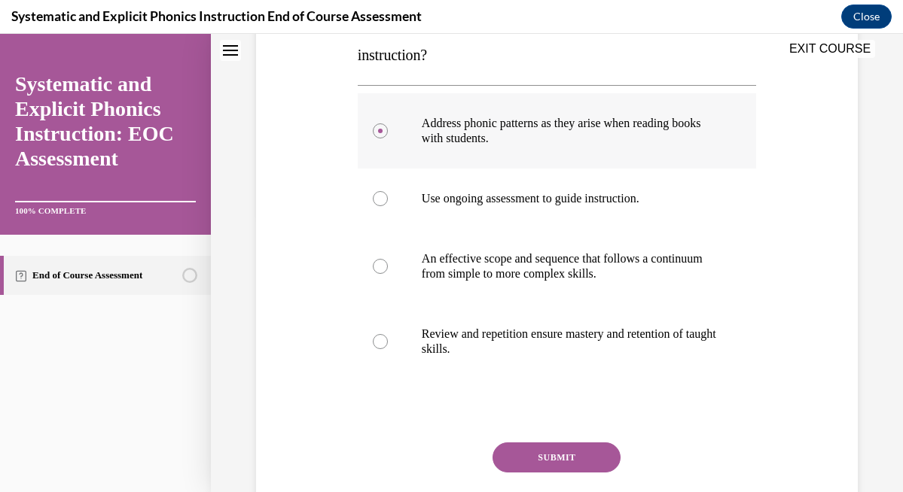
scroll to position [319, 0]
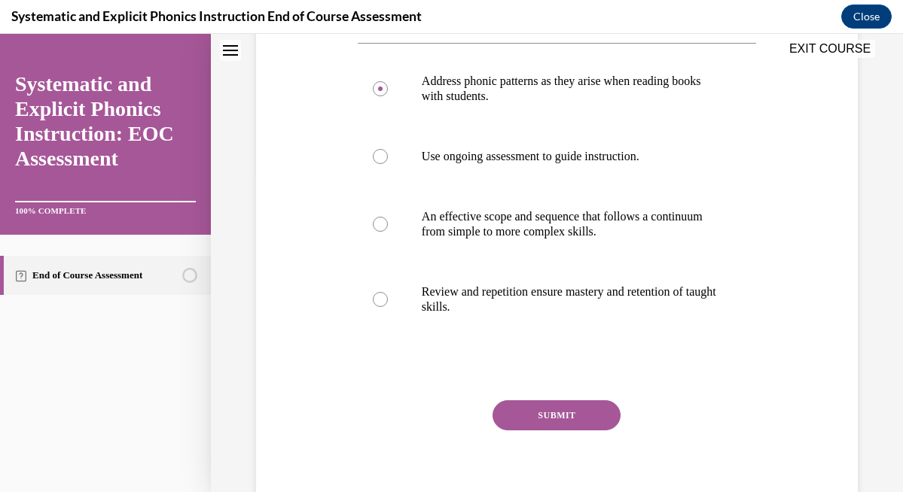
click at [521, 404] on button "SUBMIT" at bounding box center [556, 416] width 128 height 30
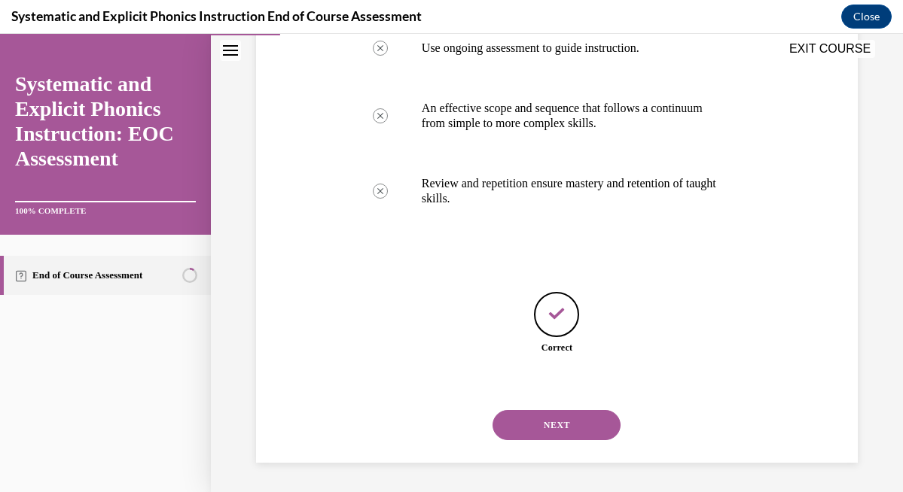
scroll to position [428, 0]
click at [550, 431] on button "NEXT" at bounding box center [556, 425] width 128 height 30
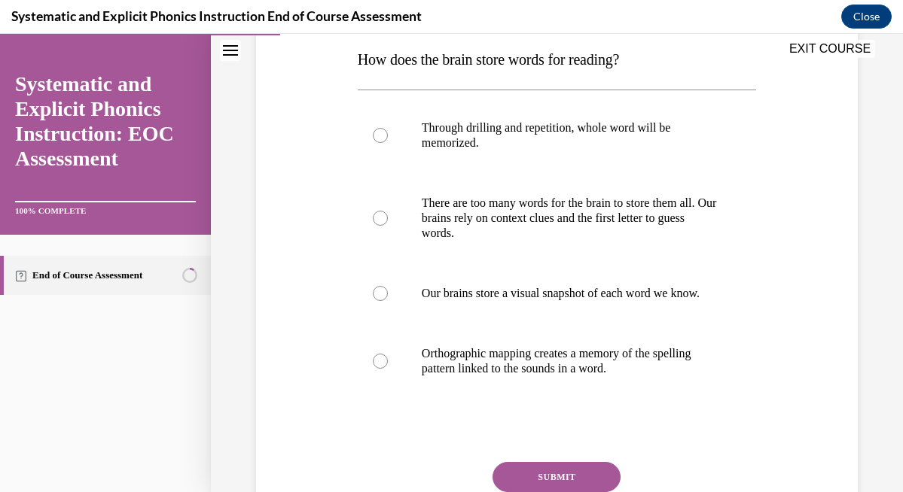
scroll to position [381, 0]
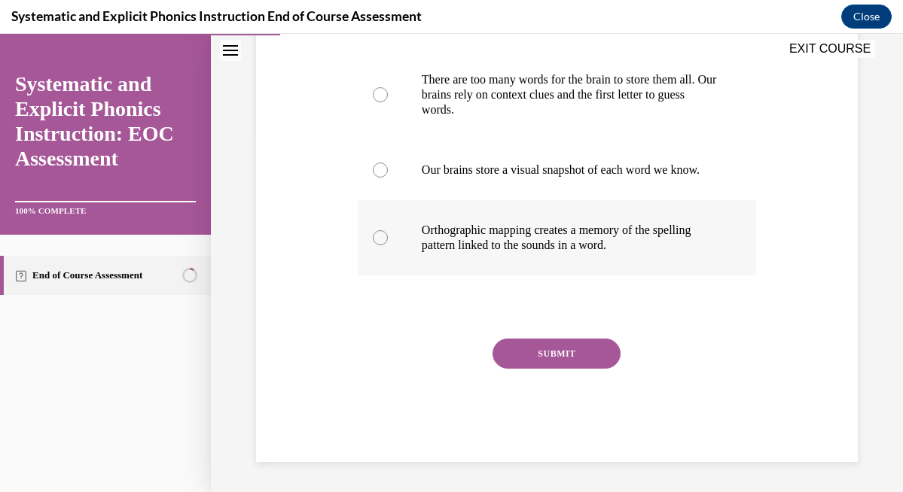
click at [391, 230] on div at bounding box center [557, 237] width 398 height 75
click at [526, 343] on button "SUBMIT" at bounding box center [556, 354] width 128 height 30
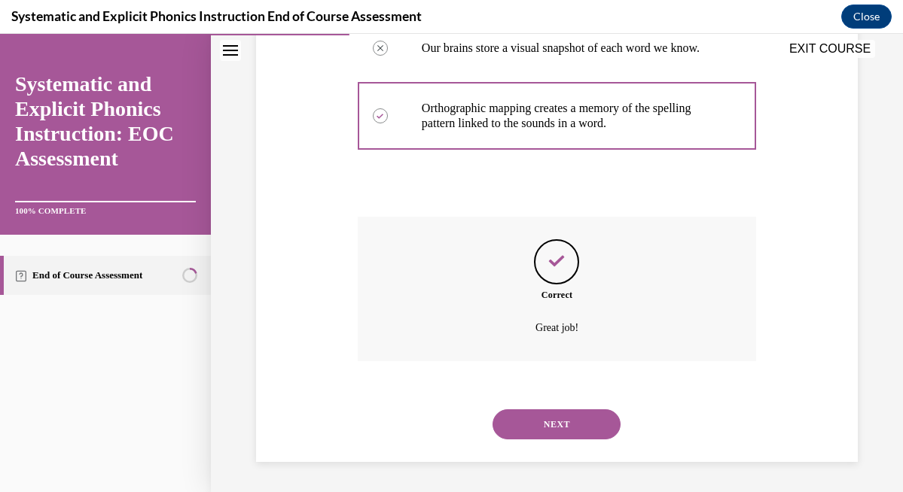
scroll to position [503, 0]
click at [574, 416] on button "NEXT" at bounding box center [556, 425] width 128 height 30
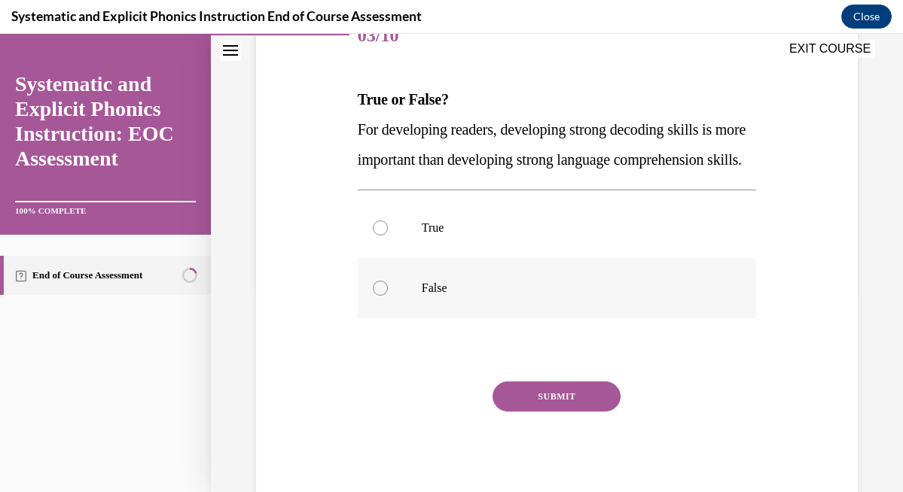
scroll to position [210, 0]
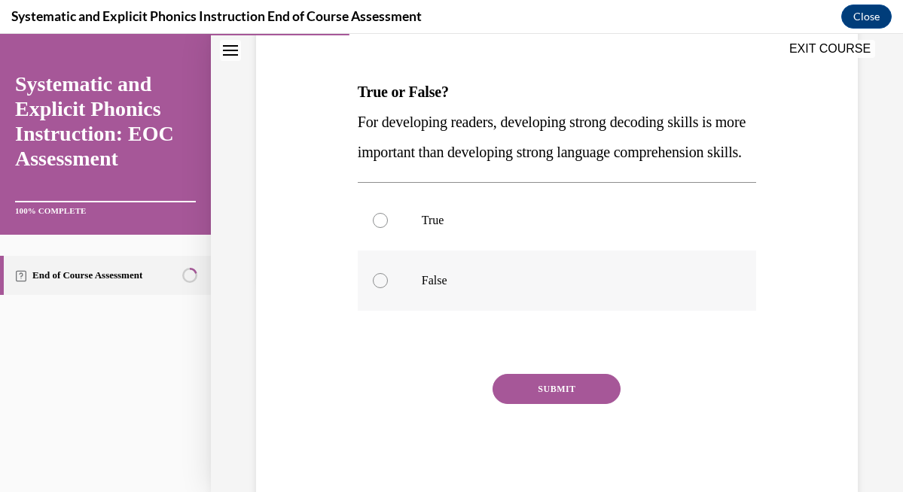
click at [379, 288] on div at bounding box center [380, 280] width 15 height 15
click at [547, 404] on button "SUBMIT" at bounding box center [556, 389] width 128 height 30
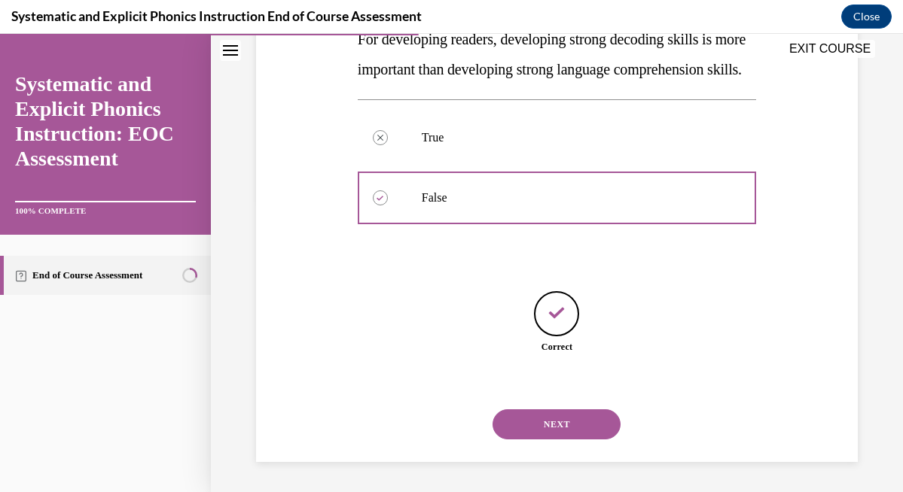
scroll to position [323, 0]
click at [568, 427] on button "NEXT" at bounding box center [556, 425] width 128 height 30
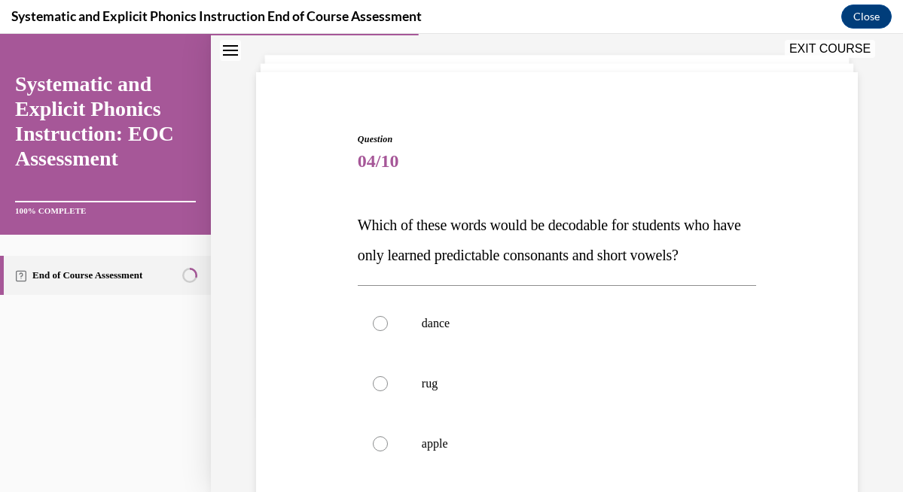
scroll to position [93, 0]
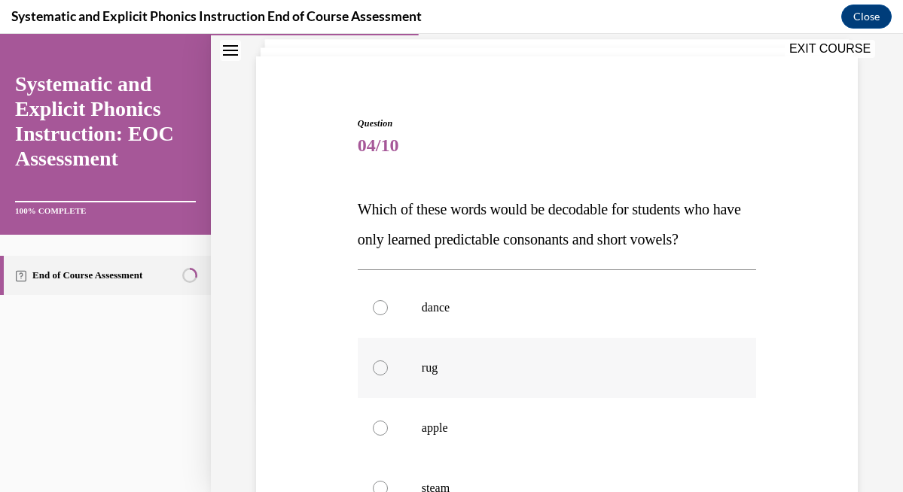
click at [403, 379] on div at bounding box center [557, 368] width 398 height 60
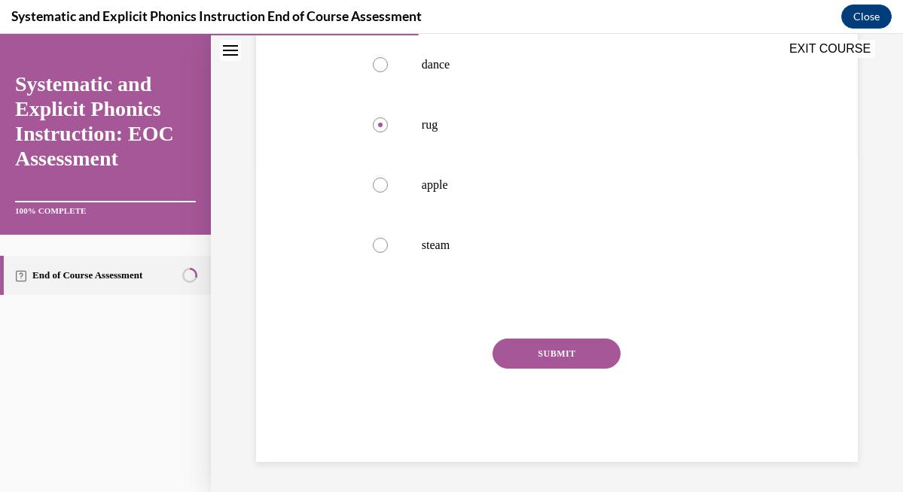
click at [534, 350] on button "SUBMIT" at bounding box center [556, 354] width 128 height 30
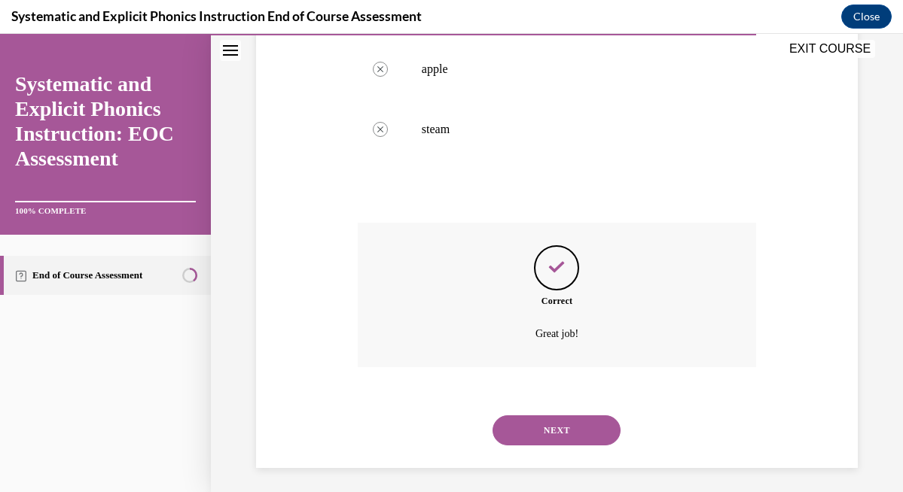
scroll to position [458, 0]
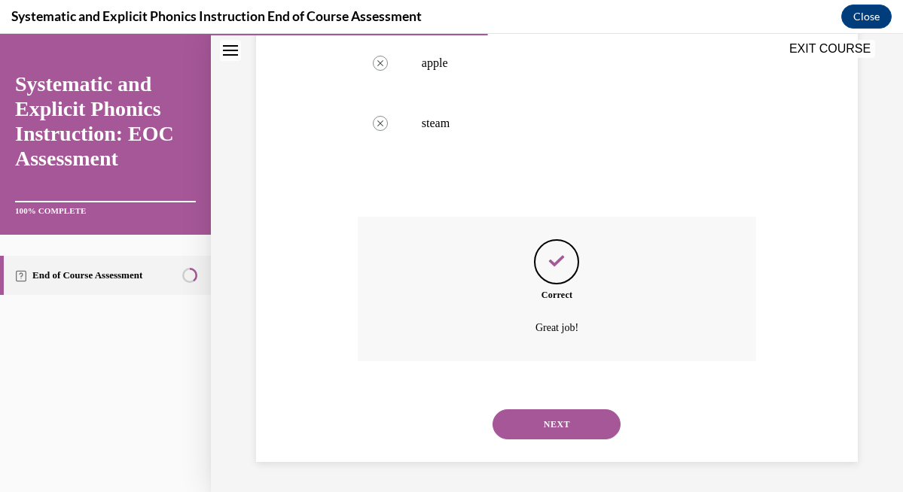
click at [581, 422] on button "NEXT" at bounding box center [556, 425] width 128 height 30
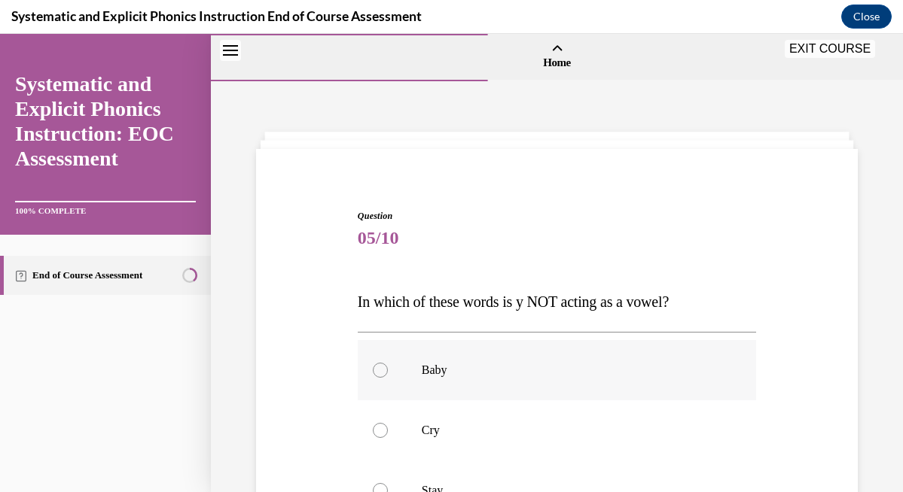
scroll to position [85, 0]
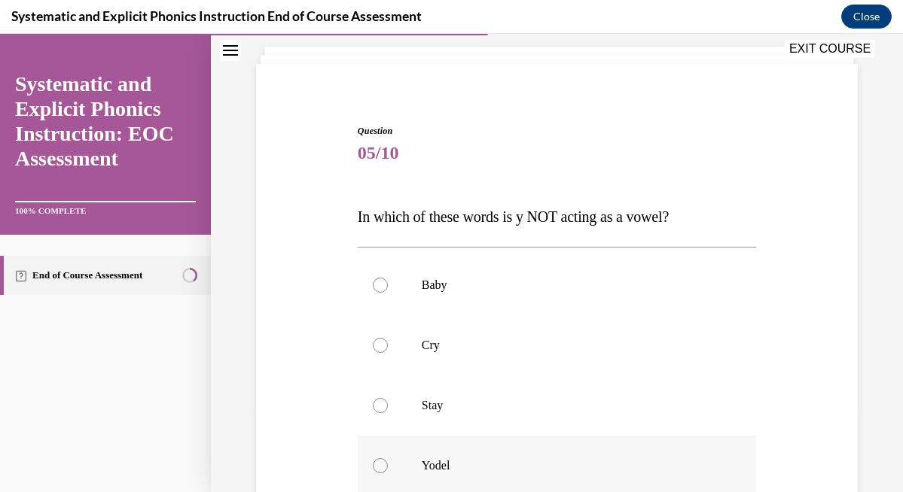
click at [386, 465] on div at bounding box center [380, 466] width 15 height 15
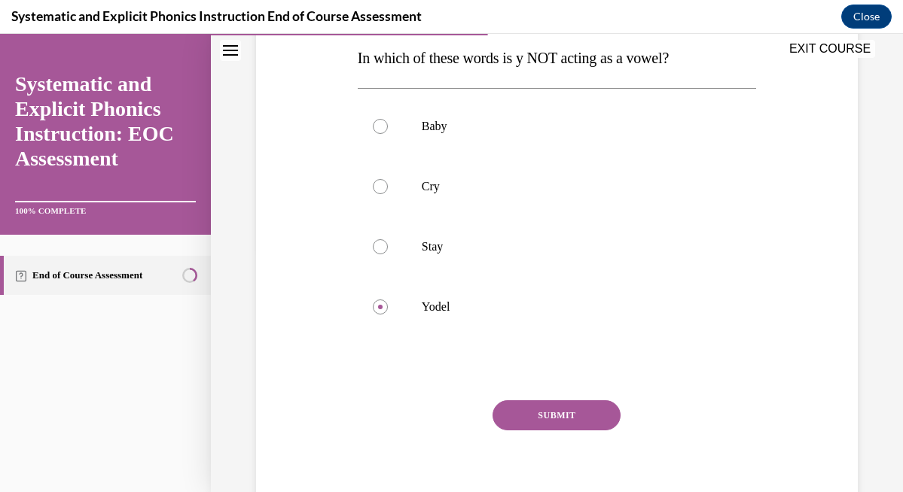
click at [542, 416] on button "SUBMIT" at bounding box center [556, 416] width 128 height 30
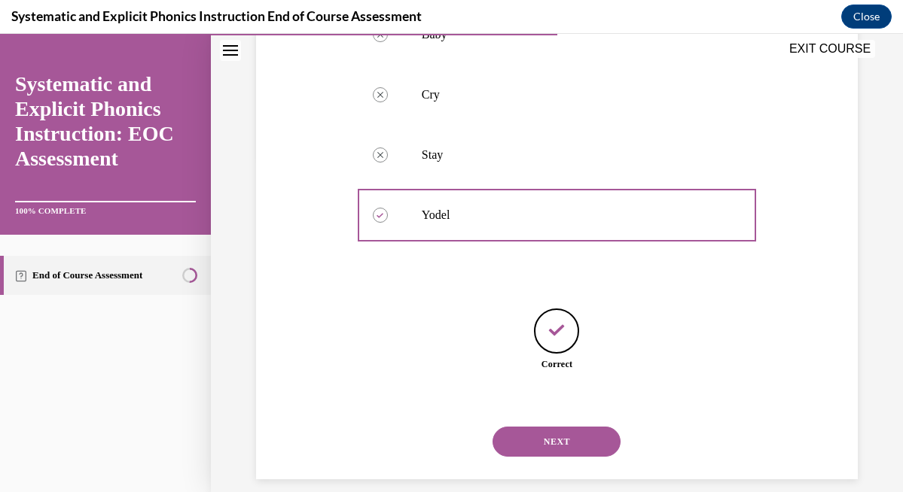
scroll to position [353, 0]
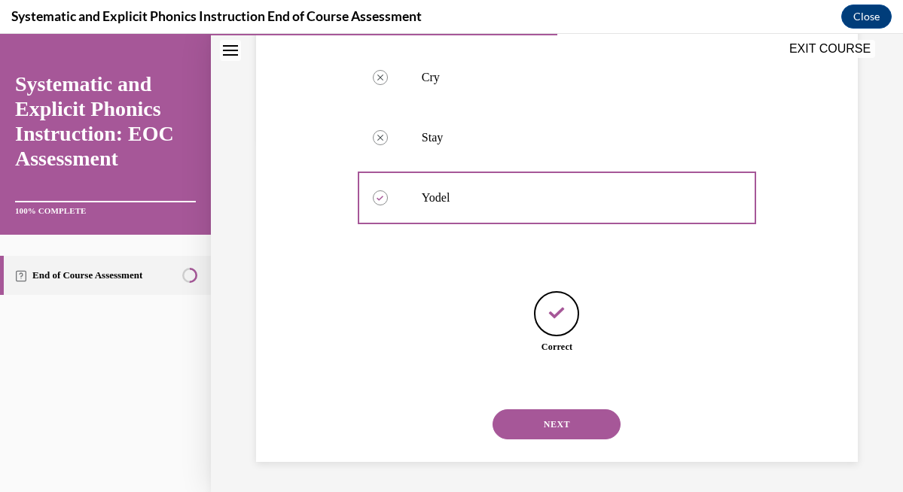
click at [542, 424] on button "NEXT" at bounding box center [556, 425] width 128 height 30
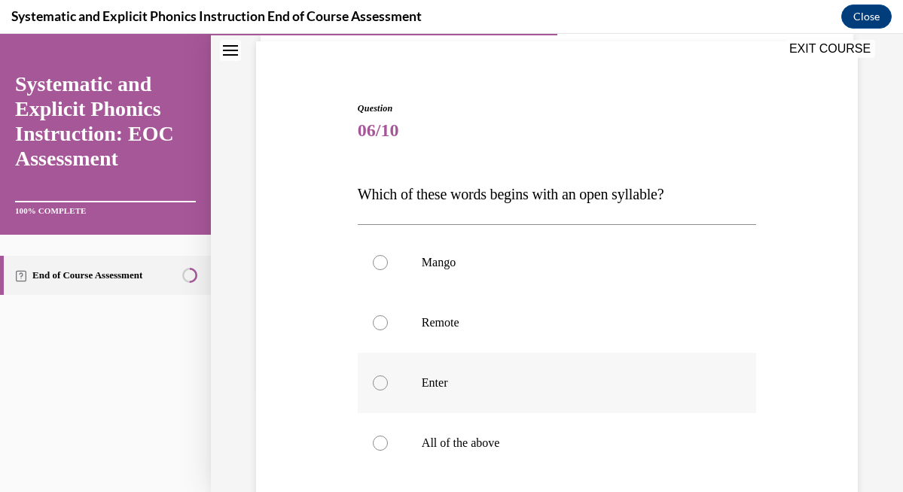
scroll to position [123, 0]
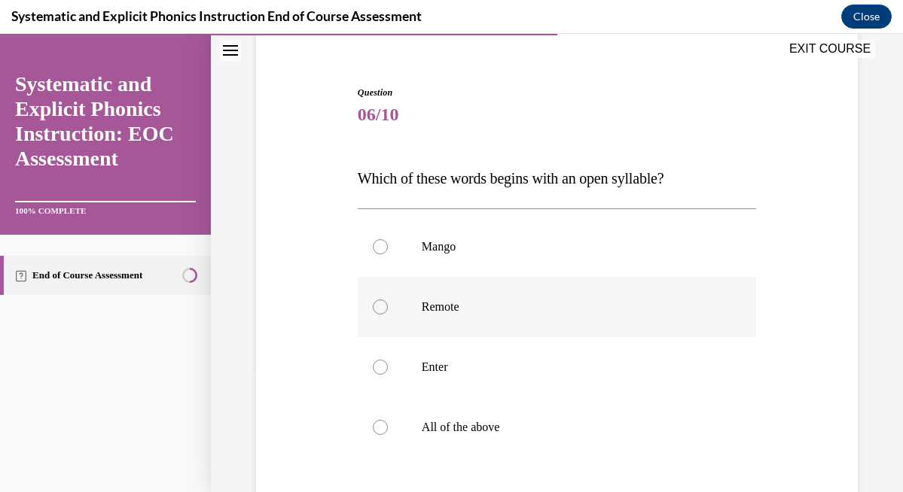
click at [390, 309] on div at bounding box center [557, 307] width 398 height 60
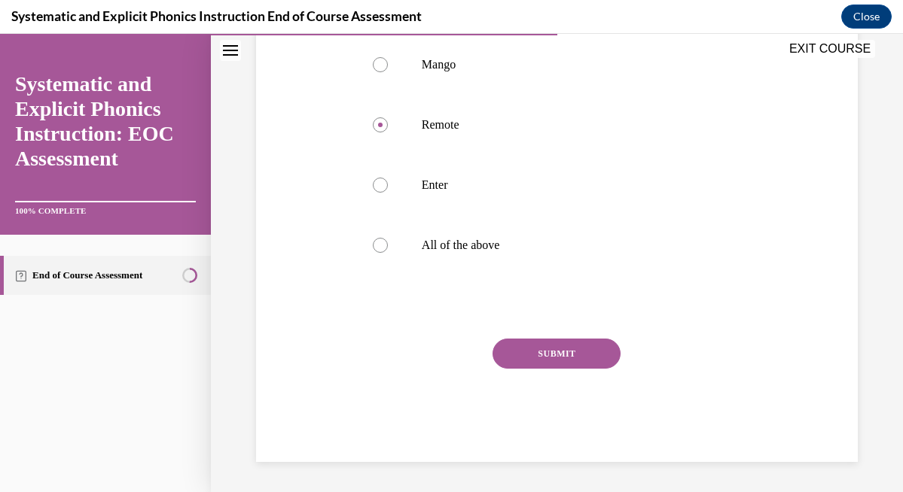
click at [535, 354] on button "SUBMIT" at bounding box center [556, 354] width 128 height 30
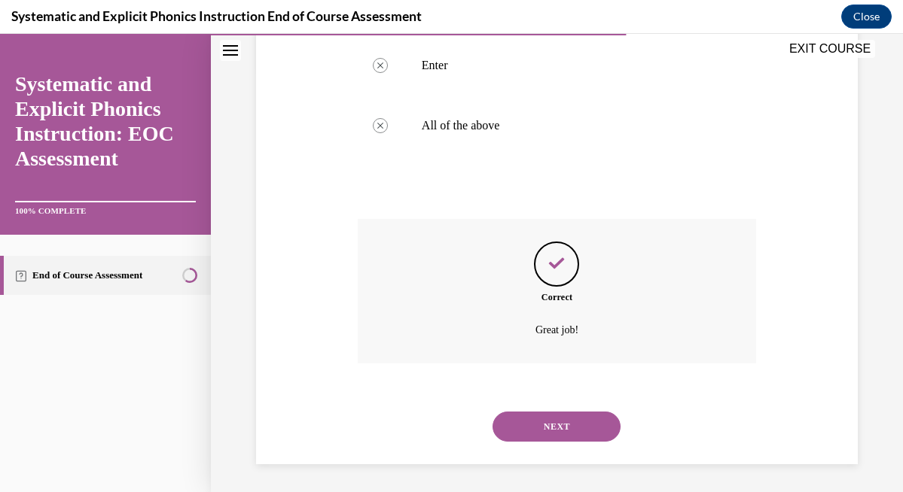
scroll to position [428, 0]
click at [556, 410] on button "NEXT" at bounding box center [556, 425] width 128 height 30
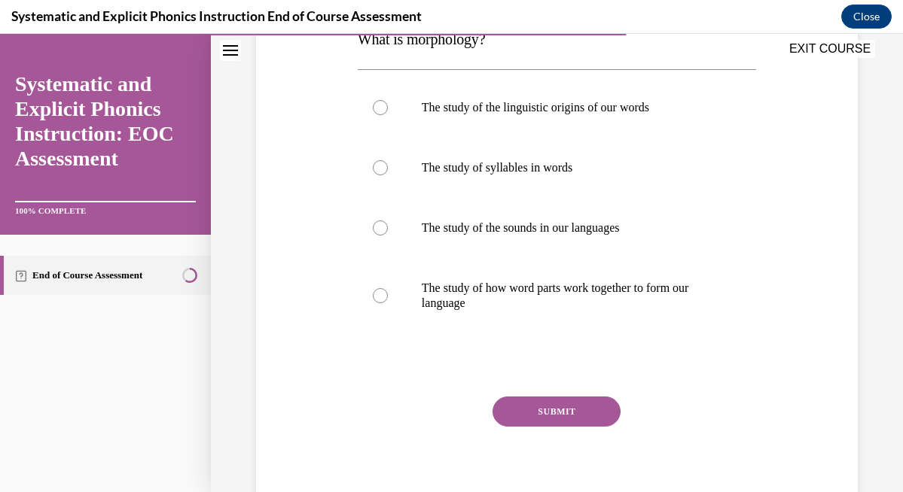
scroll to position [276, 0]
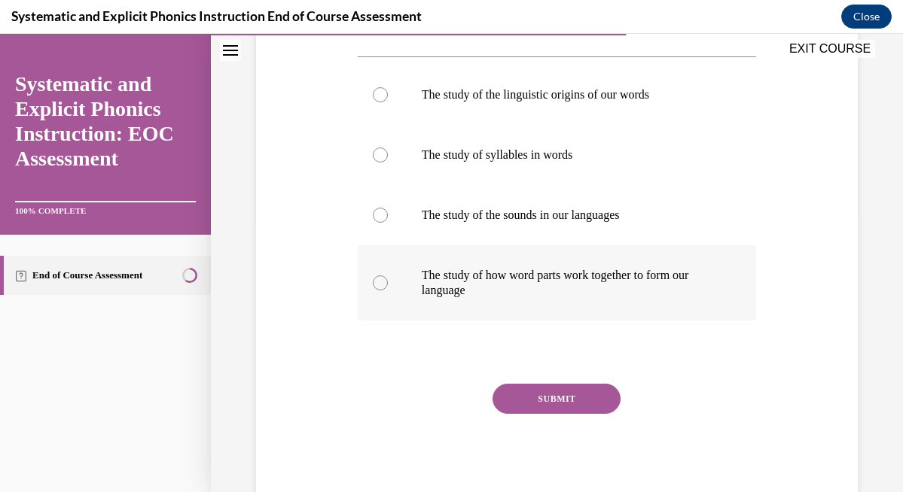
click at [435, 272] on p "The study of how word parts work together to form our language" at bounding box center [570, 283] width 297 height 30
click at [567, 400] on button "SUBMIT" at bounding box center [556, 399] width 128 height 30
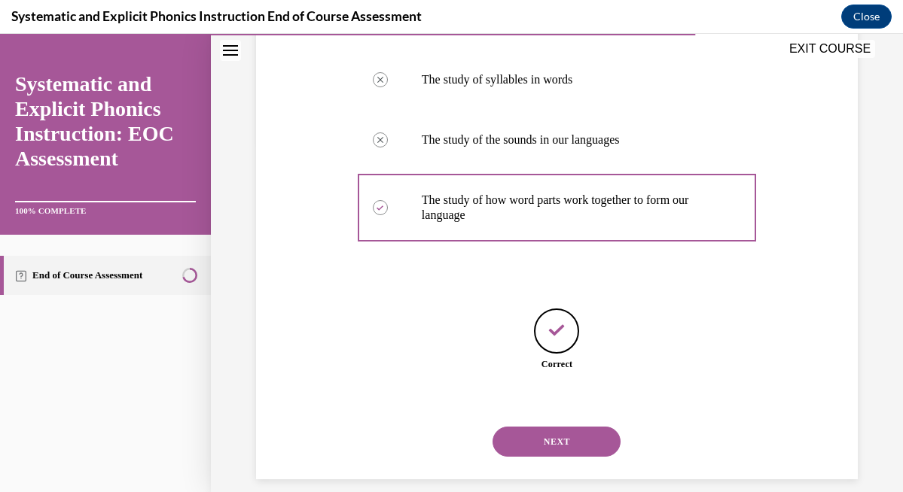
scroll to position [368, 0]
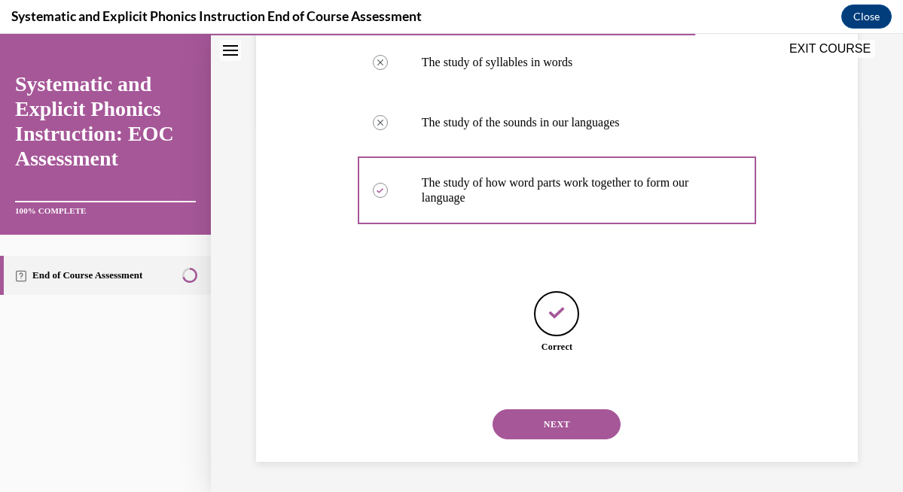
click at [557, 420] on button "NEXT" at bounding box center [556, 425] width 128 height 30
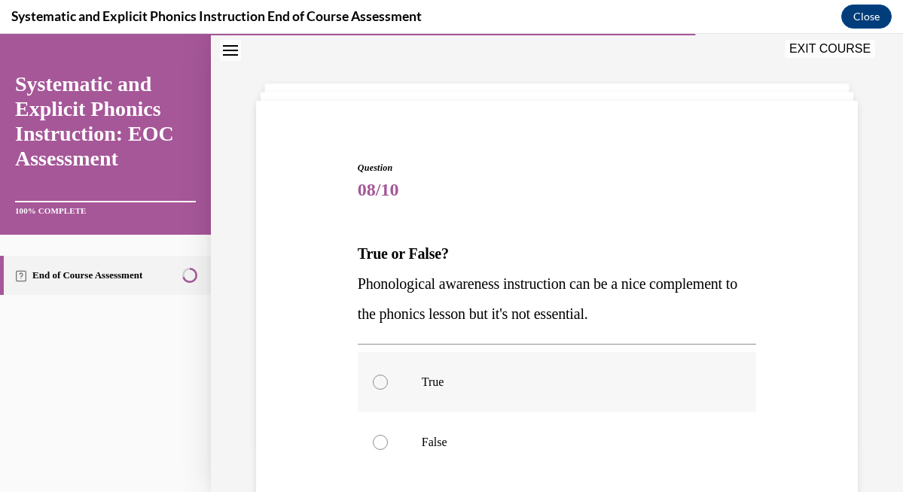
scroll to position [84, 0]
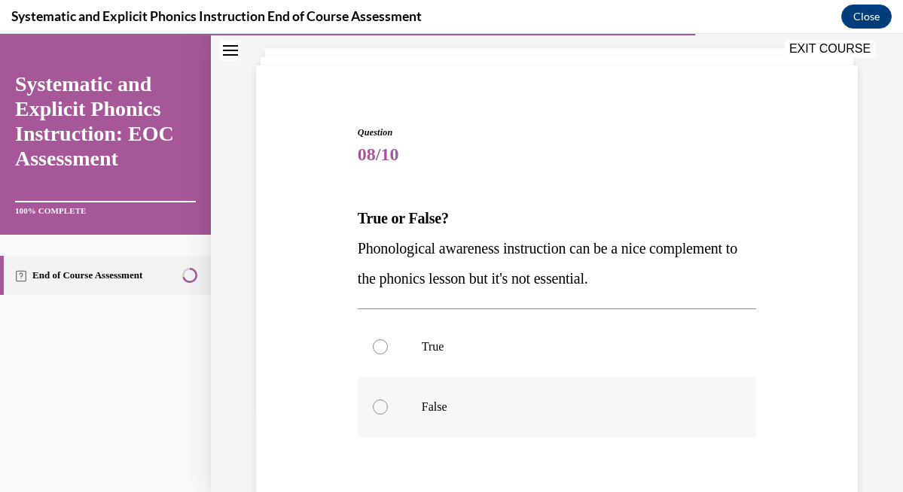
click at [386, 405] on div at bounding box center [380, 407] width 15 height 15
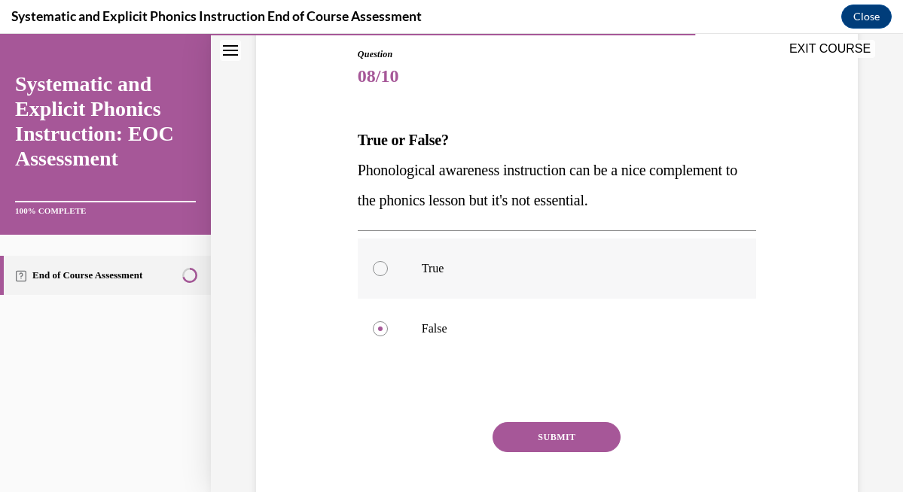
scroll to position [245, 0]
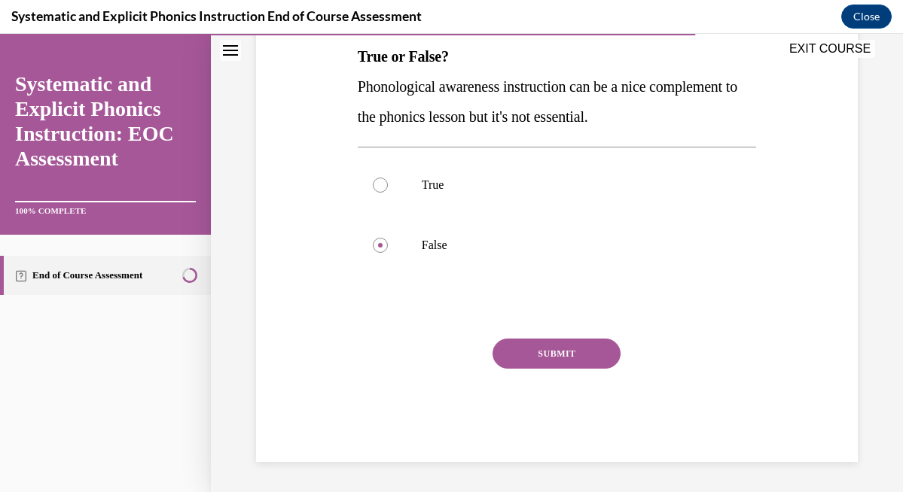
click at [559, 356] on button "SUBMIT" at bounding box center [556, 354] width 128 height 30
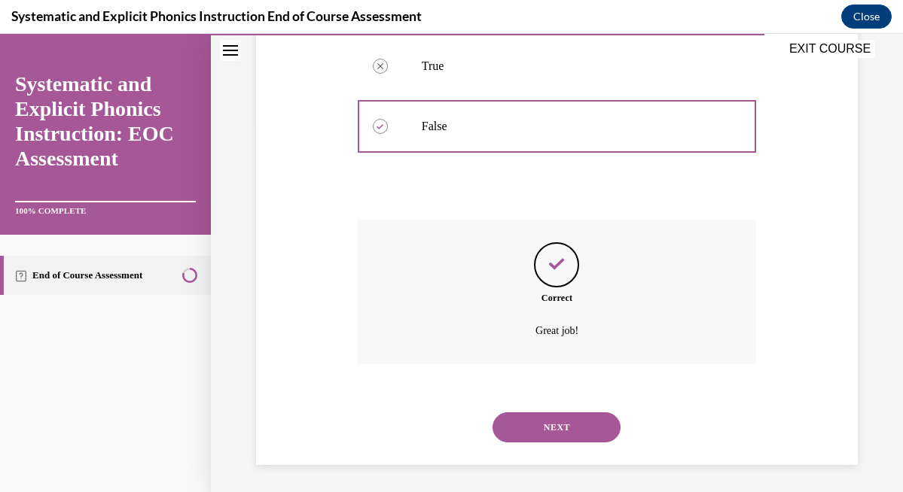
scroll to position [367, 0]
click at [599, 421] on button "NEXT" at bounding box center [556, 425] width 128 height 30
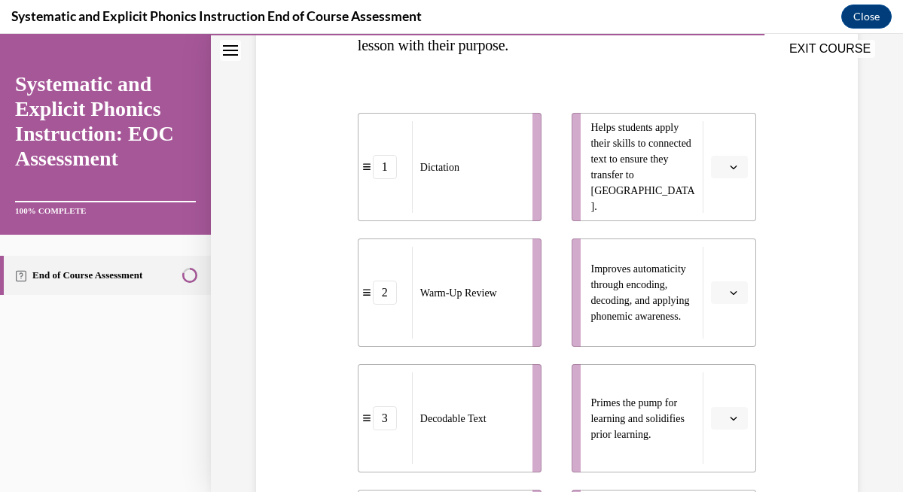
scroll to position [291, 0]
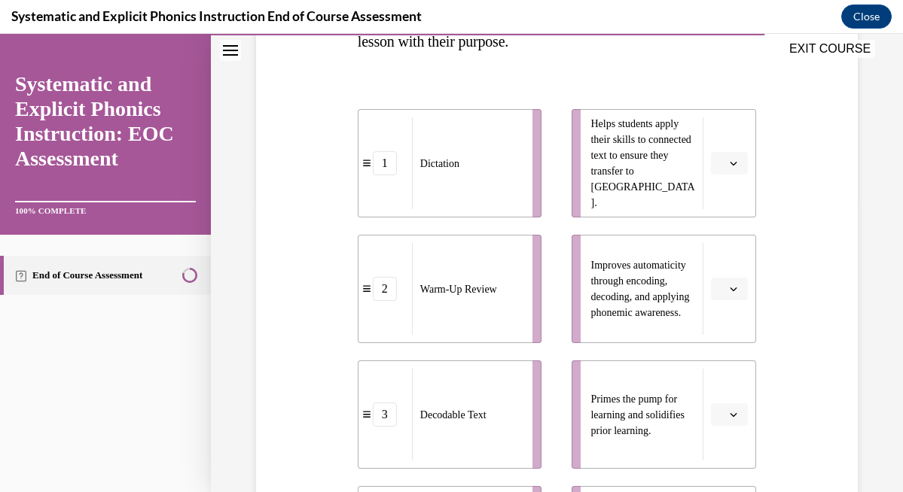
click at [738, 159] on span "button" at bounding box center [733, 163] width 11 height 11
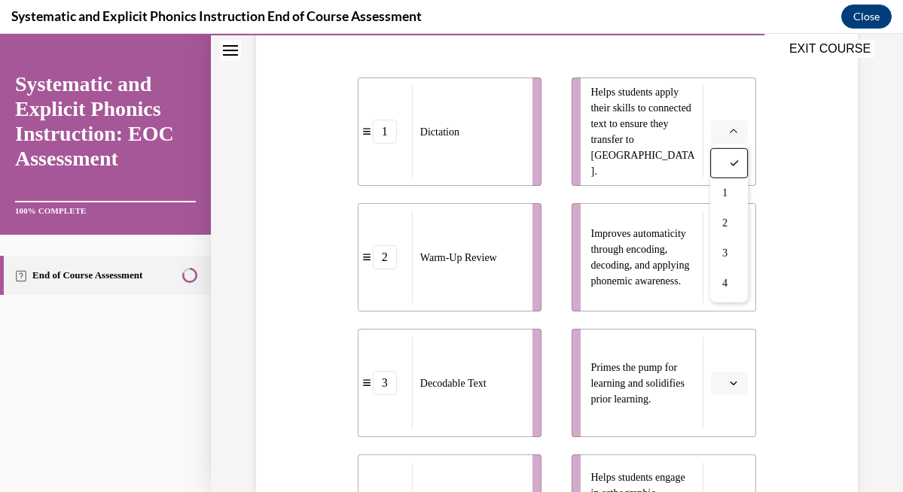
scroll to position [325, 0]
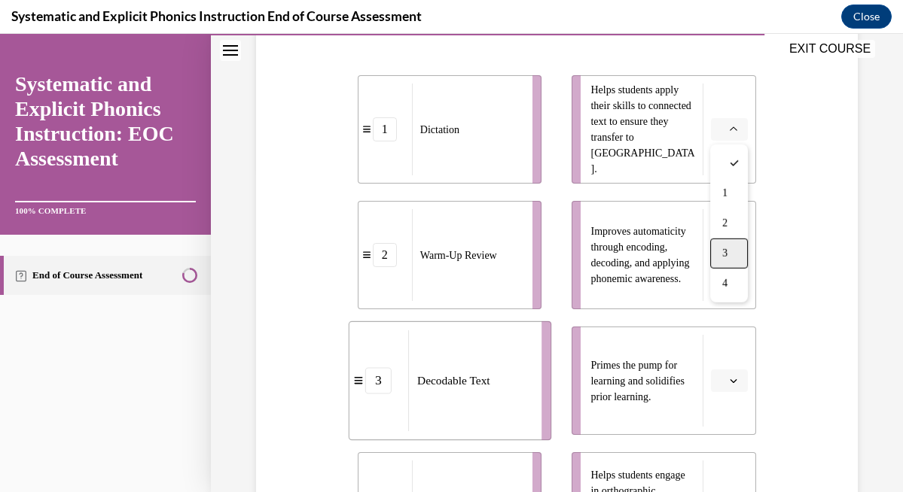
click at [741, 245] on div "3" at bounding box center [729, 254] width 38 height 30
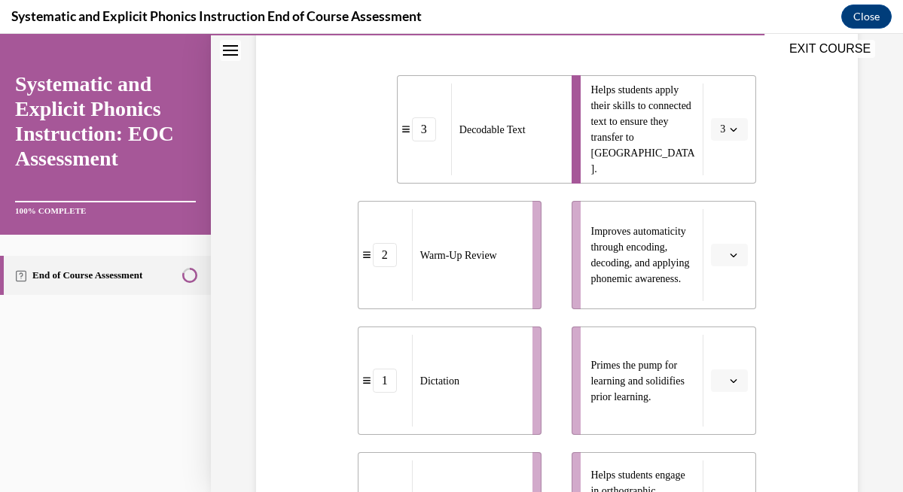
click at [738, 261] on button "button" at bounding box center [729, 255] width 37 height 23
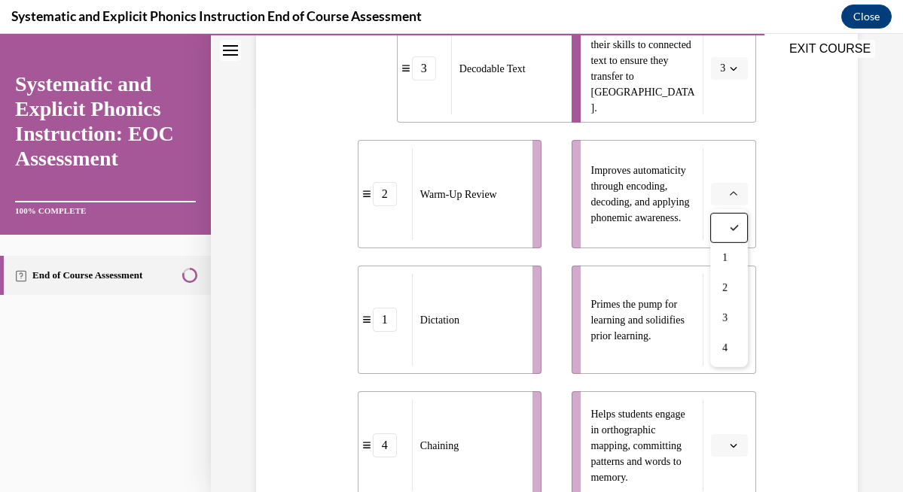
scroll to position [389, 0]
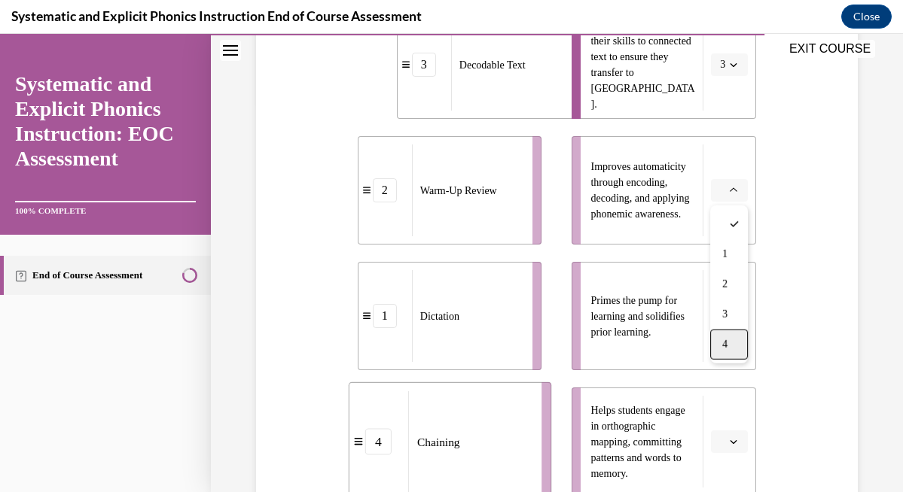
click at [734, 344] on div "4" at bounding box center [729, 345] width 38 height 30
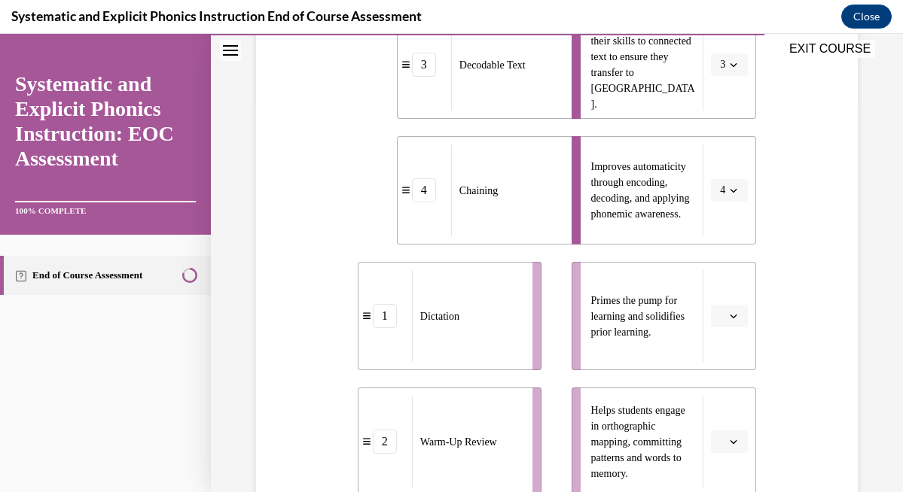
click at [737, 316] on span "button" at bounding box center [733, 316] width 11 height 11
click at [731, 404] on div "2" at bounding box center [728, 410] width 38 height 30
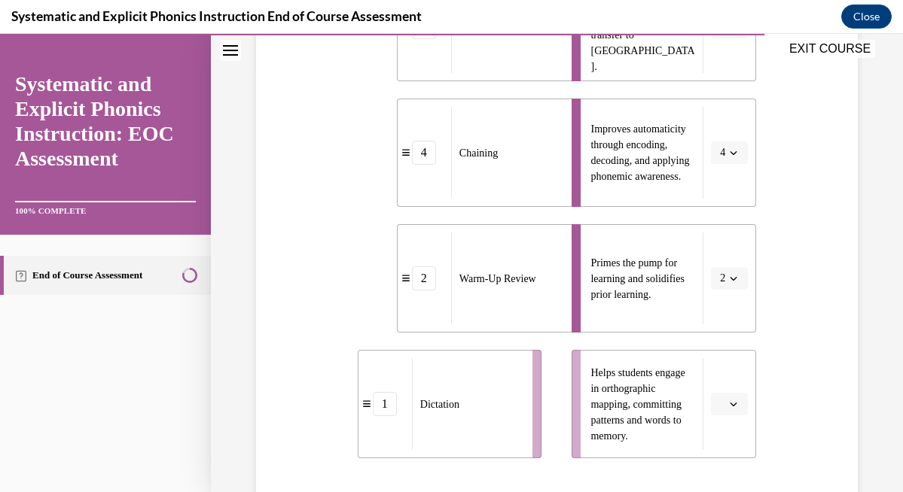
scroll to position [430, 0]
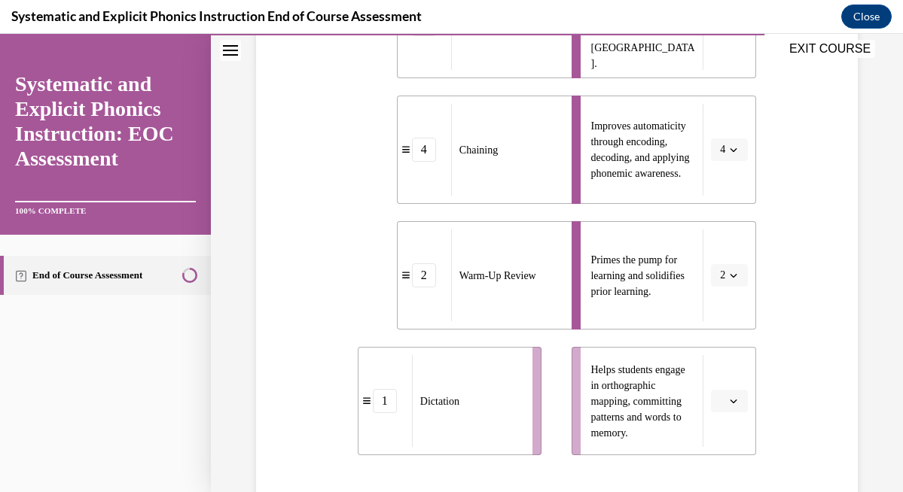
click at [739, 401] on button "button" at bounding box center [729, 401] width 37 height 23
click at [725, 269] on div "1" at bounding box center [728, 277] width 38 height 30
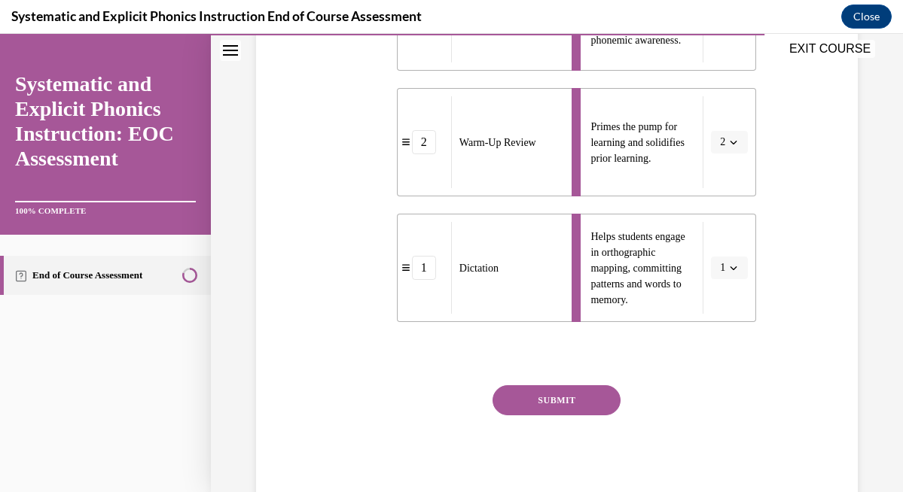
click at [571, 401] on button "SUBMIT" at bounding box center [556, 401] width 128 height 30
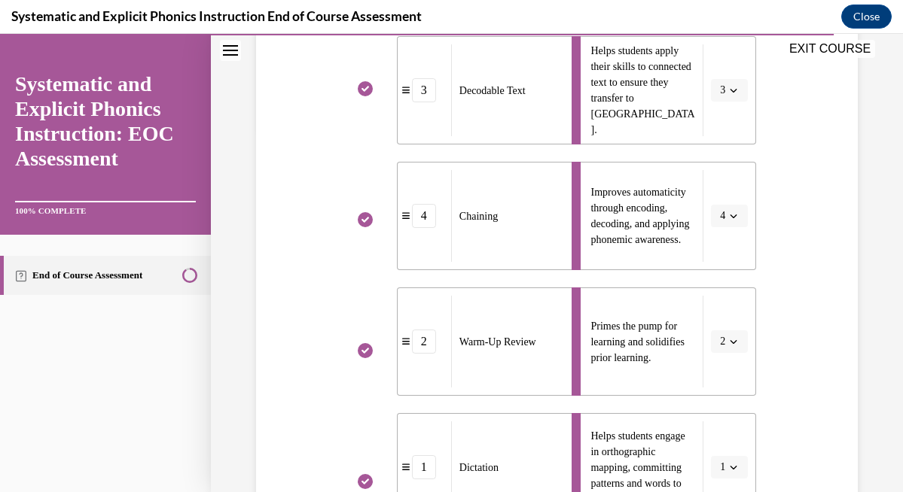
scroll to position [657, 0]
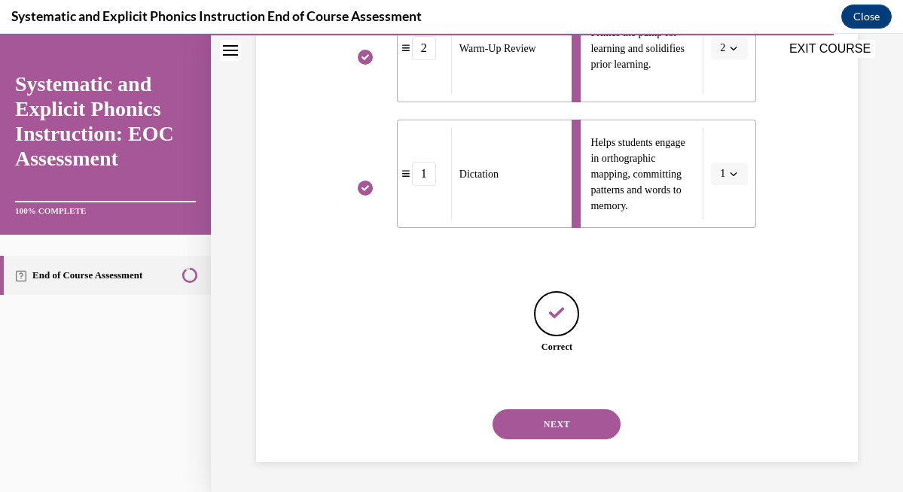
click at [576, 427] on button "NEXT" at bounding box center [556, 425] width 128 height 30
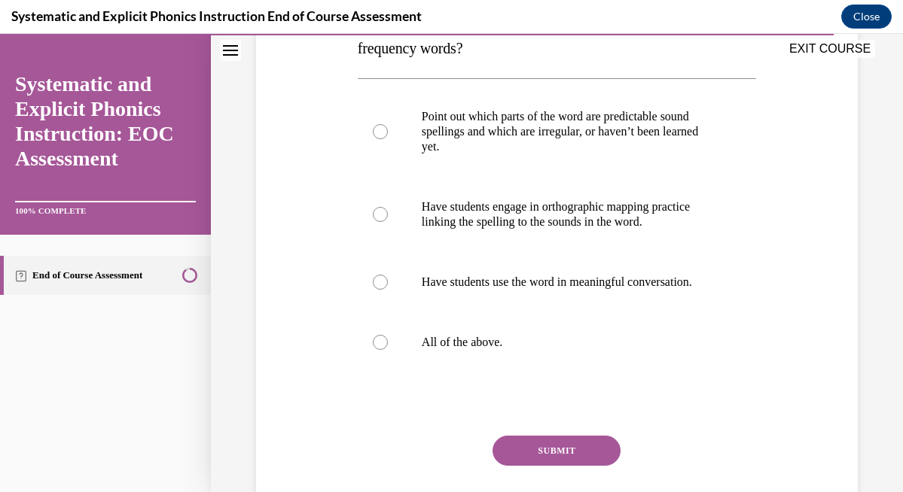
scroll to position [381, 0]
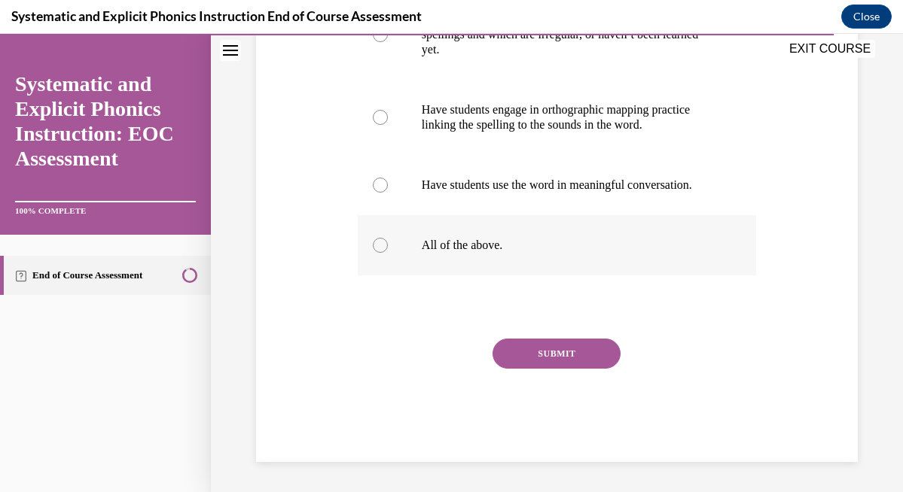
click at [379, 242] on div at bounding box center [380, 245] width 15 height 15
click at [546, 353] on button "SUBMIT" at bounding box center [556, 354] width 128 height 30
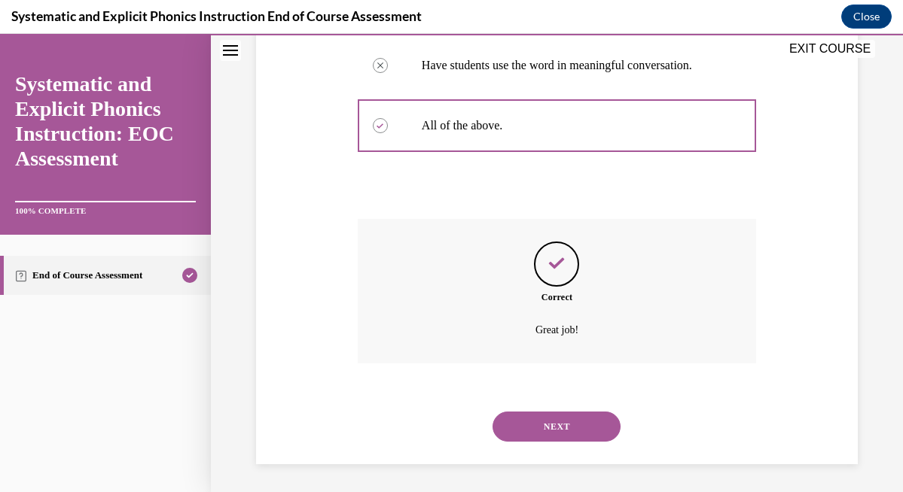
scroll to position [503, 0]
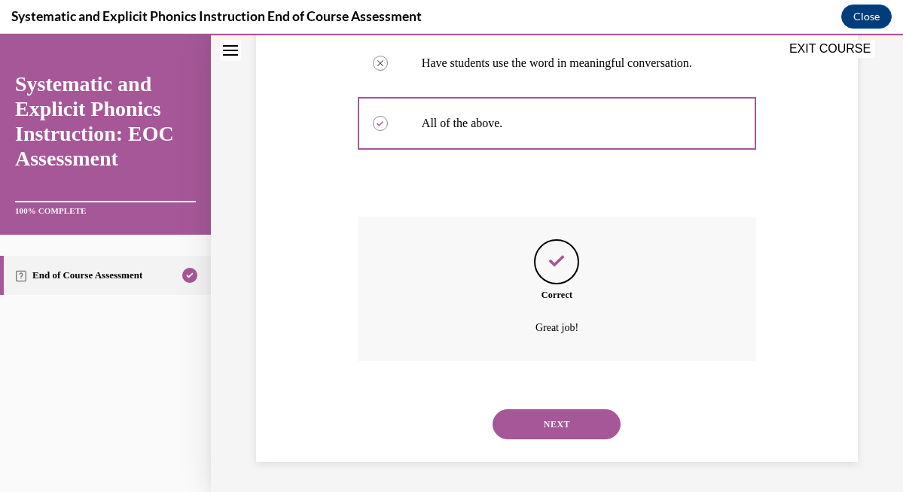
click at [581, 414] on button "NEXT" at bounding box center [556, 425] width 128 height 30
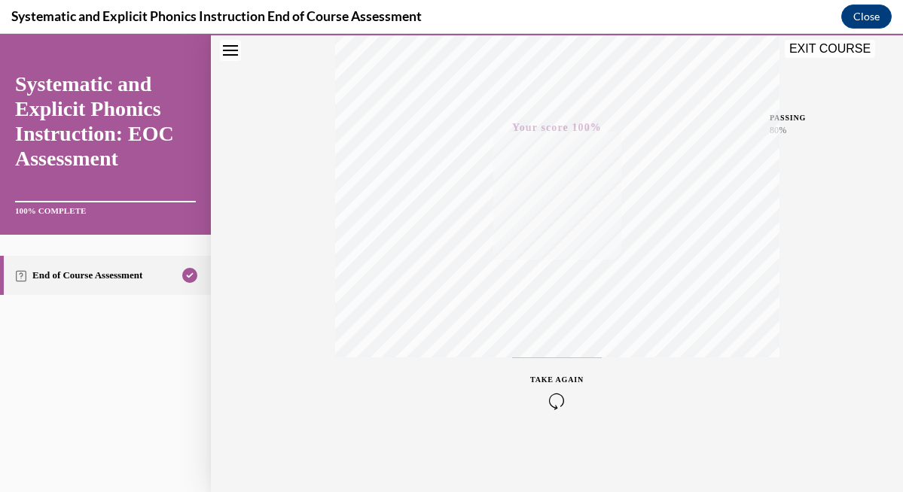
scroll to position [313, 0]
click at [832, 46] on button "EXIT COURSE" at bounding box center [830, 49] width 90 height 18
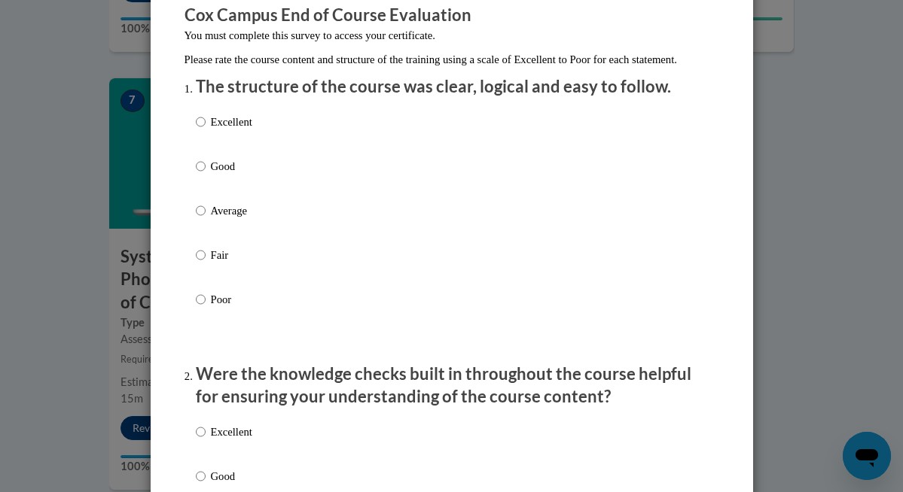
scroll to position [151, 0]
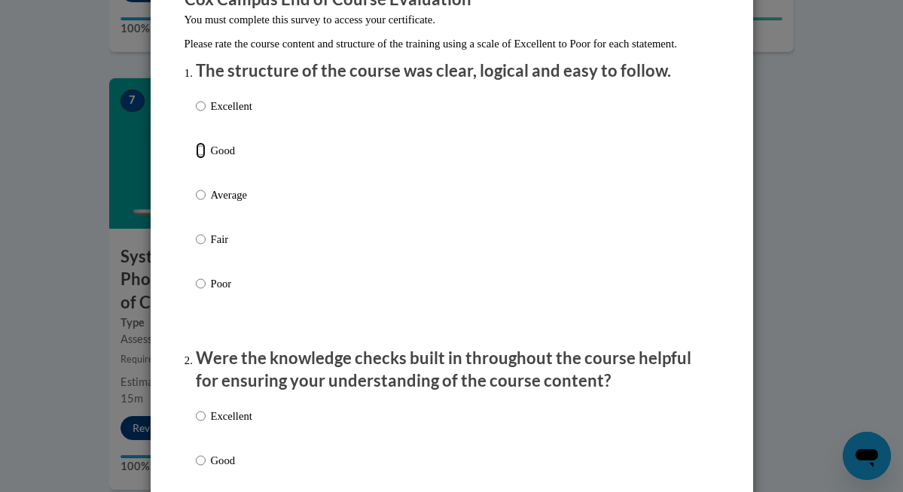
click at [200, 159] on input "Good" at bounding box center [201, 150] width 10 height 17
radio input "true"
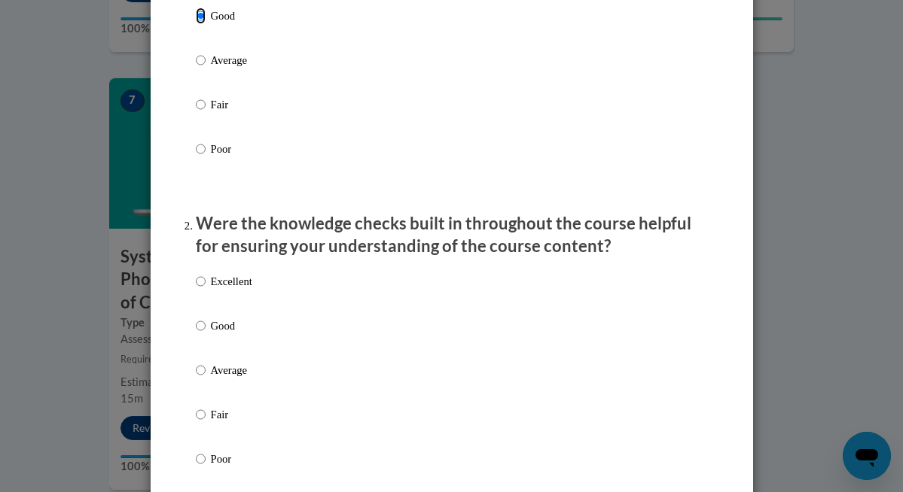
scroll to position [394, 0]
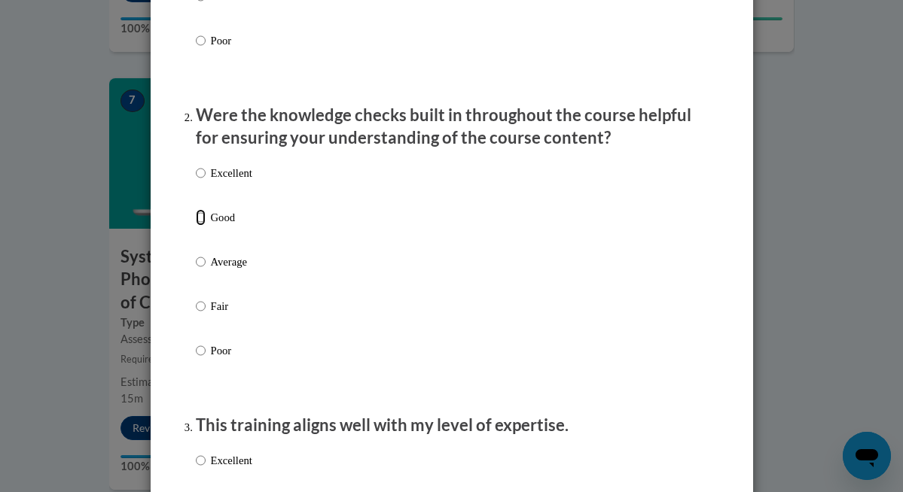
click at [202, 226] on input "Good" at bounding box center [201, 217] width 10 height 17
radio input "true"
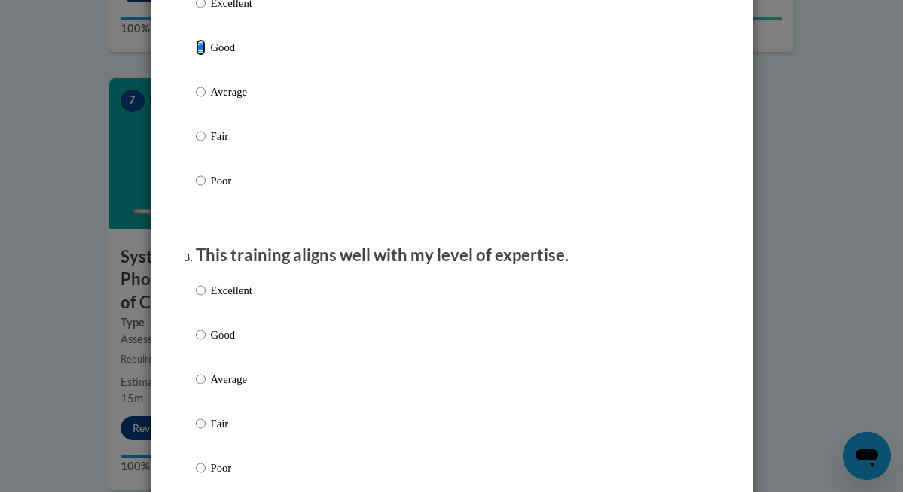
scroll to position [608, 0]
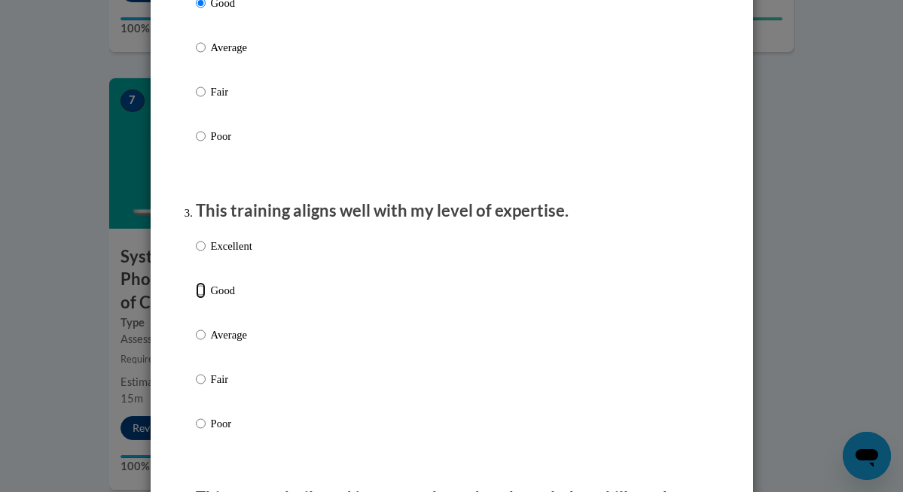
click at [203, 299] on input "Good" at bounding box center [201, 290] width 10 height 17
radio input "true"
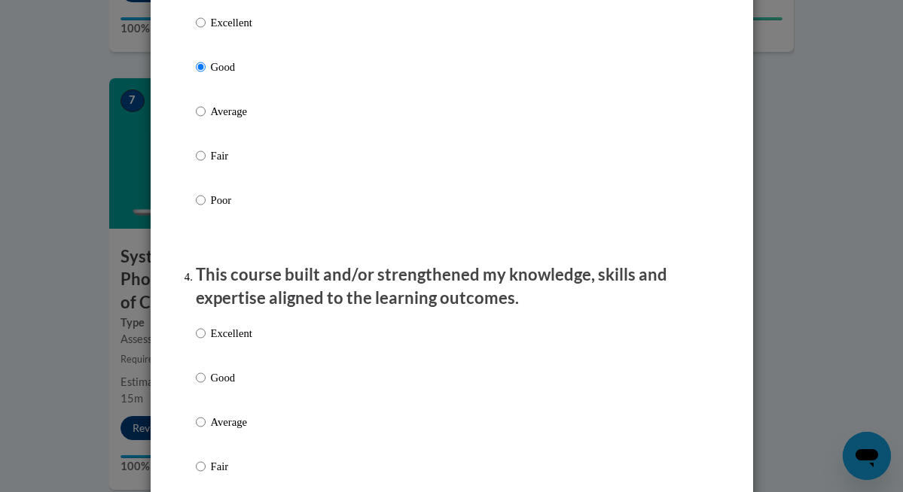
click at [230, 386] on p "Good" at bounding box center [231, 378] width 41 height 17
click at [206, 386] on input "Good" at bounding box center [201, 378] width 10 height 17
radio input "true"
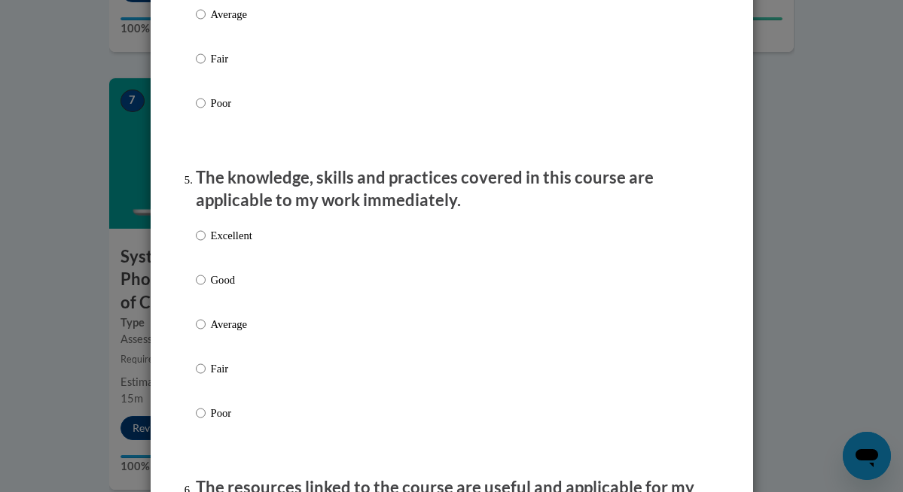
scroll to position [1294, 0]
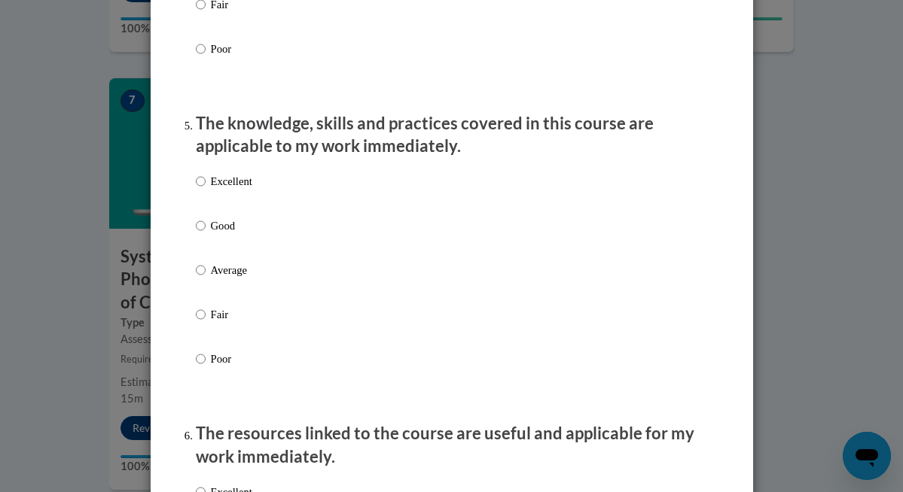
click at [215, 234] on p "Good" at bounding box center [231, 226] width 41 height 17
click at [206, 234] on input "Good" at bounding box center [201, 226] width 10 height 17
radio input "true"
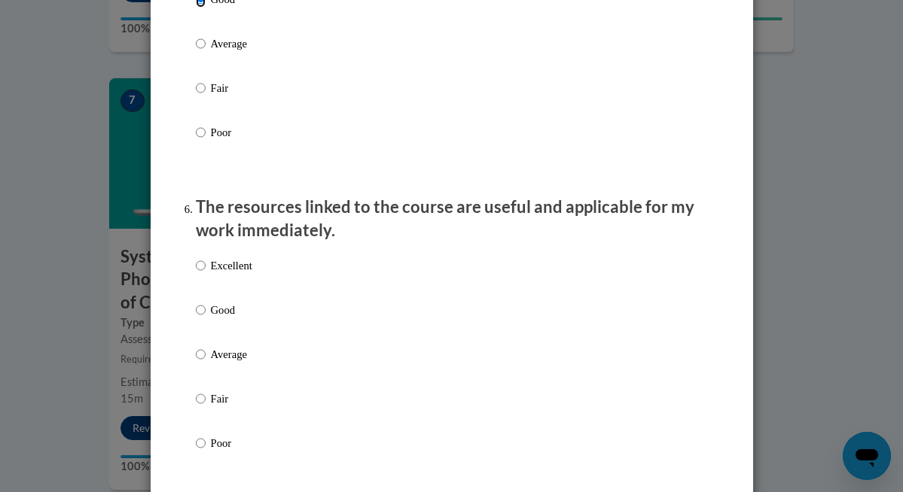
scroll to position [1528, 0]
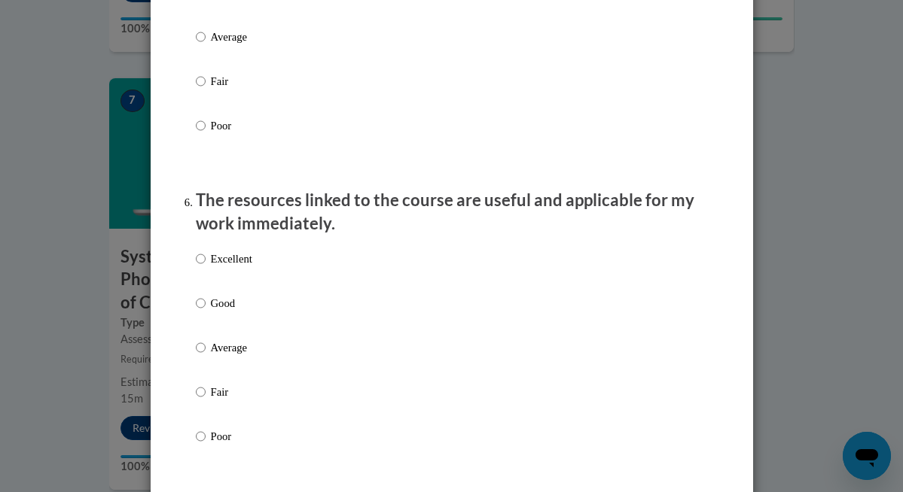
click at [216, 312] on p "Good" at bounding box center [231, 303] width 41 height 17
click at [206, 312] on input "Good" at bounding box center [201, 303] width 10 height 17
radio input "true"
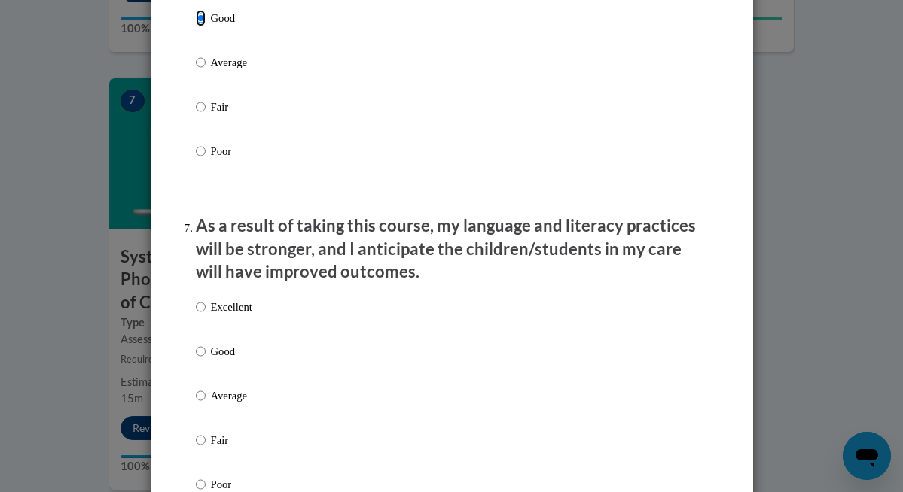
scroll to position [1821, 0]
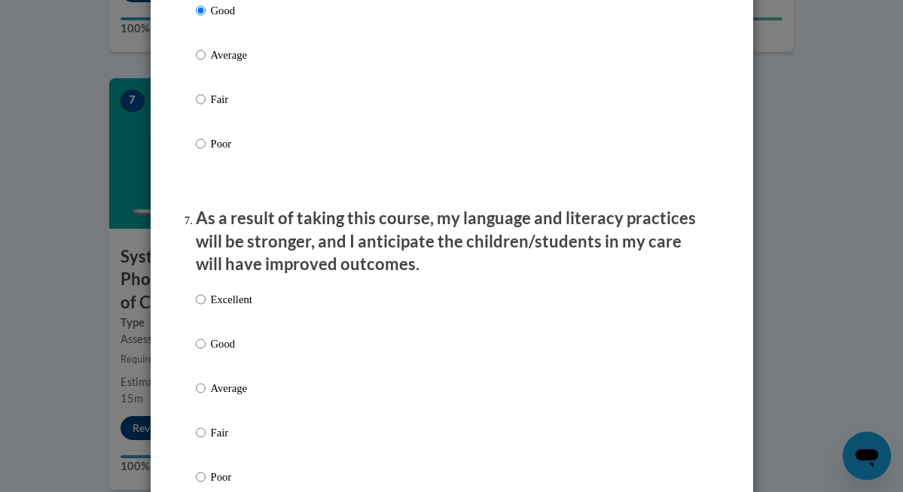
click at [225, 352] on p "Good" at bounding box center [231, 344] width 41 height 17
click at [206, 352] on input "Good" at bounding box center [201, 344] width 10 height 17
radio input "true"
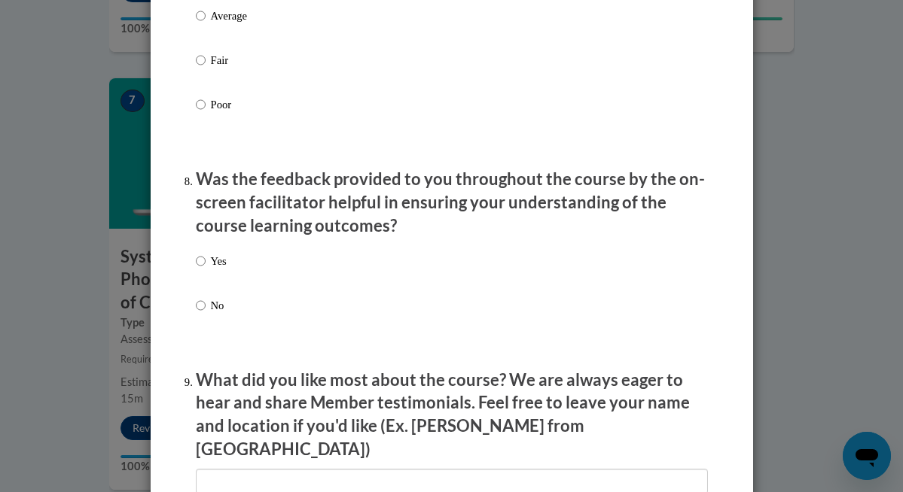
scroll to position [2209, 0]
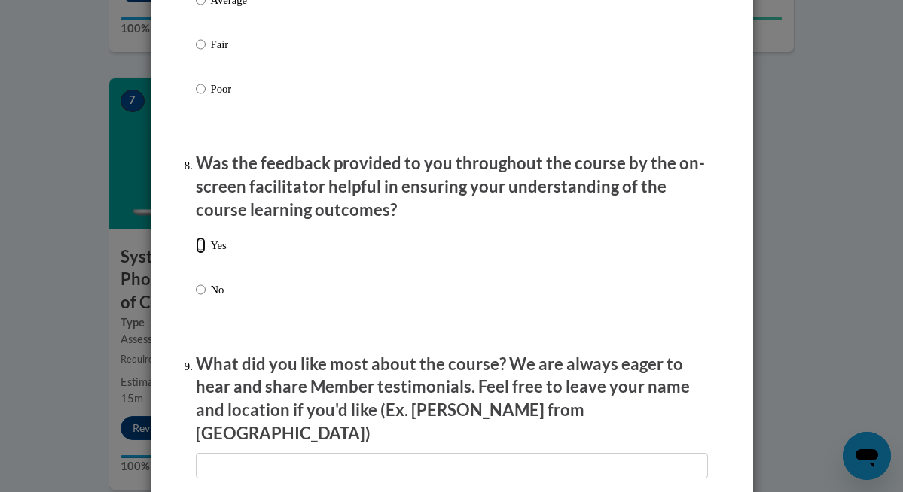
click at [200, 254] on input "Yes" at bounding box center [201, 245] width 10 height 17
radio input "true"
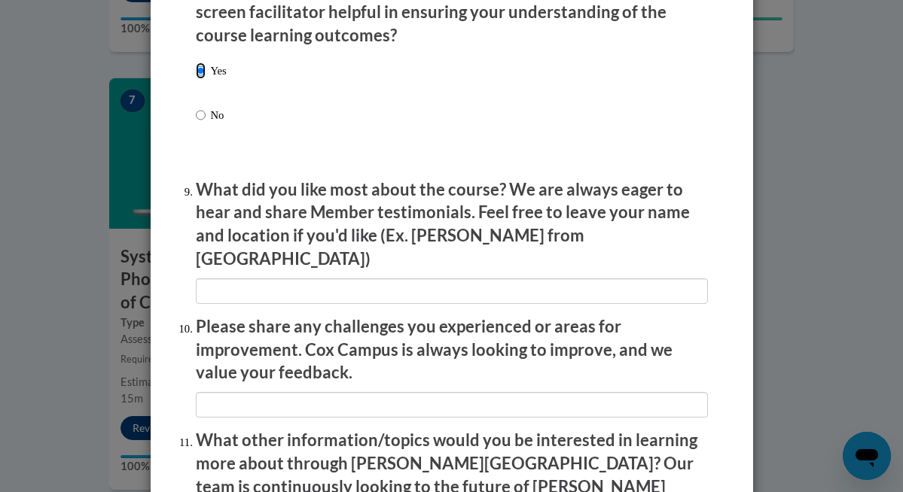
scroll to position [2640, 0]
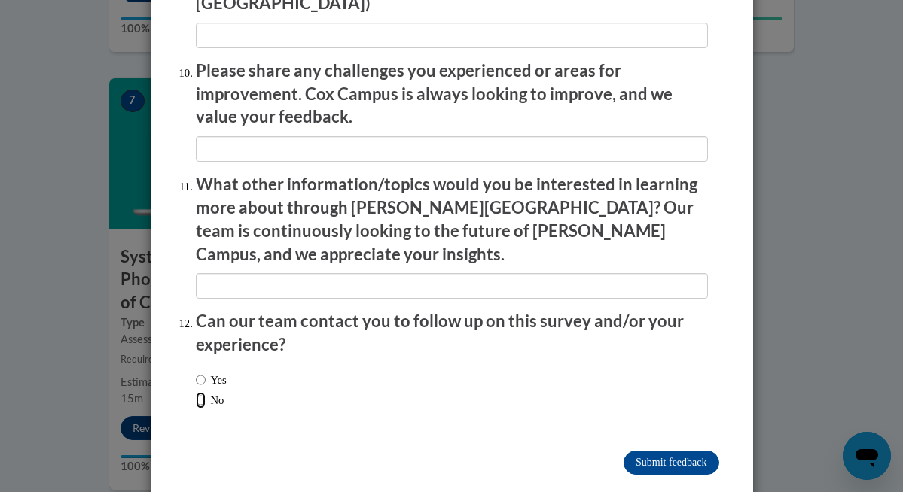
click at [200, 392] on input "No" at bounding box center [201, 400] width 10 height 17
radio input "true"
click at [640, 451] on input "Submit feedback" at bounding box center [670, 463] width 95 height 24
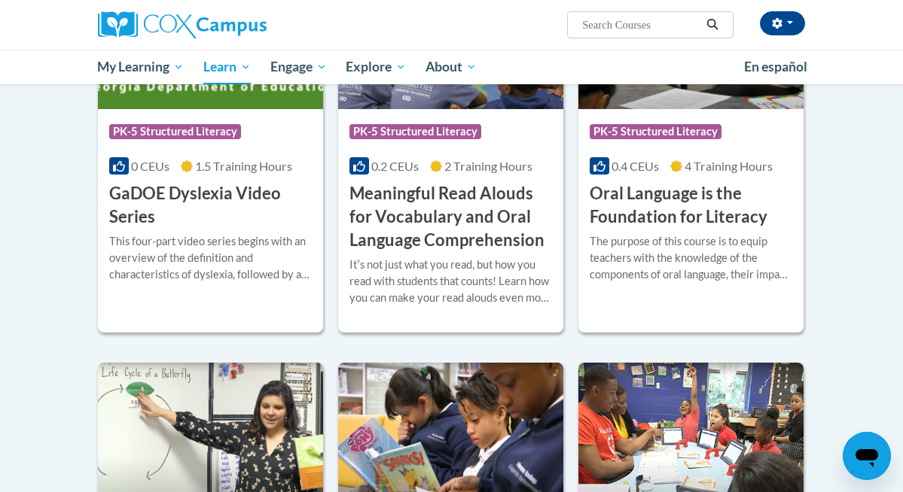
scroll to position [1011, 0]
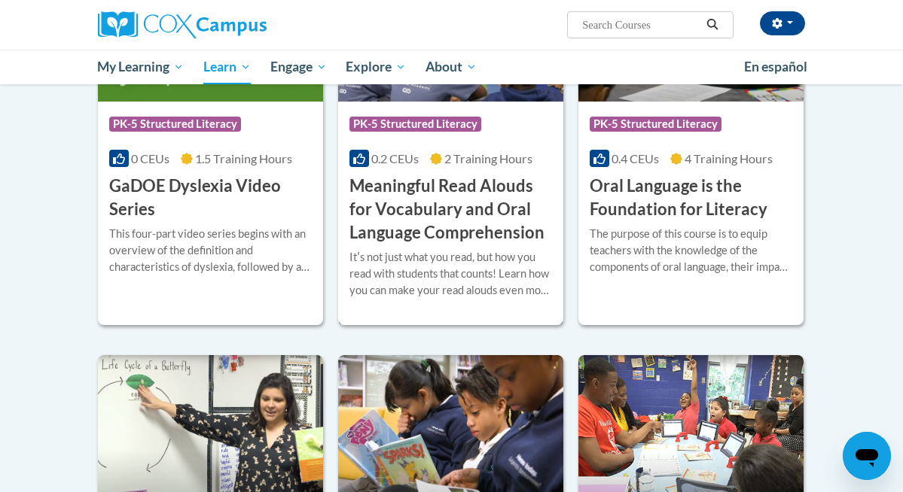
click at [450, 246] on div "More Info Enroll Itʹs not just what you read, but how you read with students th…" at bounding box center [450, 283] width 225 height 77
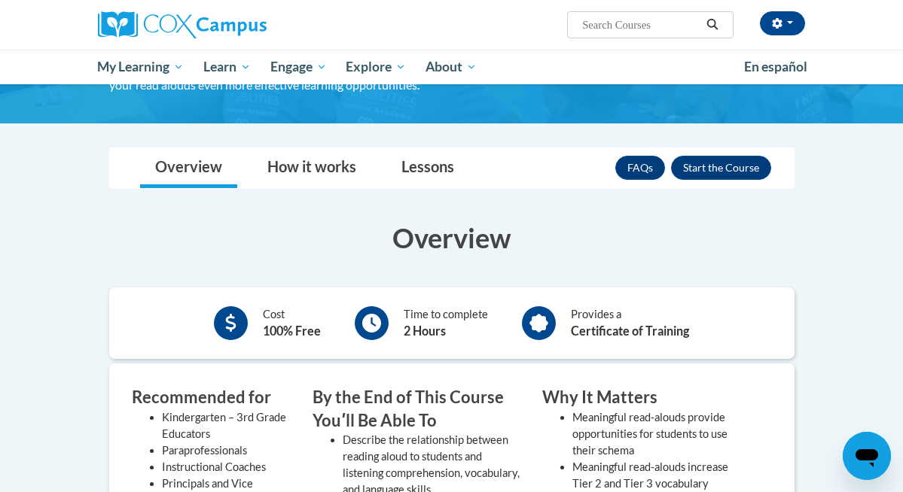
scroll to position [192, 0]
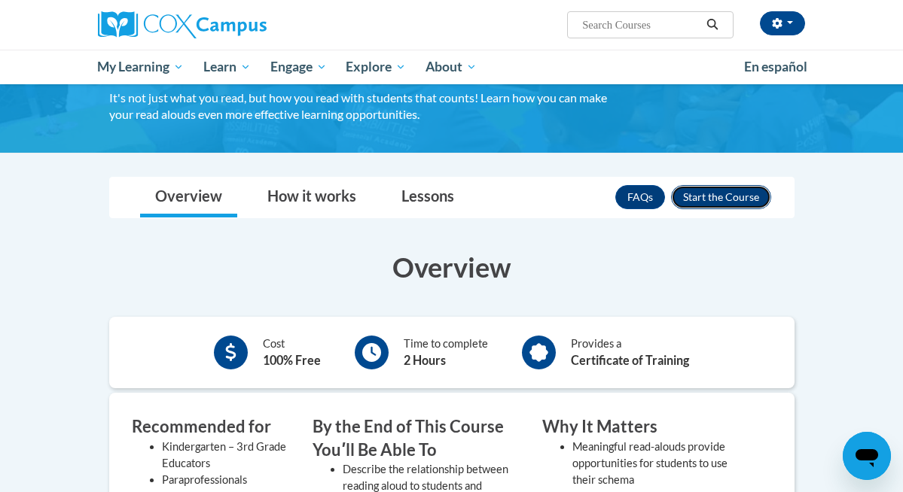
click at [697, 194] on button "Enroll" at bounding box center [721, 197] width 100 height 24
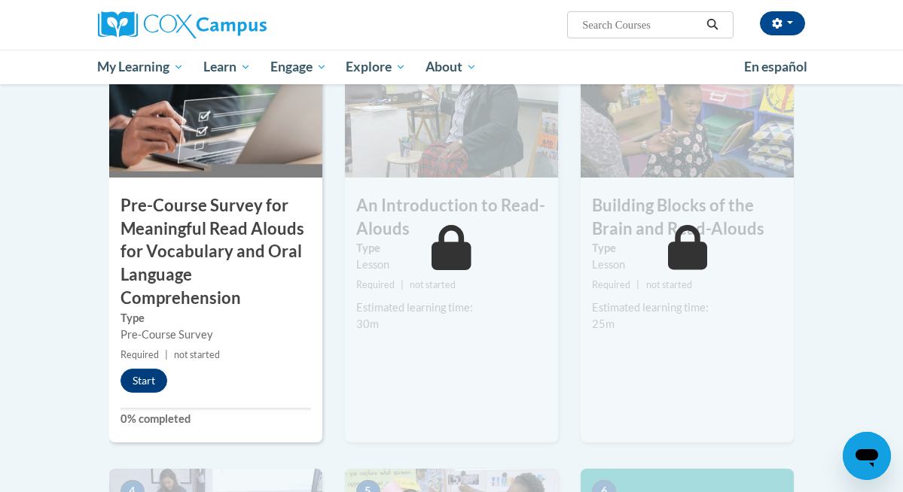
scroll to position [442, 0]
click at [148, 380] on button "Start" at bounding box center [143, 380] width 47 height 24
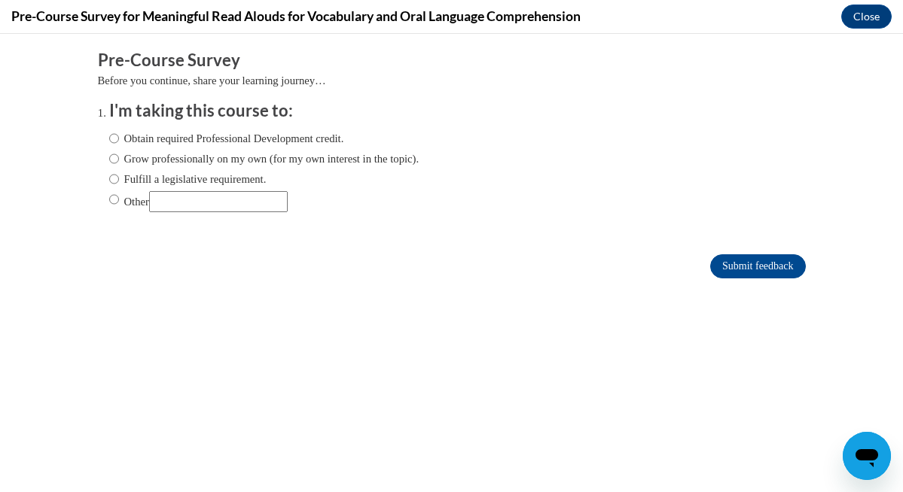
scroll to position [0, 0]
click at [114, 136] on input "Obtain required Professional Development credit." at bounding box center [114, 138] width 10 height 17
radio input "true"
click at [727, 267] on input "Submit feedback" at bounding box center [757, 267] width 95 height 24
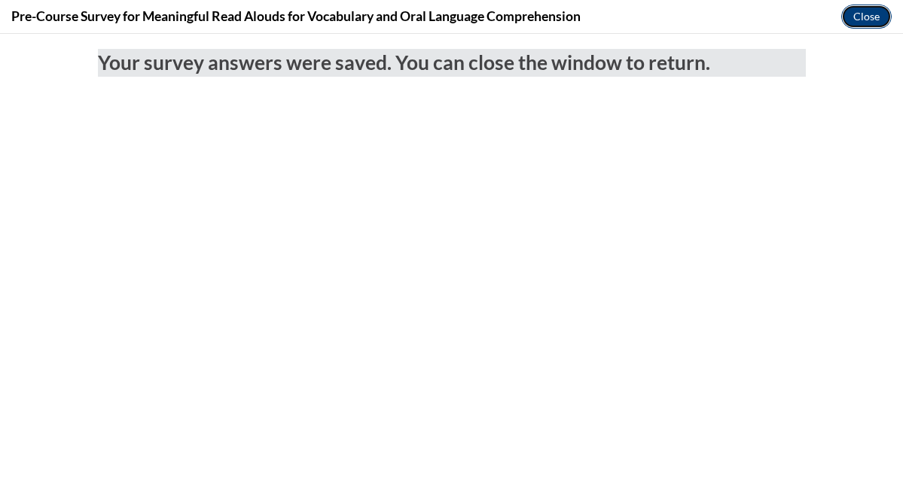
click at [860, 17] on button "Close" at bounding box center [866, 17] width 50 height 24
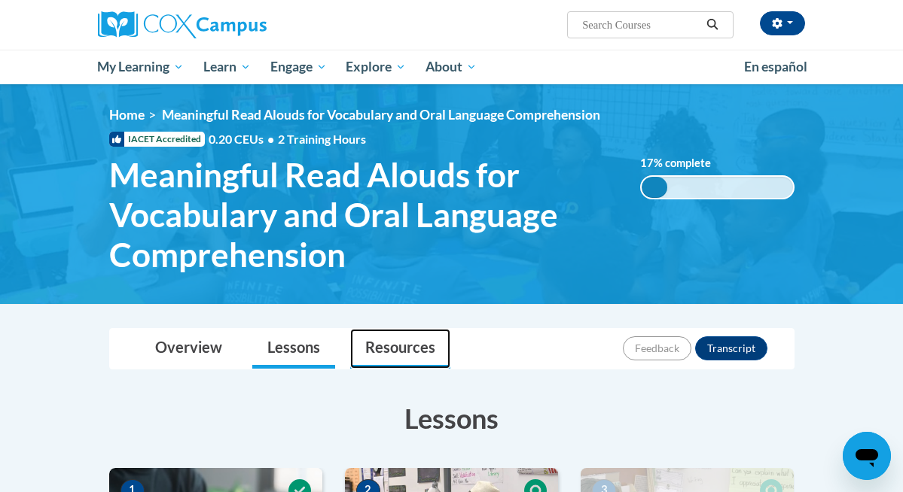
click at [415, 348] on link "Resources" at bounding box center [400, 349] width 100 height 40
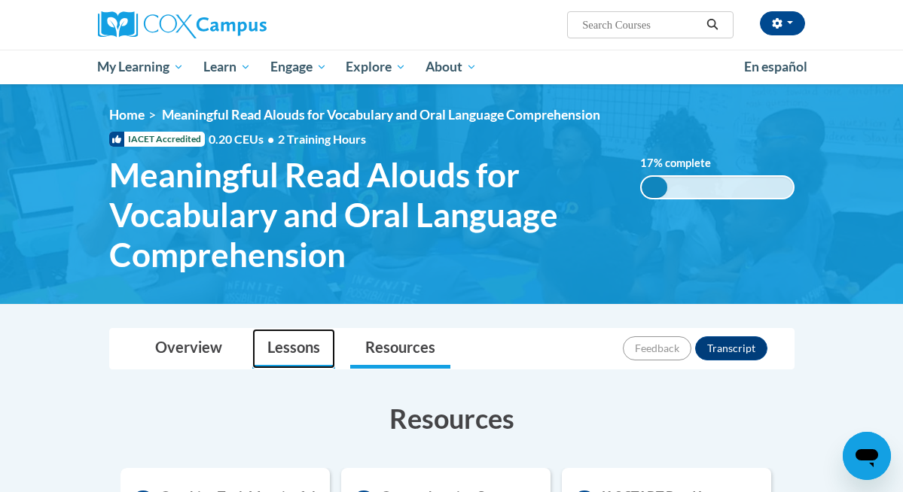
click at [285, 352] on link "Lessons" at bounding box center [293, 349] width 83 height 40
